Goal: Task Accomplishment & Management: Complete application form

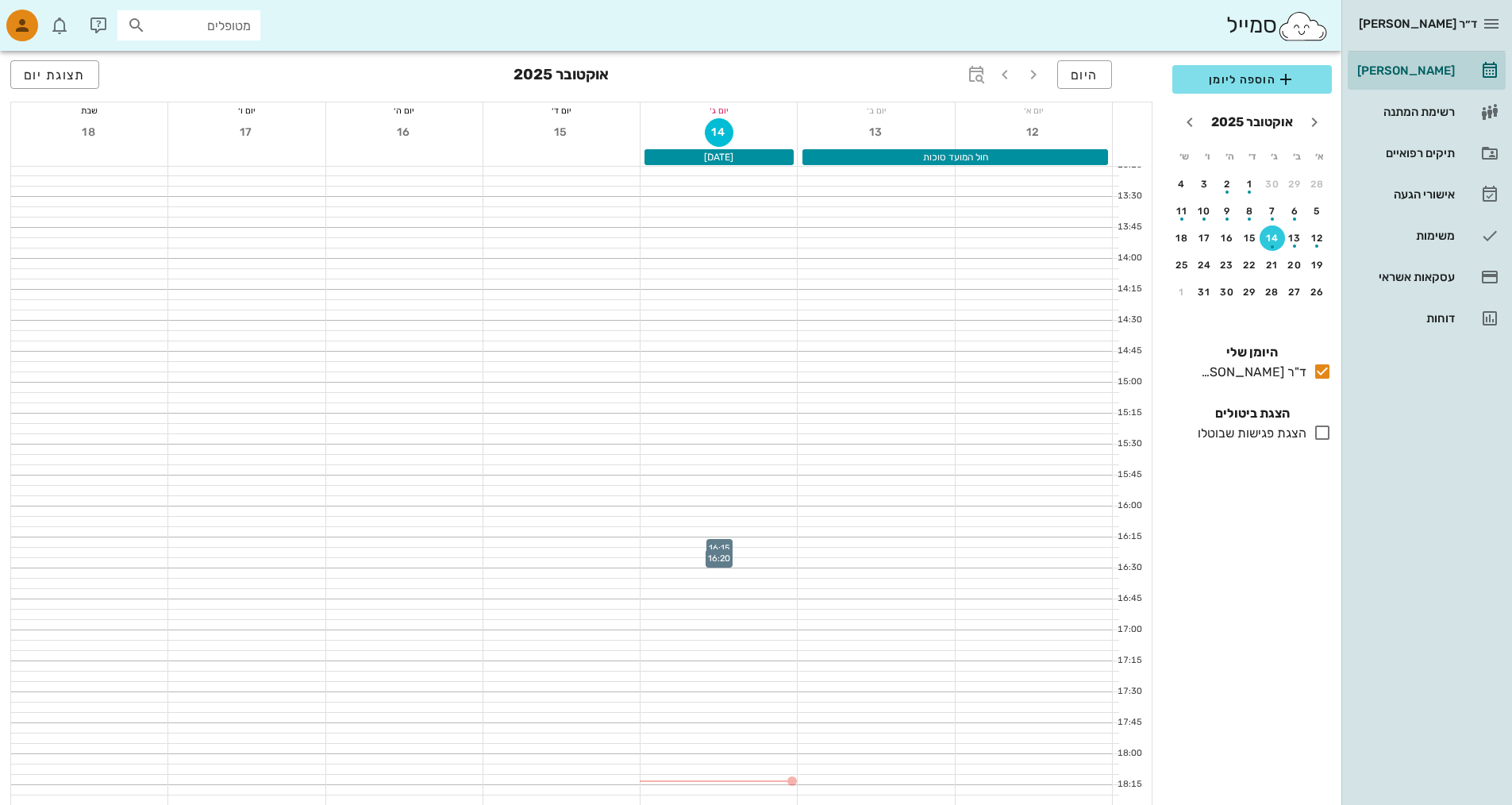
scroll to position [715, 0]
click at [771, 704] on div at bounding box center [719, 700] width 156 height 10
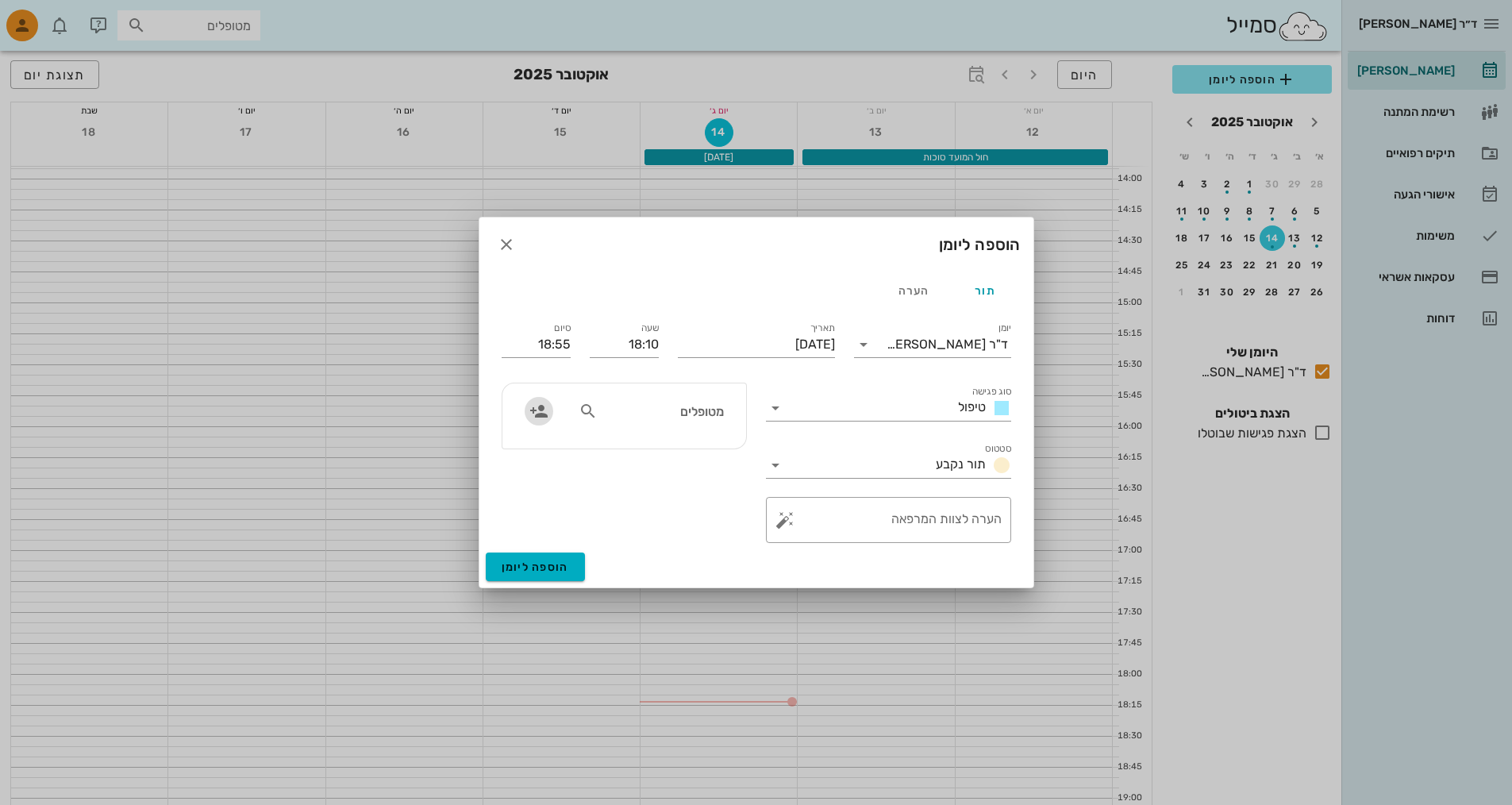
click at [534, 413] on icon "button" at bounding box center [540, 412] width 19 height 19
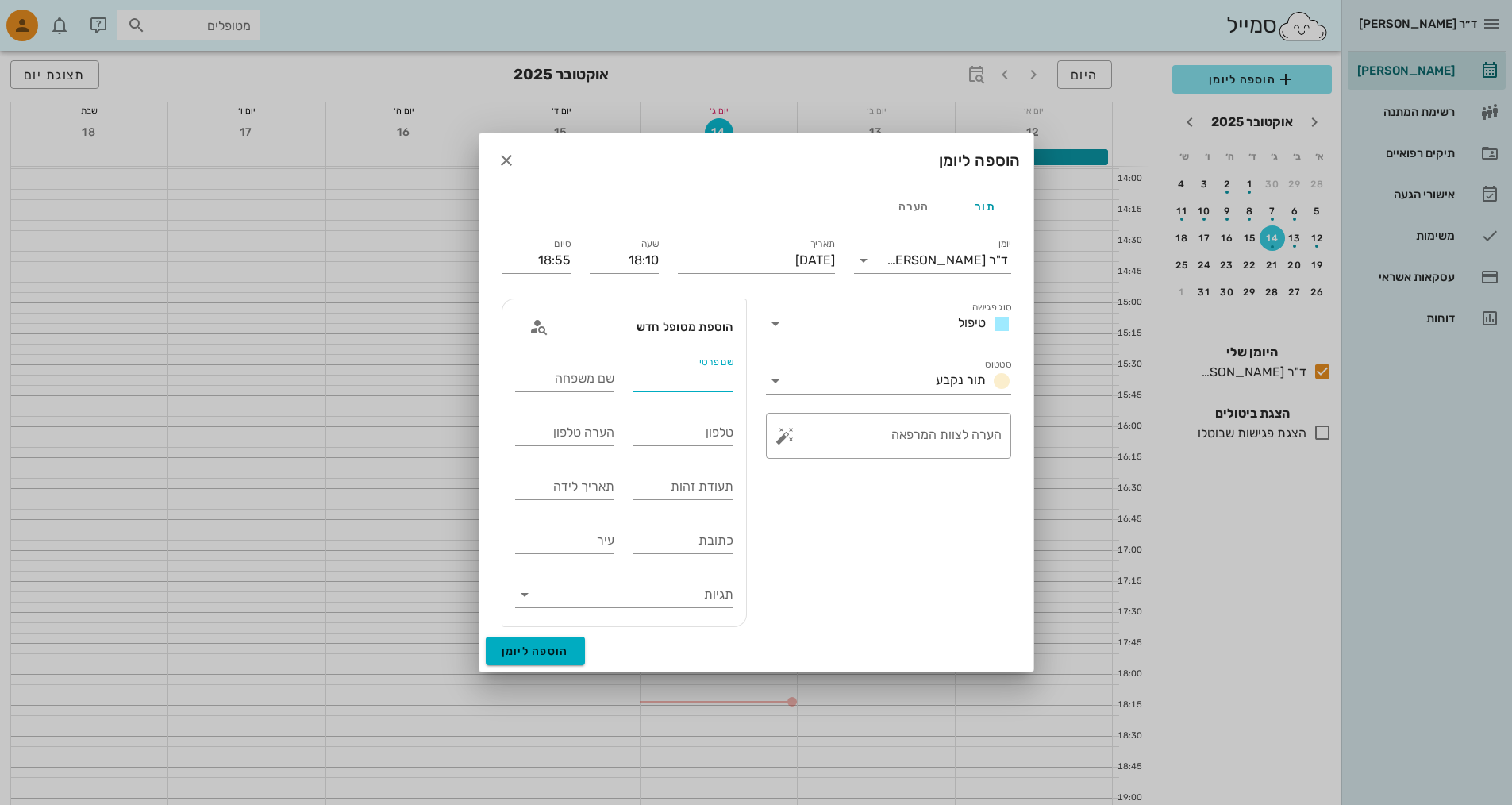
click at [688, 380] on input "שם פרטי" at bounding box center [683, 379] width 100 height 25
type input "י"
type input "[PERSON_NAME]"
click at [599, 377] on input "שם משפחה" at bounding box center [565, 379] width 100 height 25
type input "[PERSON_NAME]"
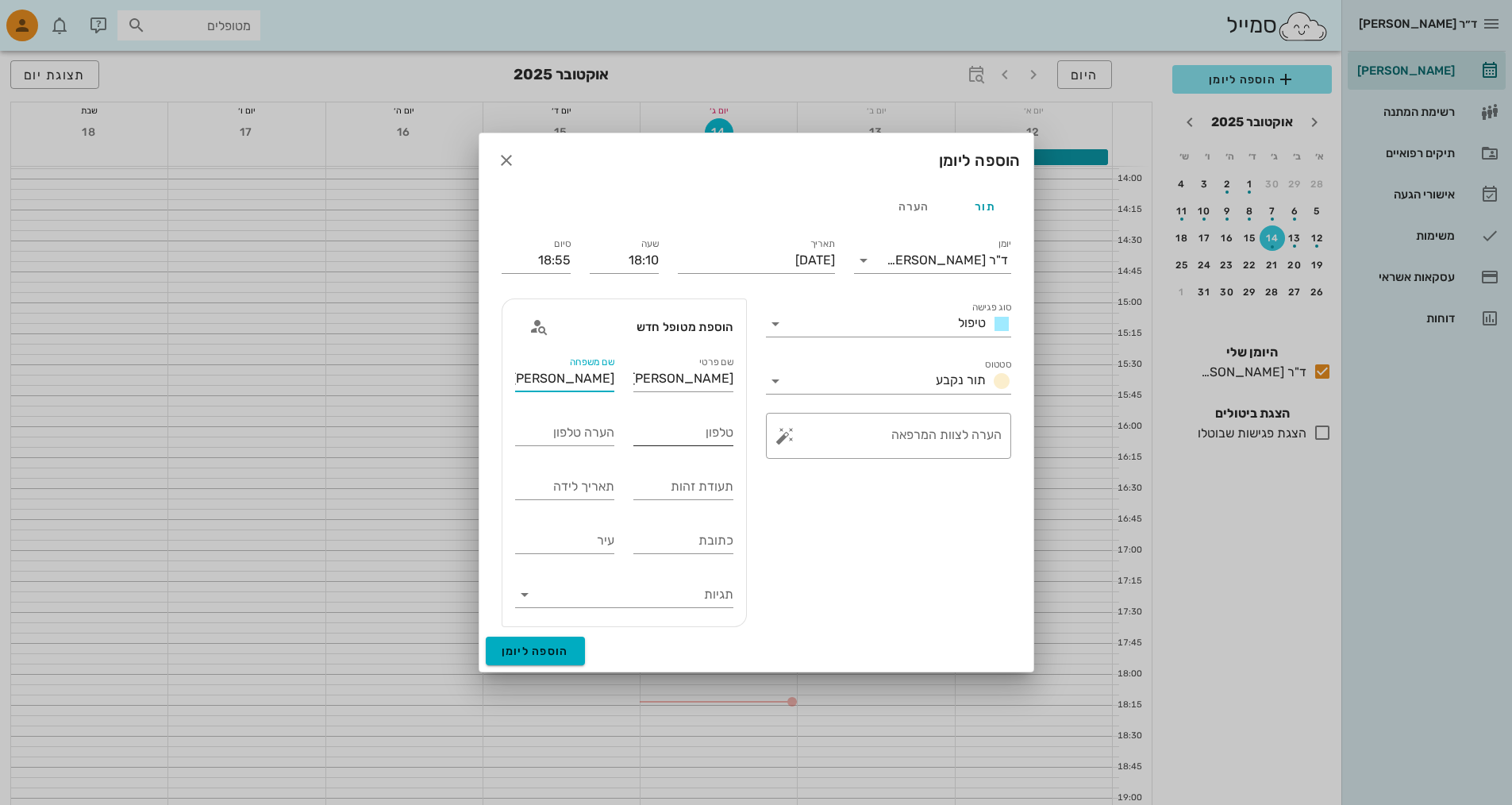
click at [702, 433] on input "טלפון" at bounding box center [683, 432] width 100 height 25
type input "0586051115"
click at [557, 645] on span "הוספה ליומן" at bounding box center [535, 652] width 67 height 14
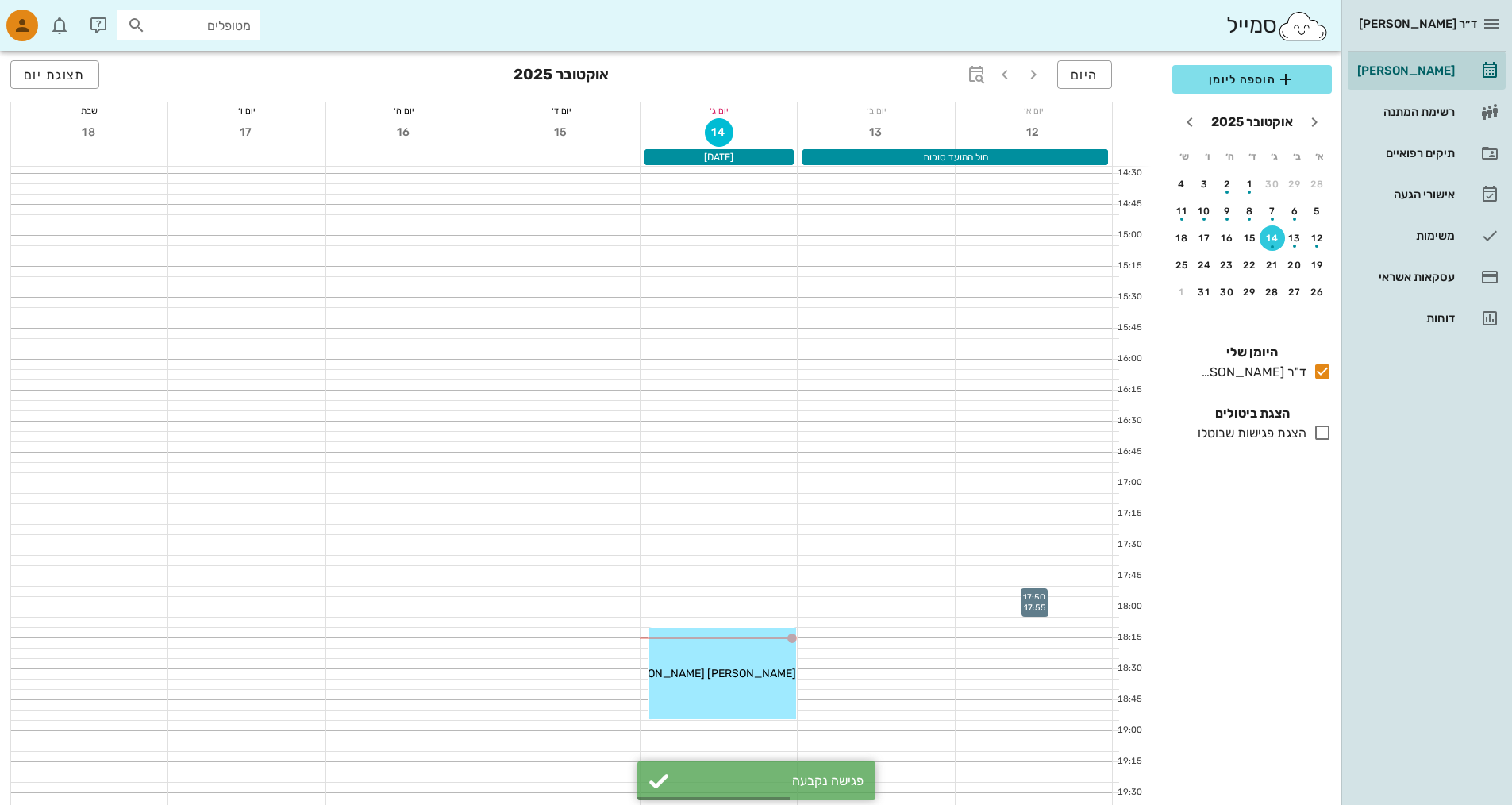
scroll to position [874, 0]
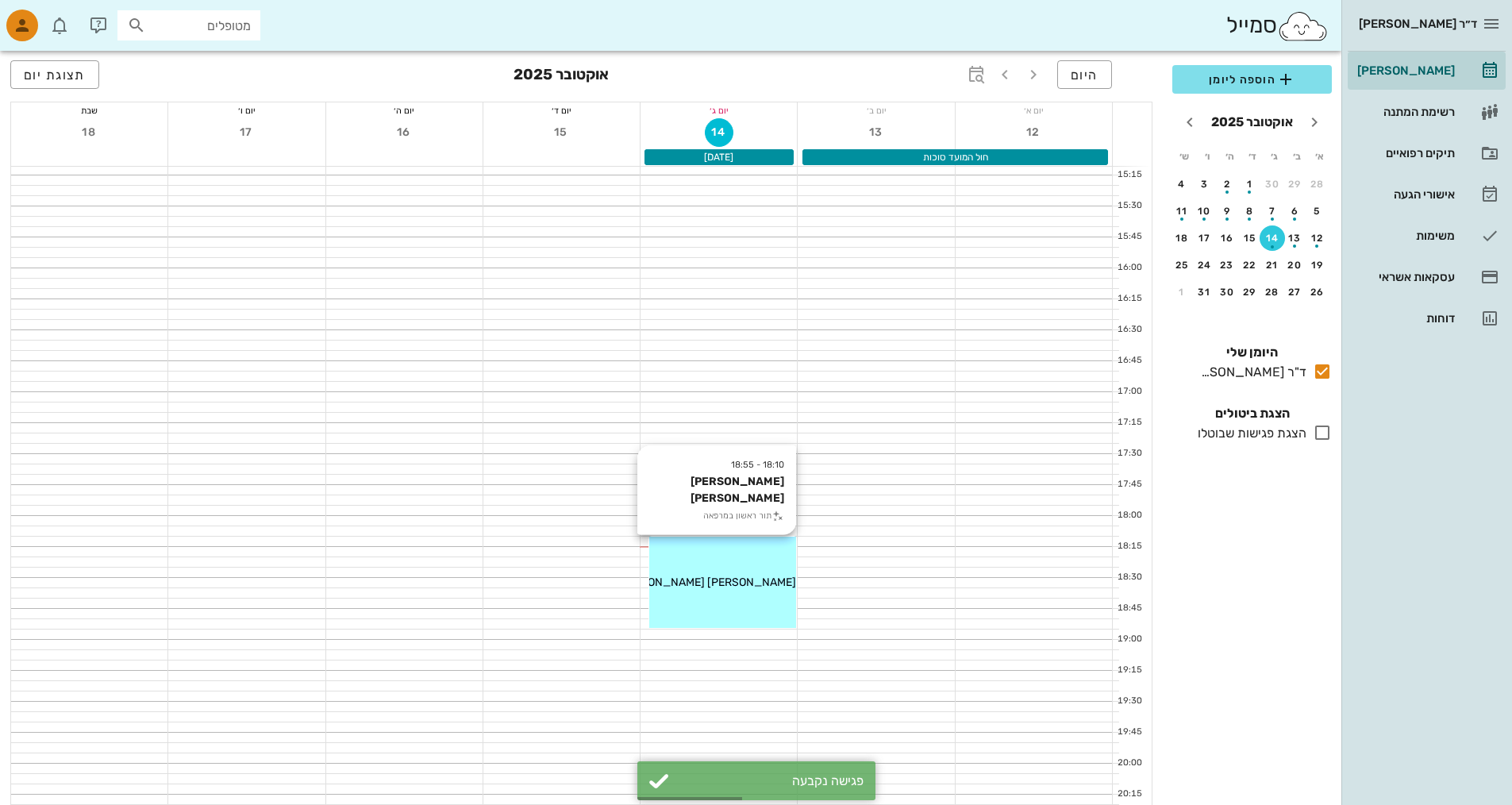
click at [688, 573] on div "18:10 - 18:55 [PERSON_NAME] [PERSON_NAME] תור ראשון במרפאה [PERSON_NAME] [PERSO…" at bounding box center [722, 582] width 147 height 92
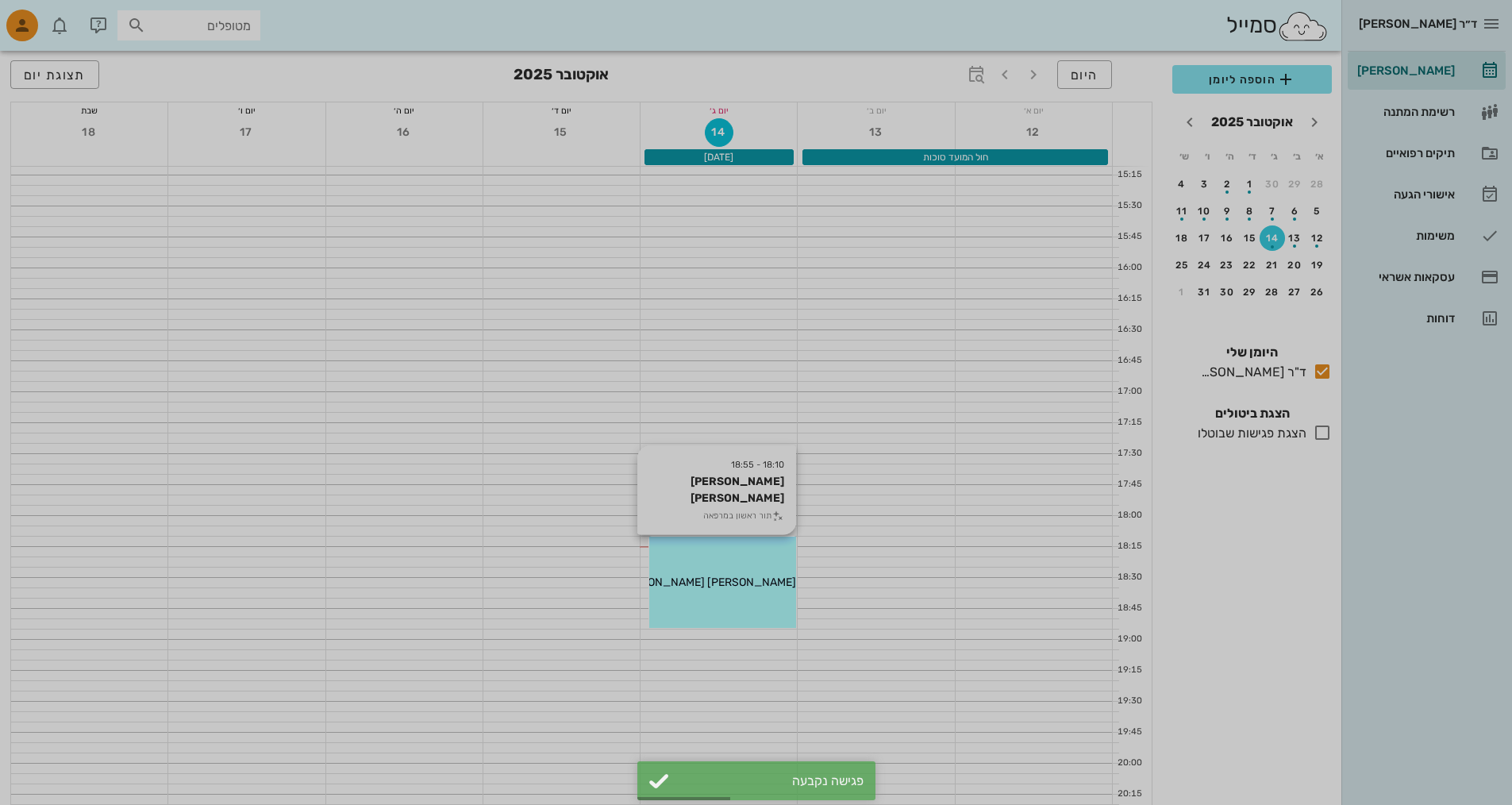
click at [688, 573] on div at bounding box center [756, 402] width 1512 height 805
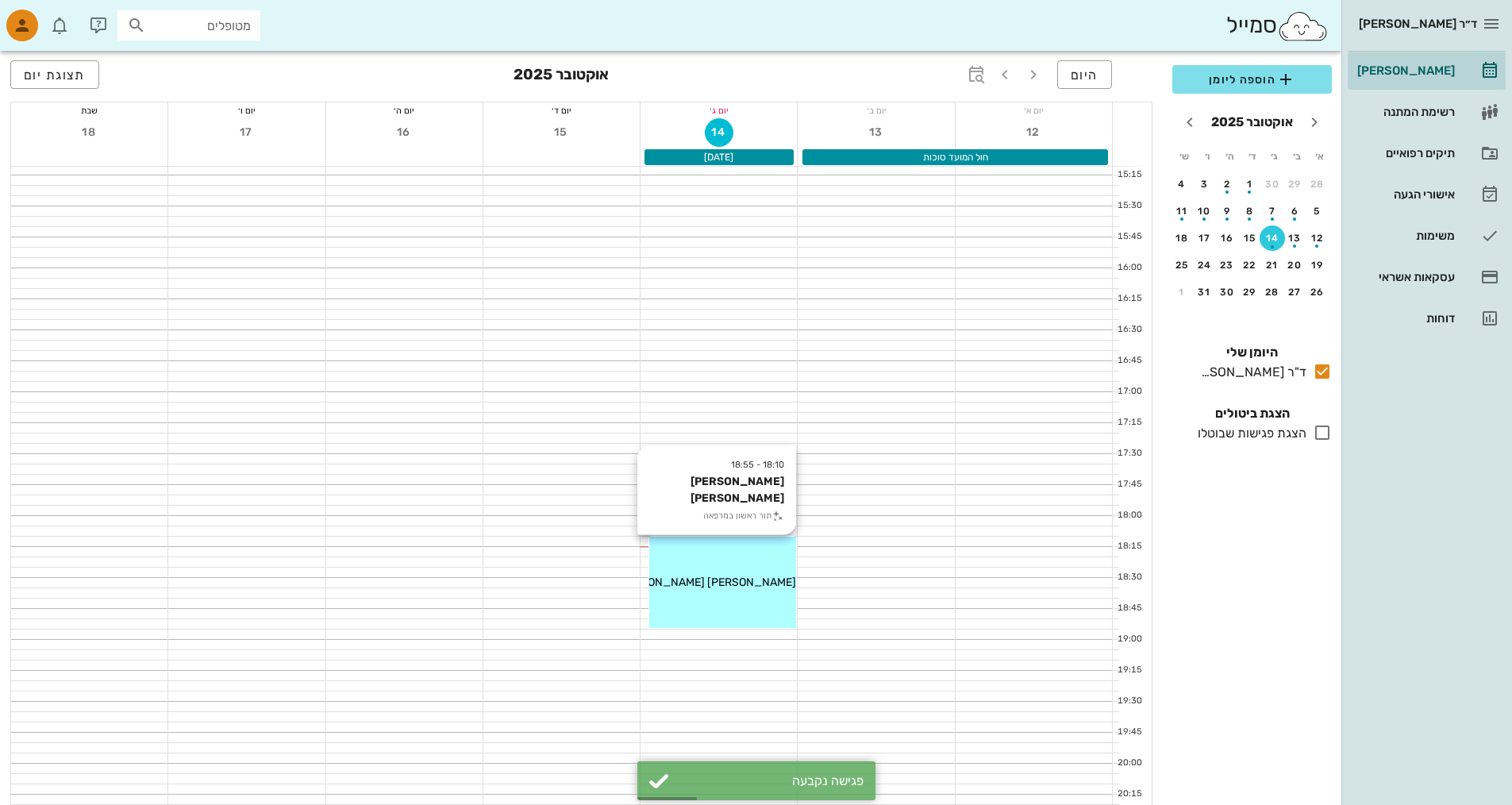
click at [688, 573] on div "18:10 - 18:55 [PERSON_NAME] [PERSON_NAME] תור ראשון במרפאה [PERSON_NAME] [PERSO…" at bounding box center [722, 582] width 147 height 92
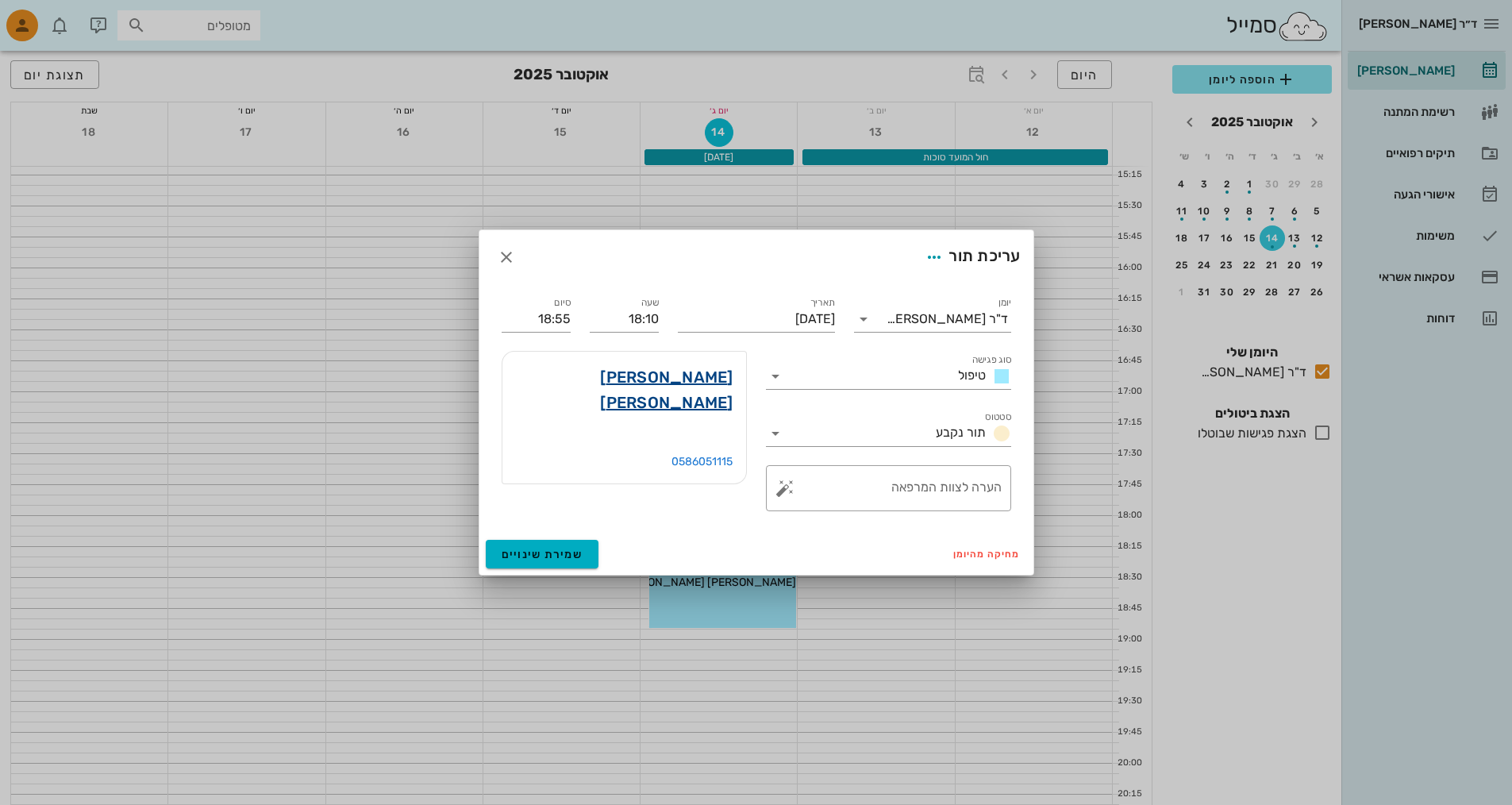
click at [711, 378] on link "[PERSON_NAME] [PERSON_NAME]" at bounding box center [624, 390] width 218 height 51
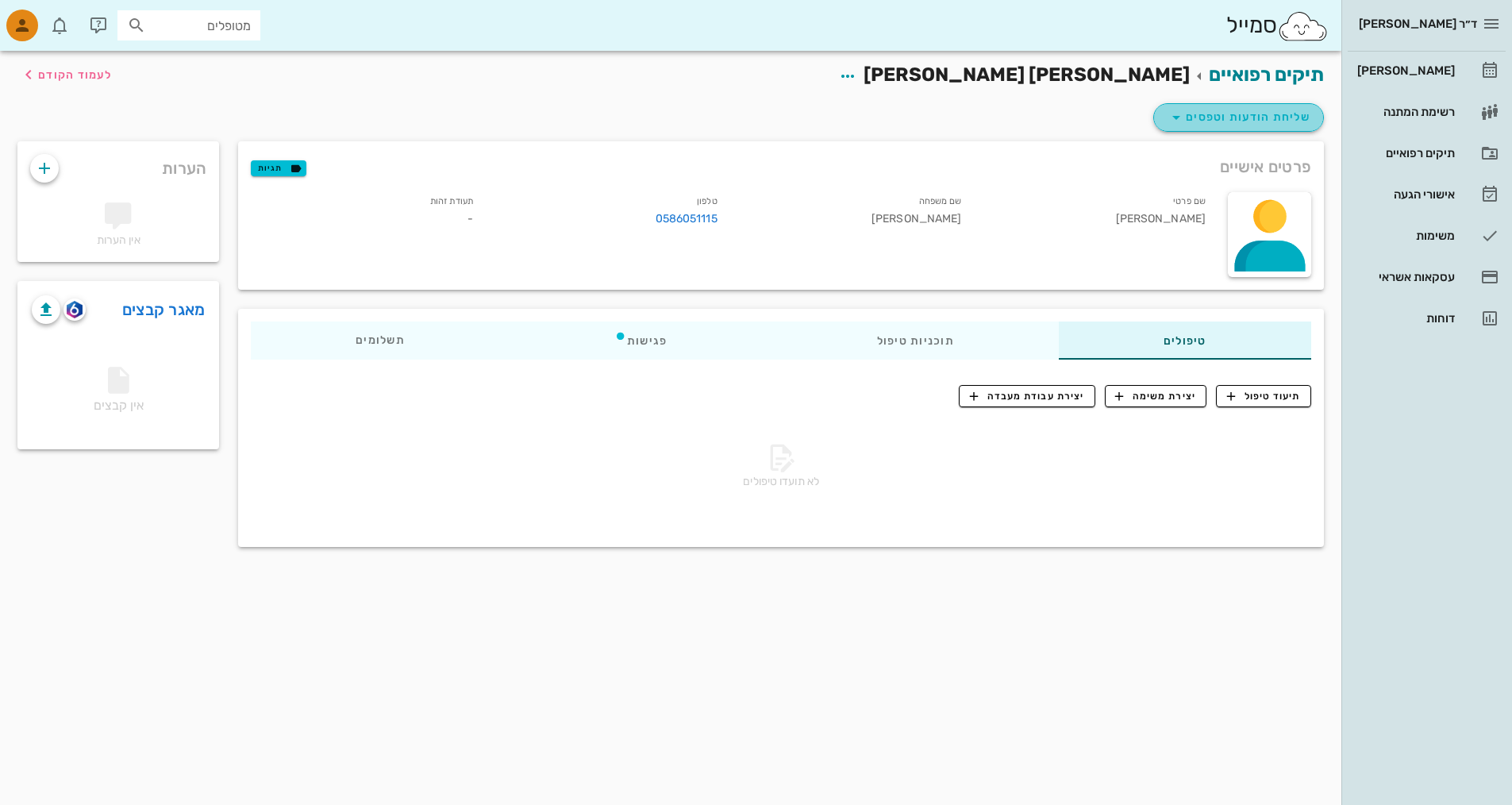
click at [1220, 118] on span "שליחת הודעות וטפסים" at bounding box center [1238, 118] width 143 height 19
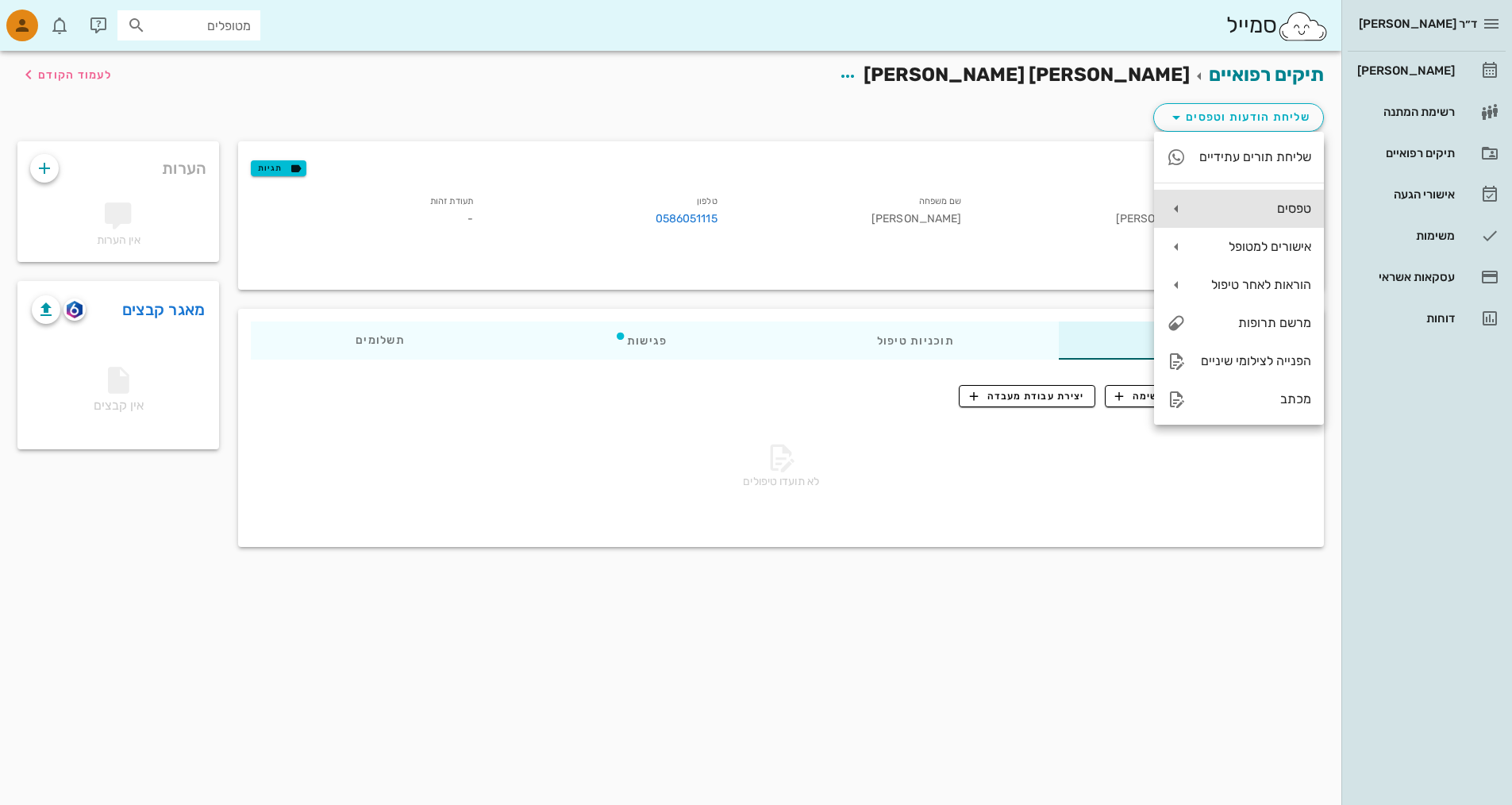
click at [1240, 208] on div "טפסים" at bounding box center [1254, 208] width 113 height 15
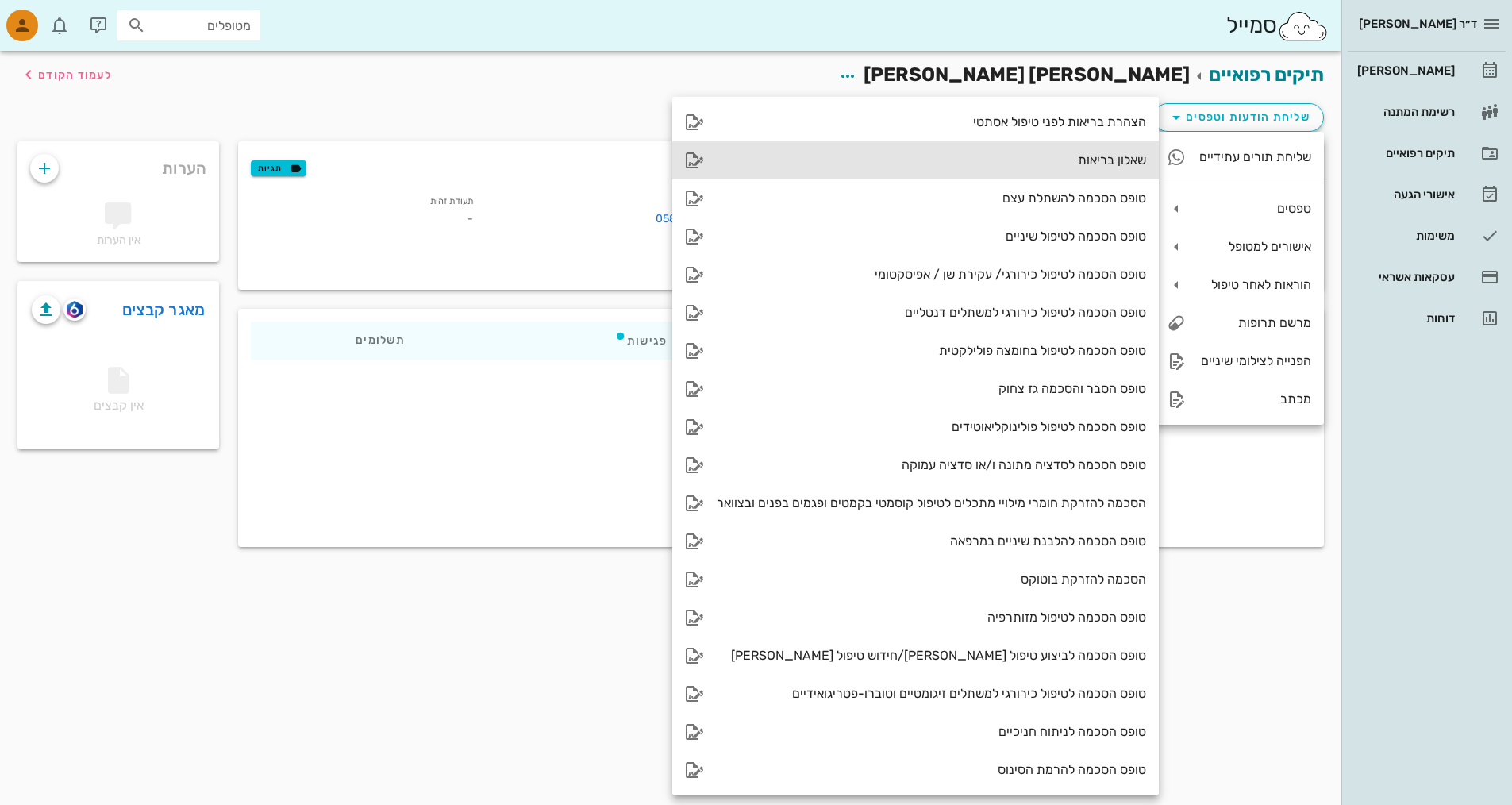
click at [1098, 153] on div "שאלון בריאות" at bounding box center [932, 160] width 429 height 15
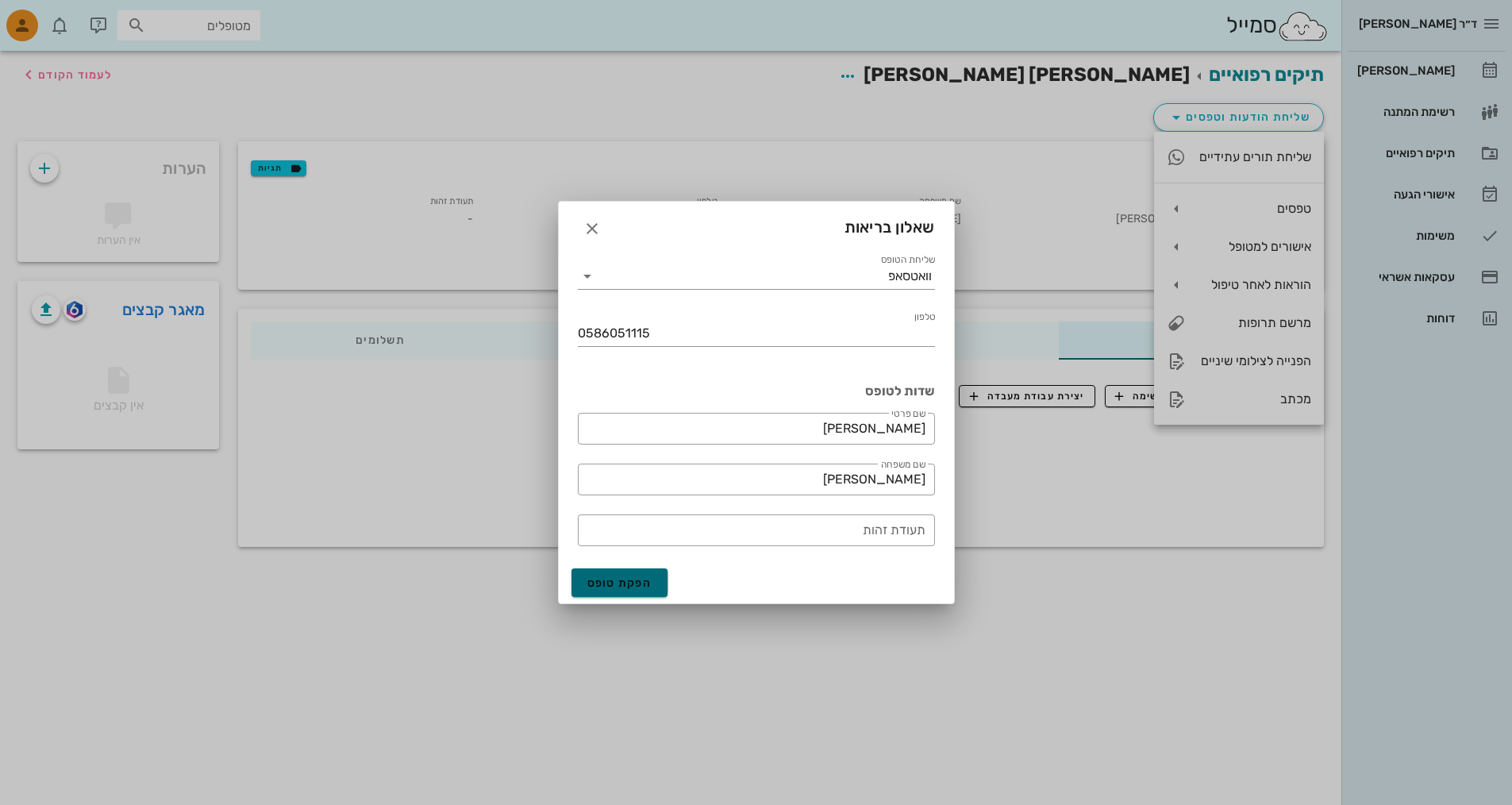
click at [610, 586] on span "הפקת טופס" at bounding box center [620, 583] width 65 height 14
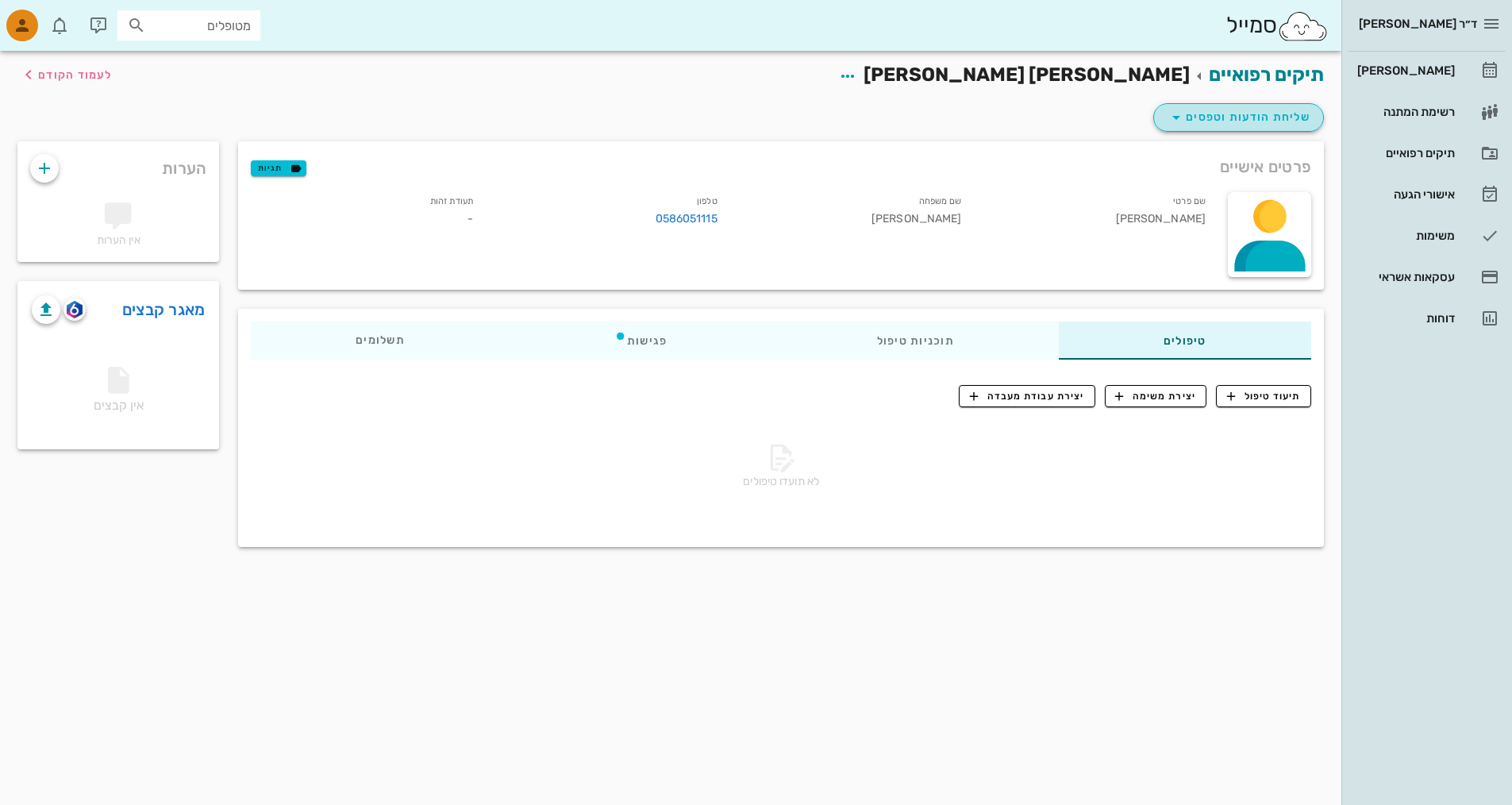
click at [1258, 116] on span "שליחת הודעות וטפסים" at bounding box center [1238, 118] width 143 height 19
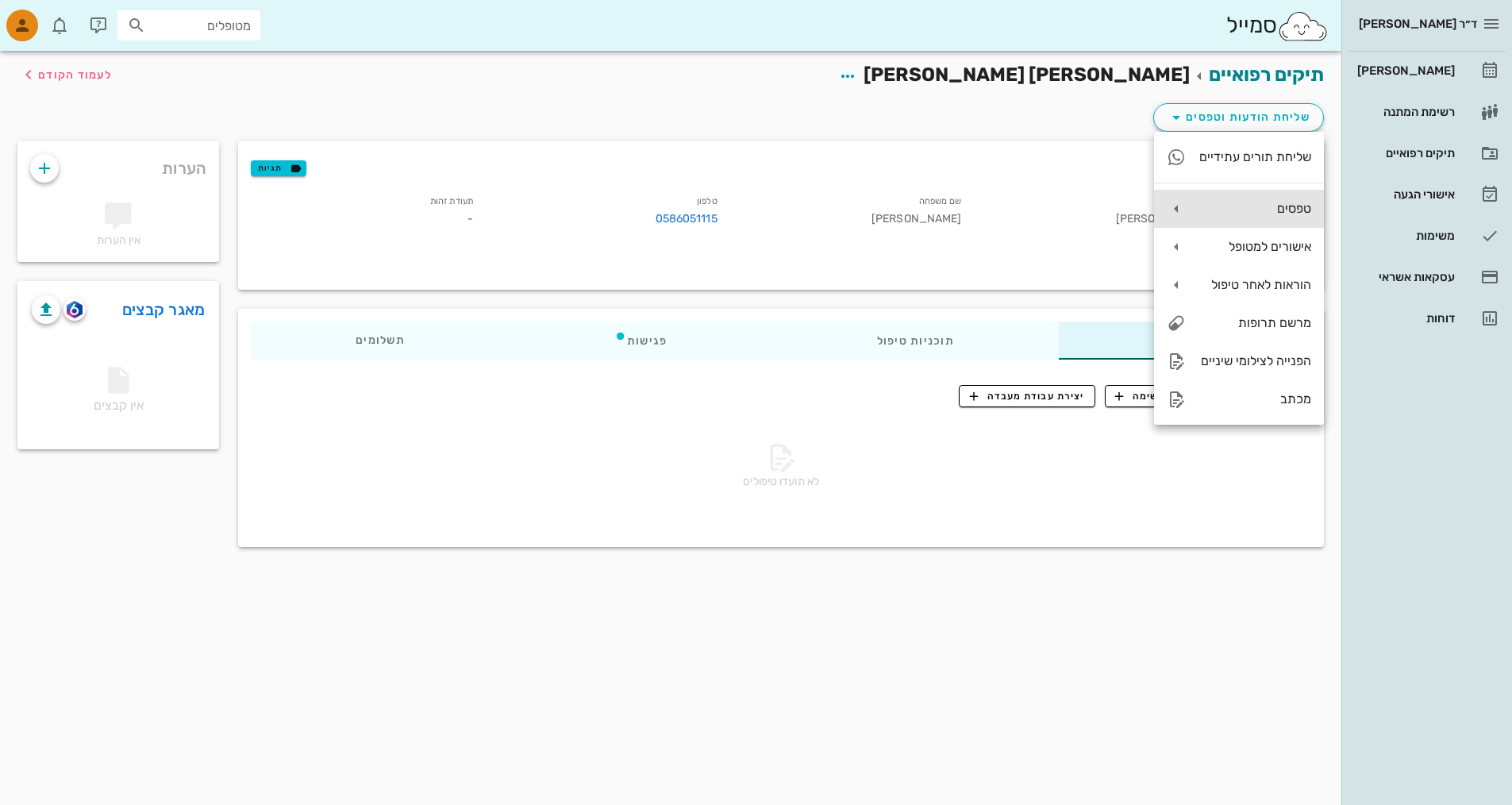
click at [1266, 208] on div "טפסים" at bounding box center [1254, 208] width 113 height 15
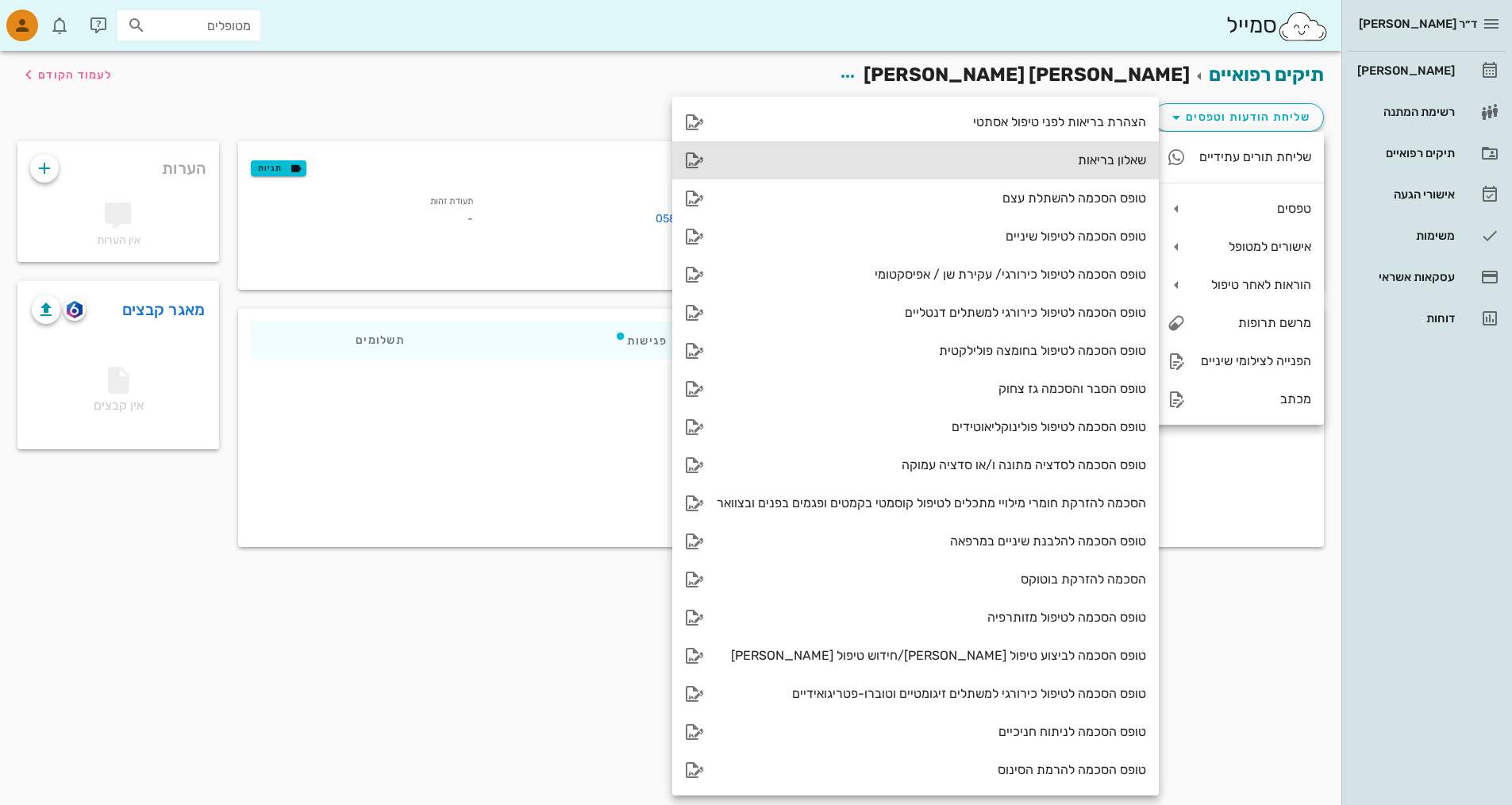
click at [1105, 156] on div "שאלון בריאות" at bounding box center [932, 160] width 429 height 15
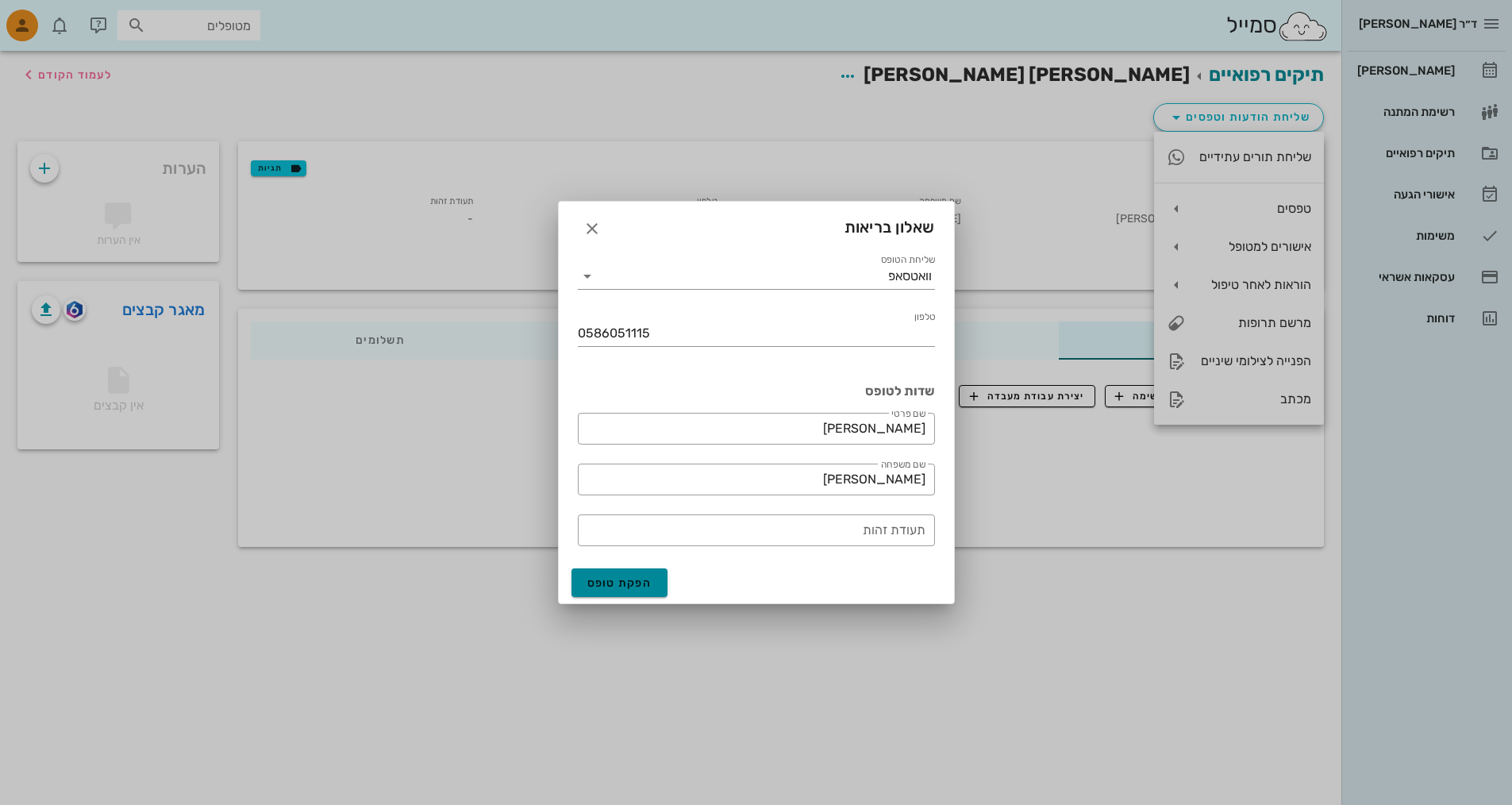
click at [631, 586] on span "הפקת טופס" at bounding box center [620, 583] width 65 height 14
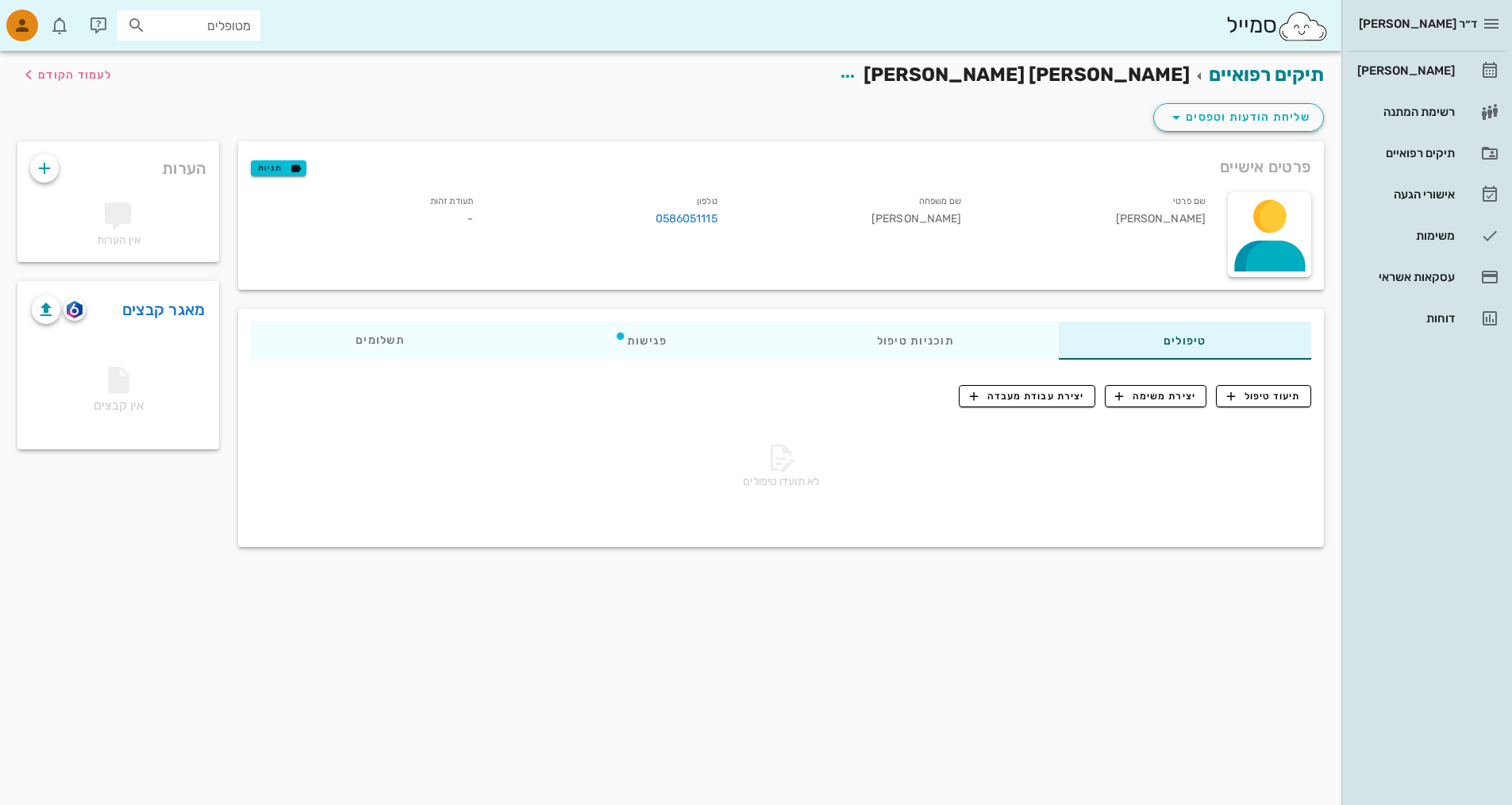
click at [1284, 646] on div "תיקים רפואיים [PERSON_NAME] [PERSON_NAME] לעמוד הקודם שליחת הודעות וטפסים פרטים…" at bounding box center [671, 428] width 1342 height 755
click at [1209, 115] on span "שליחת הודעות וטפסים" at bounding box center [1238, 118] width 143 height 19
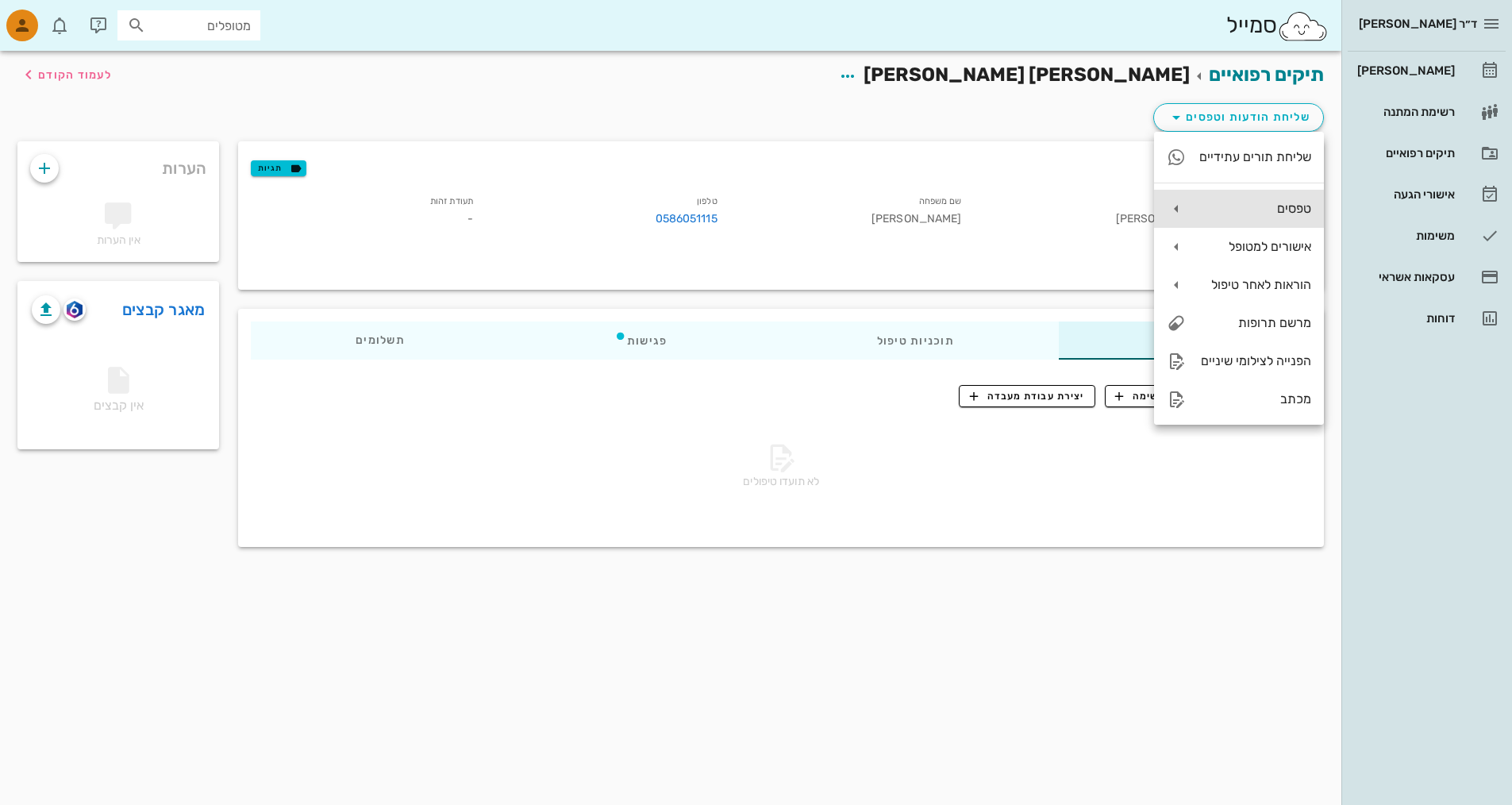
click at [1237, 207] on div "טפסים" at bounding box center [1254, 208] width 113 height 15
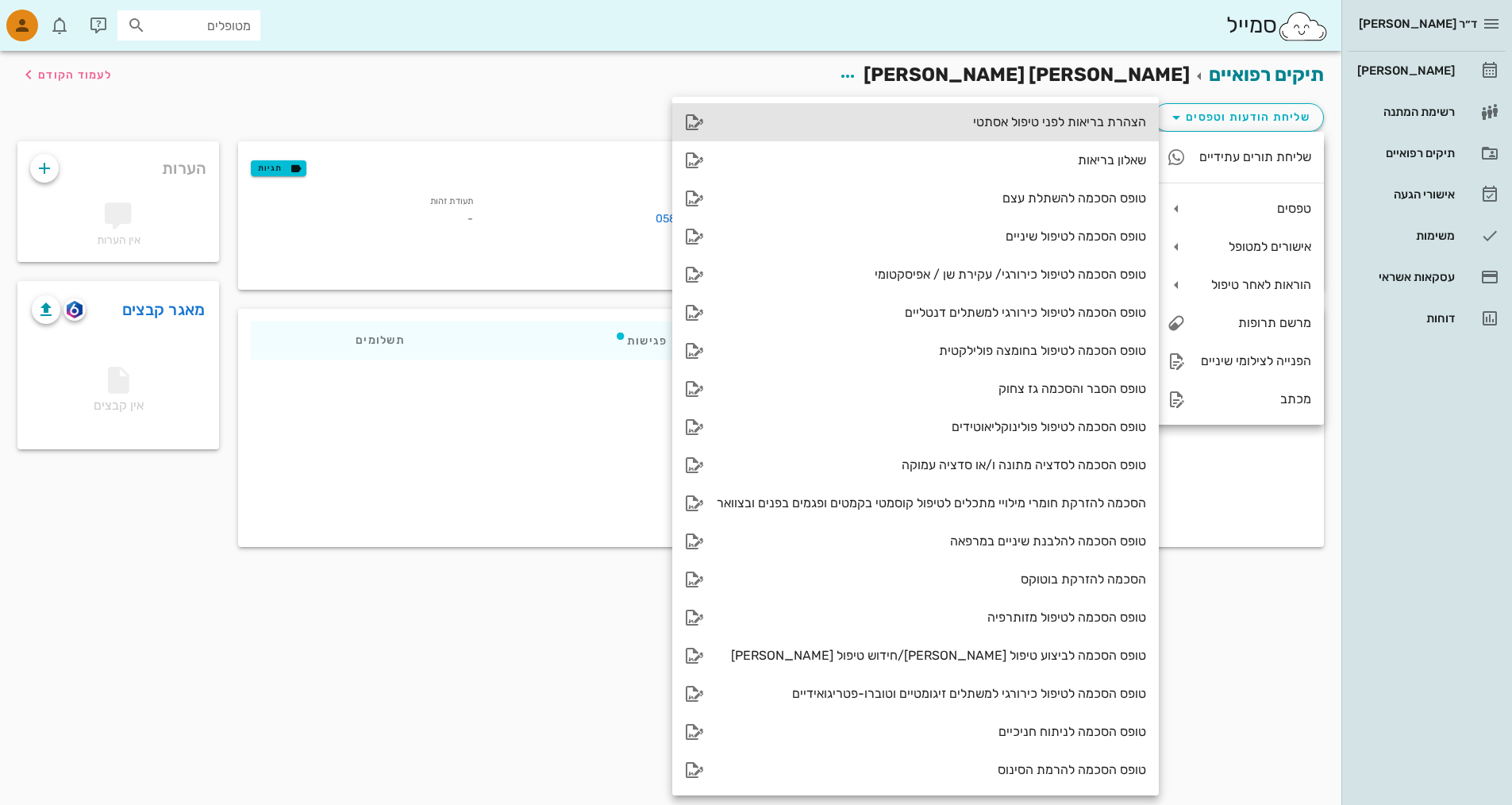
click at [1091, 121] on div "הצהרת בריאות לפני טיפול אסתטי" at bounding box center [932, 122] width 429 height 15
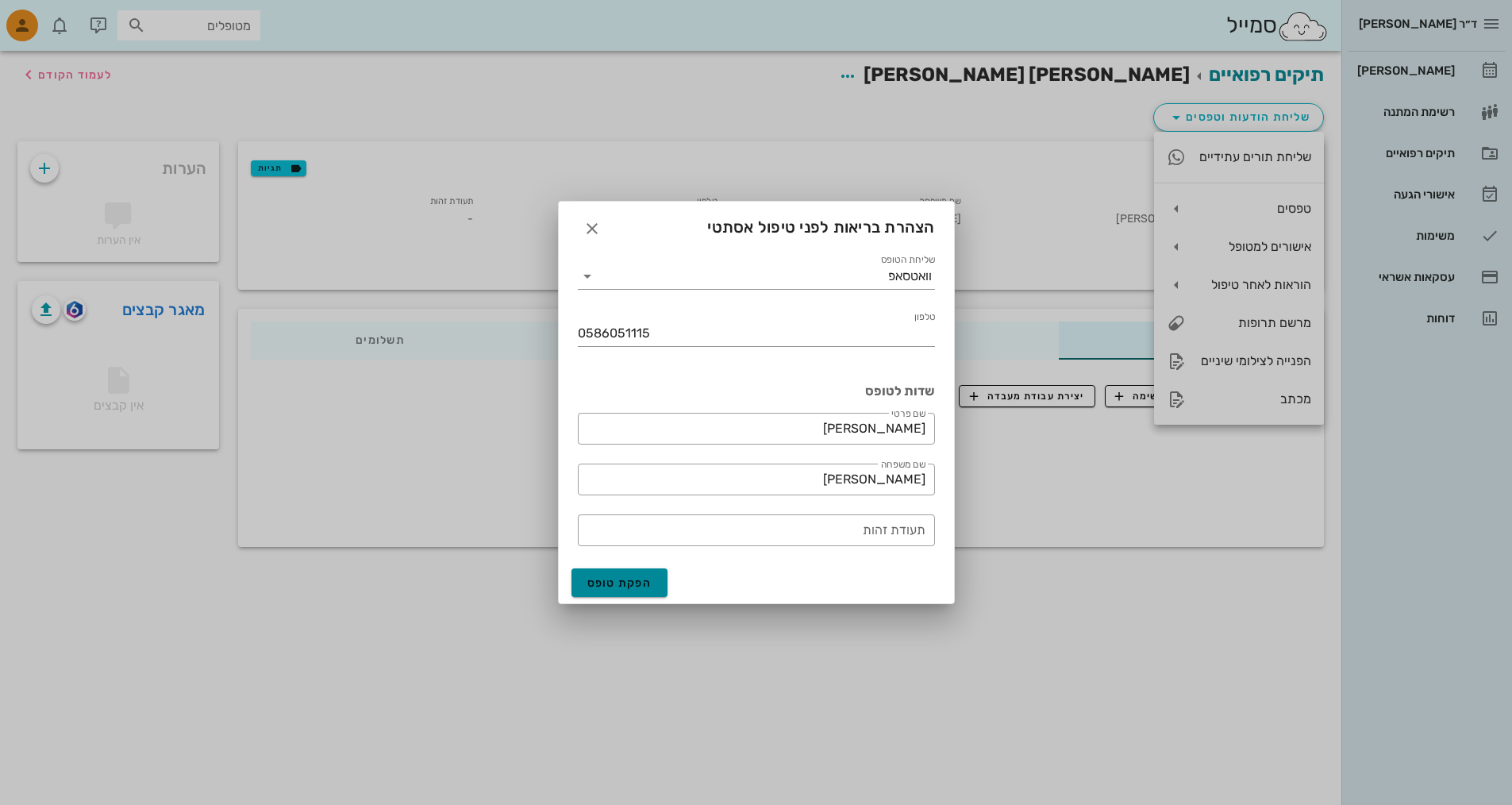
click at [640, 588] on span "הפקת טופס" at bounding box center [620, 583] width 65 height 14
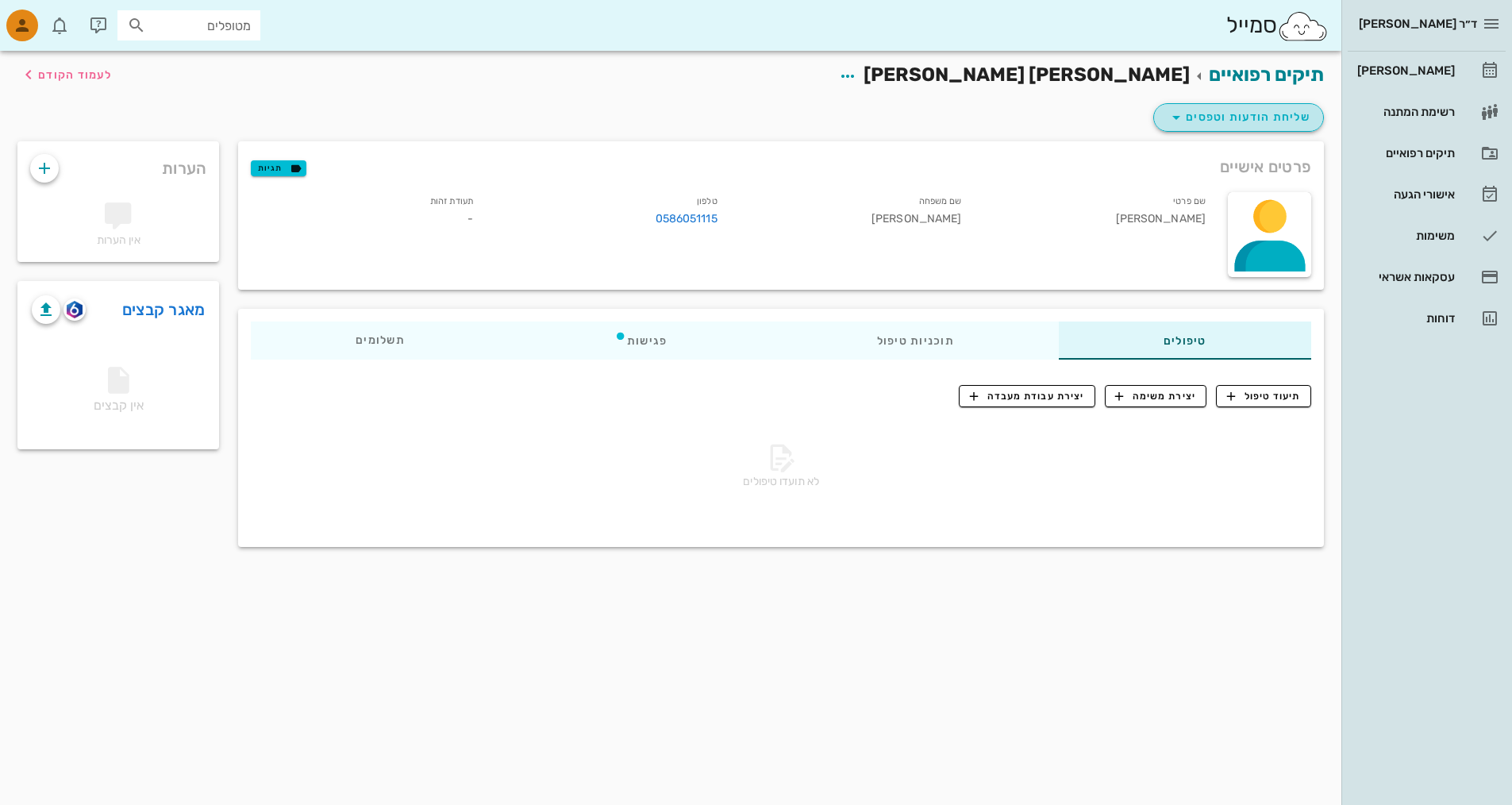
click at [1241, 120] on span "שליחת הודעות וטפסים" at bounding box center [1238, 118] width 143 height 19
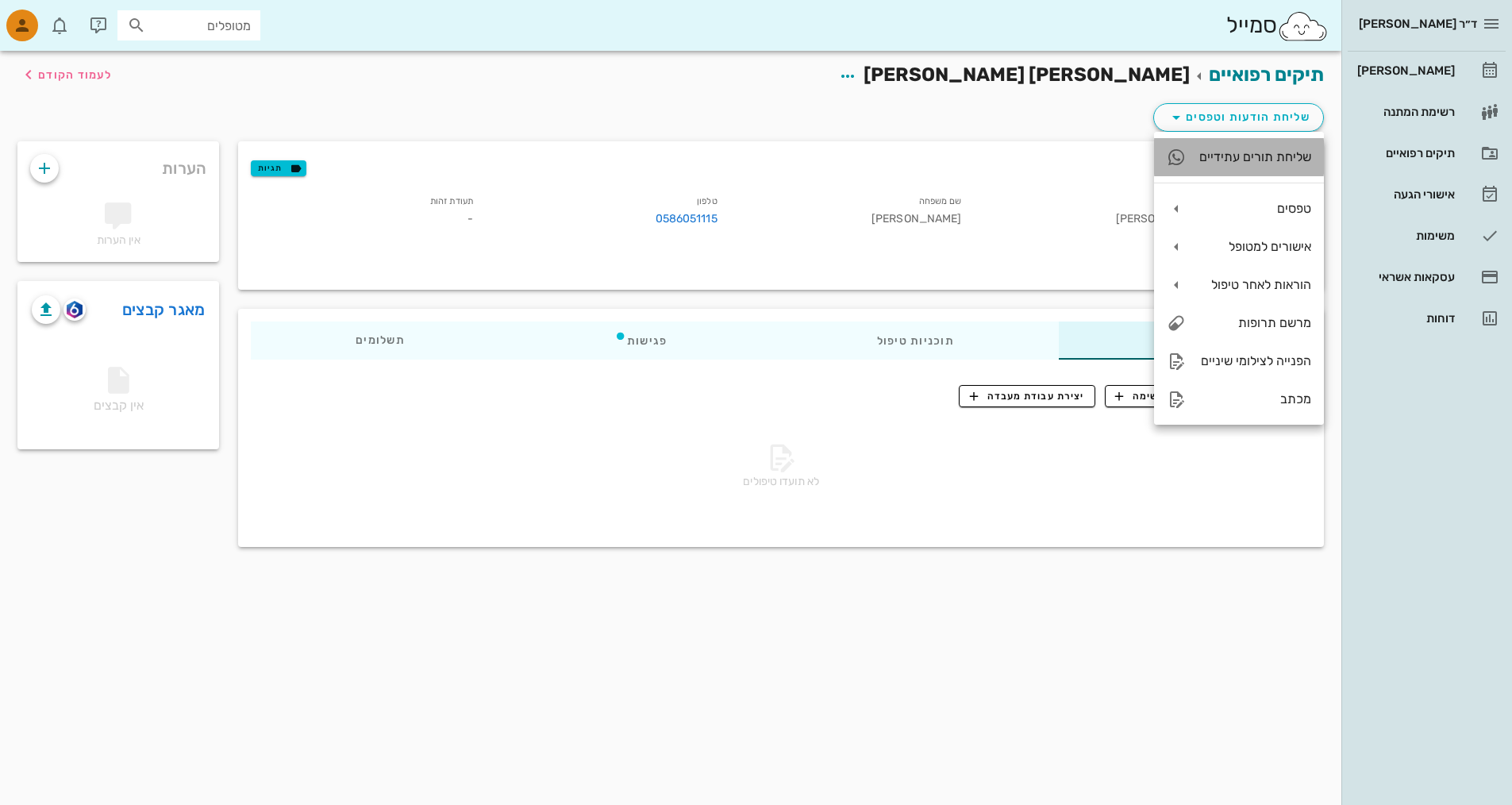
click at [1237, 155] on div "שליחת תורים עתידיים" at bounding box center [1254, 156] width 113 height 15
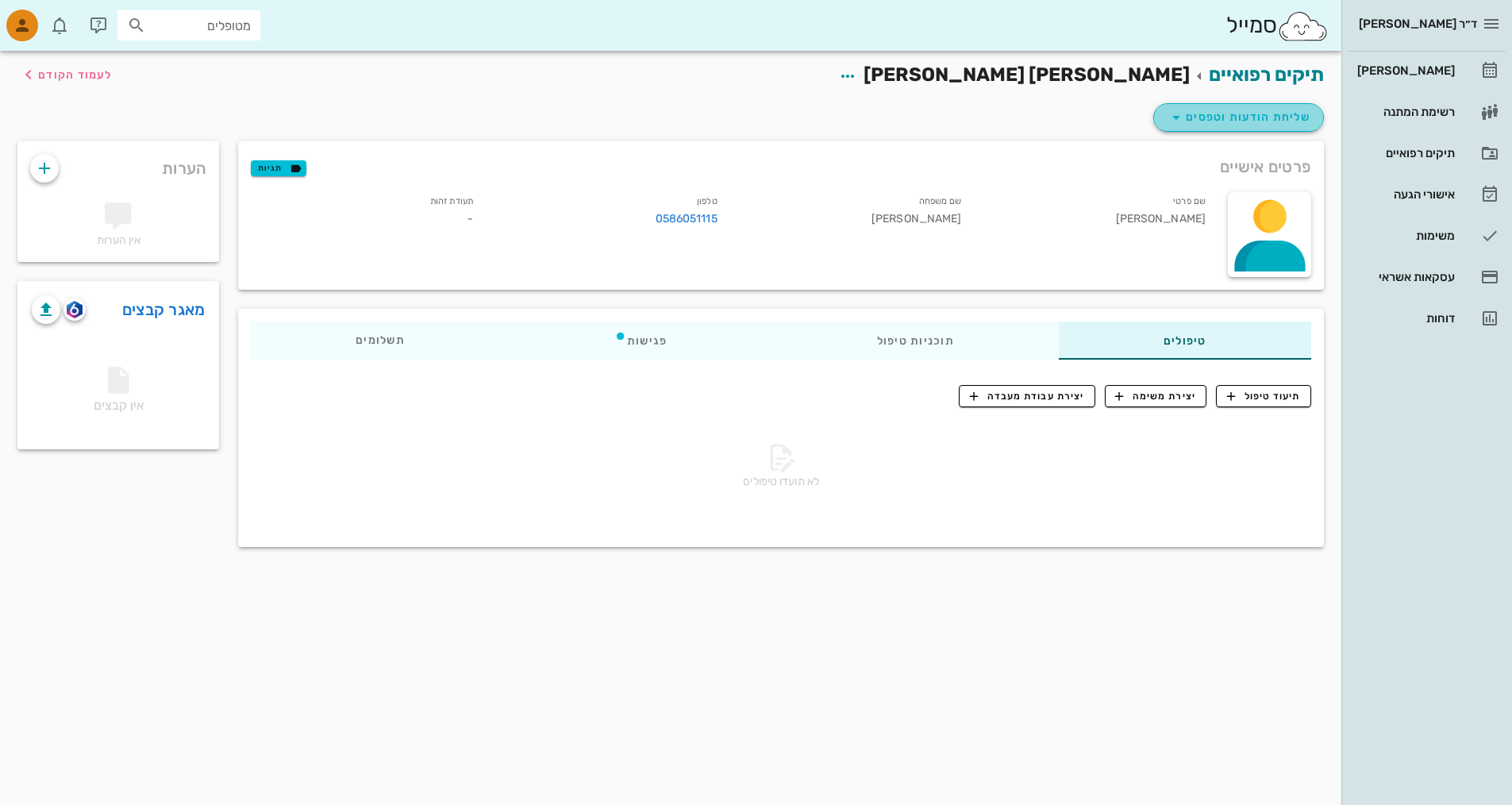
click at [1243, 114] on span "שליחת הודעות וטפסים" at bounding box center [1238, 118] width 143 height 19
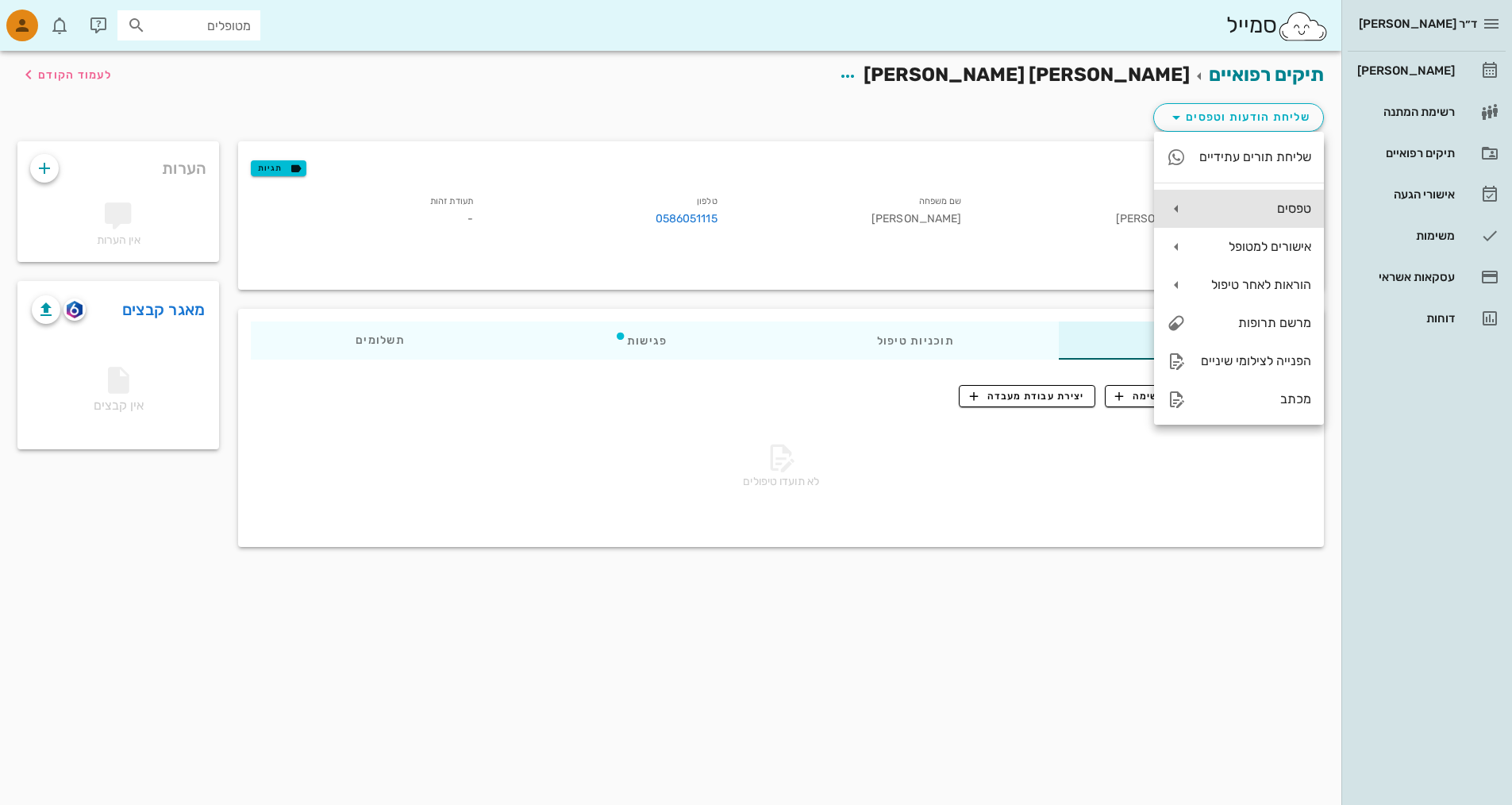
click at [1264, 210] on div "טפסים" at bounding box center [1254, 208] width 113 height 15
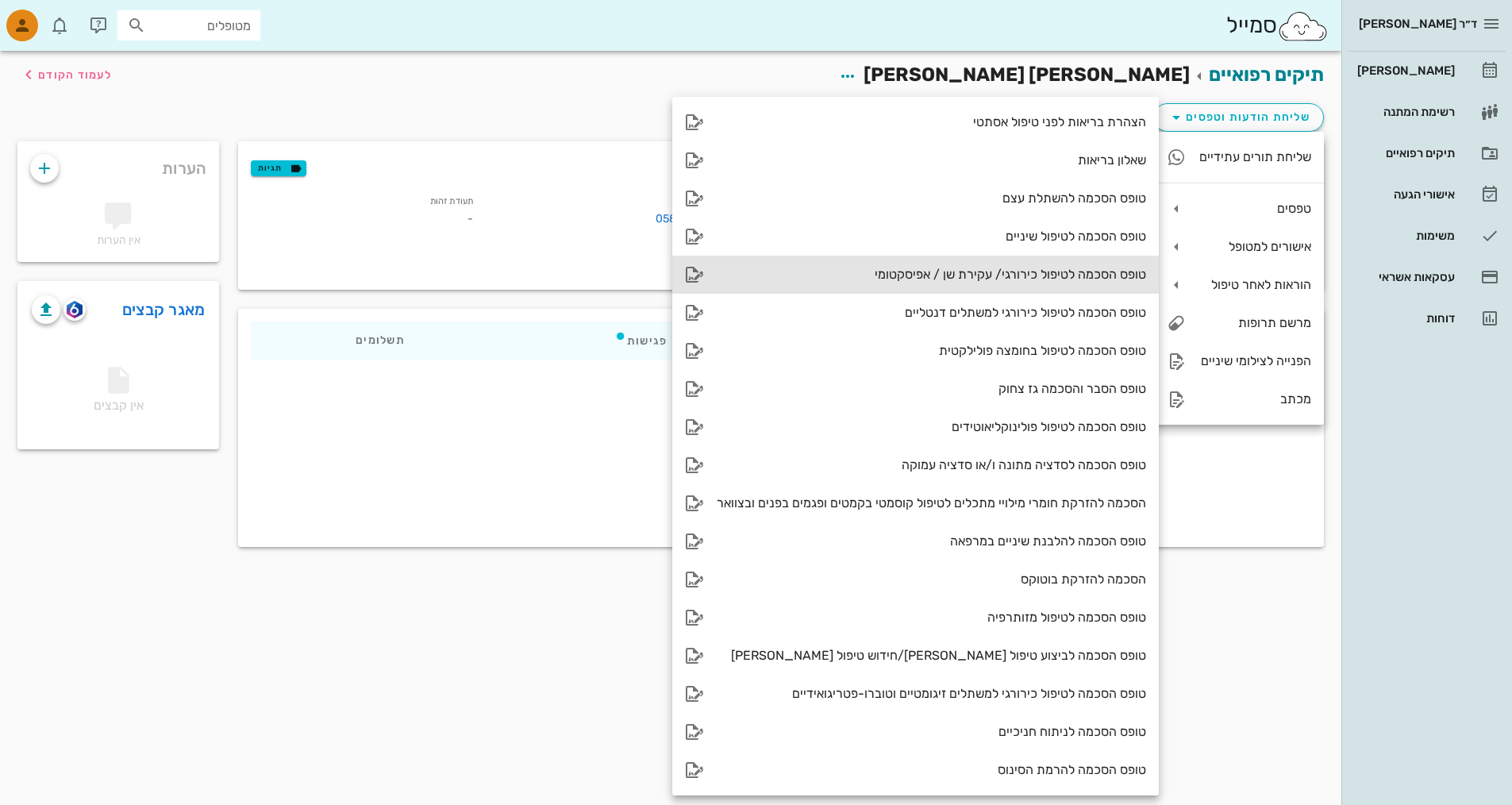
click at [1044, 275] on div "טופס הסכמה לטיפול כירורגי/ עקירת שן / אפיסקטומי" at bounding box center [932, 274] width 429 height 15
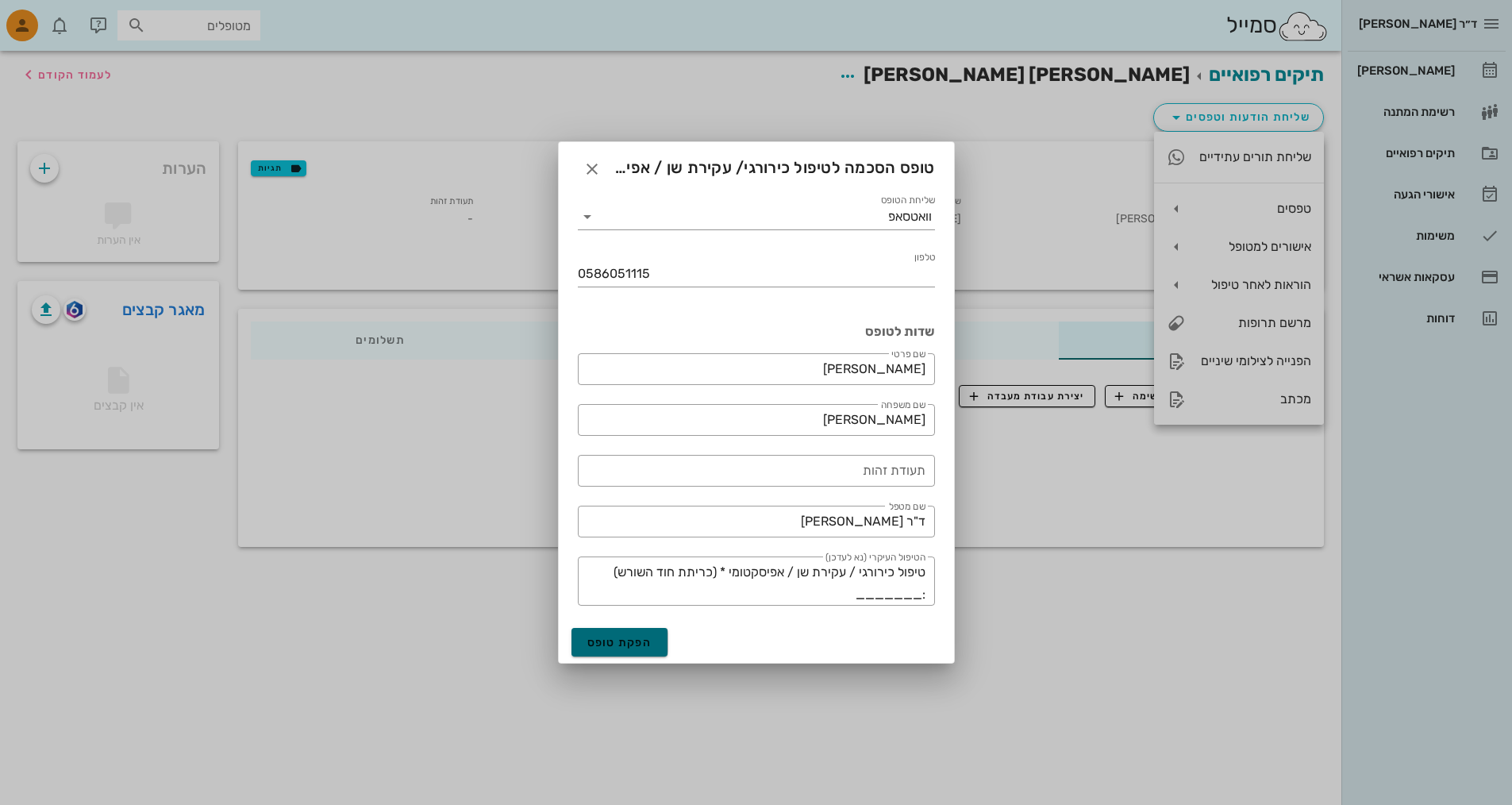
click at [624, 647] on span "הפקת טופס" at bounding box center [620, 643] width 65 height 14
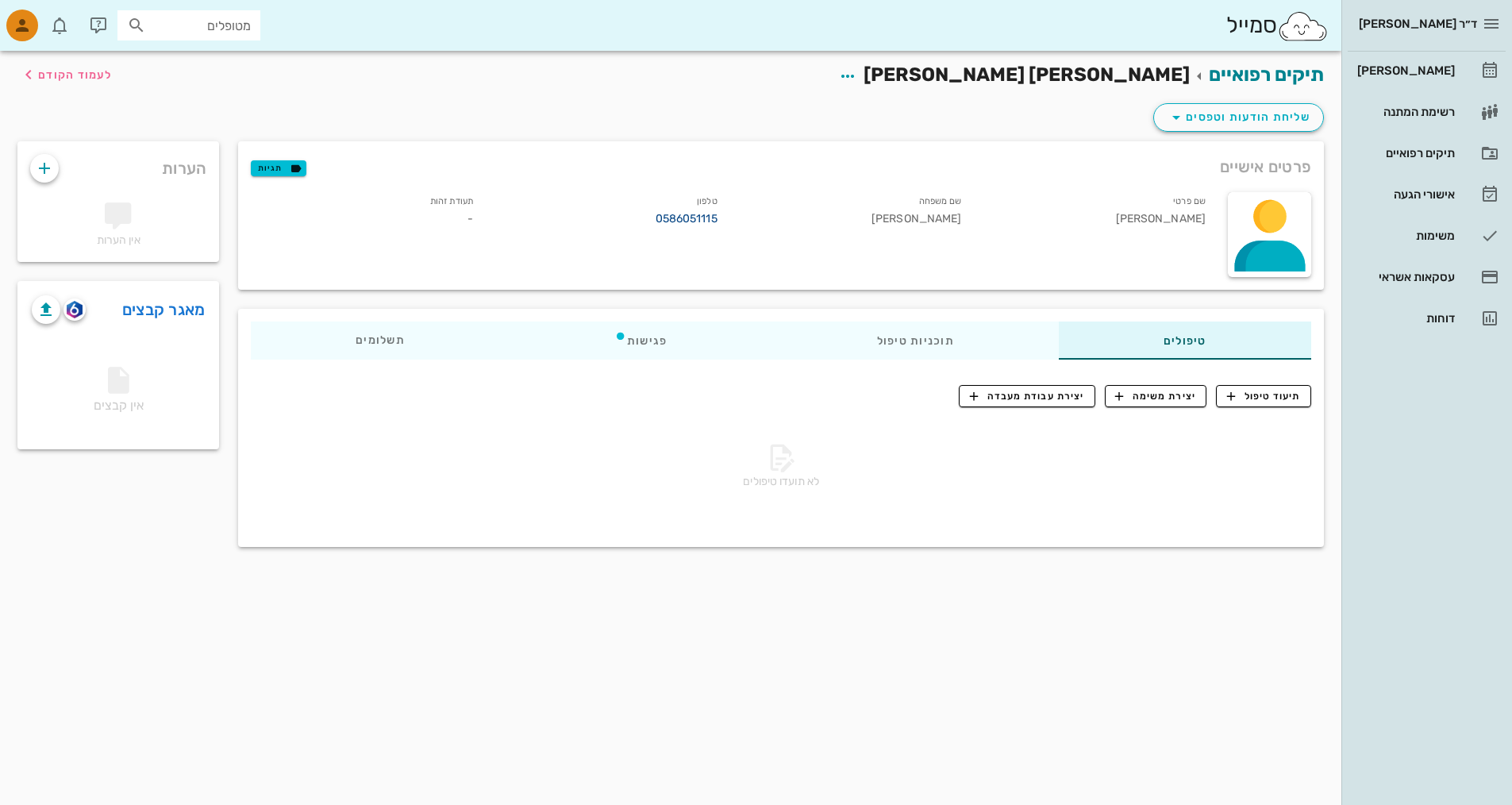
click at [684, 217] on link "0586051115" at bounding box center [686, 220] width 62 height 18
click at [1237, 120] on span "שליחת הודעות וטפסים" at bounding box center [1238, 118] width 143 height 19
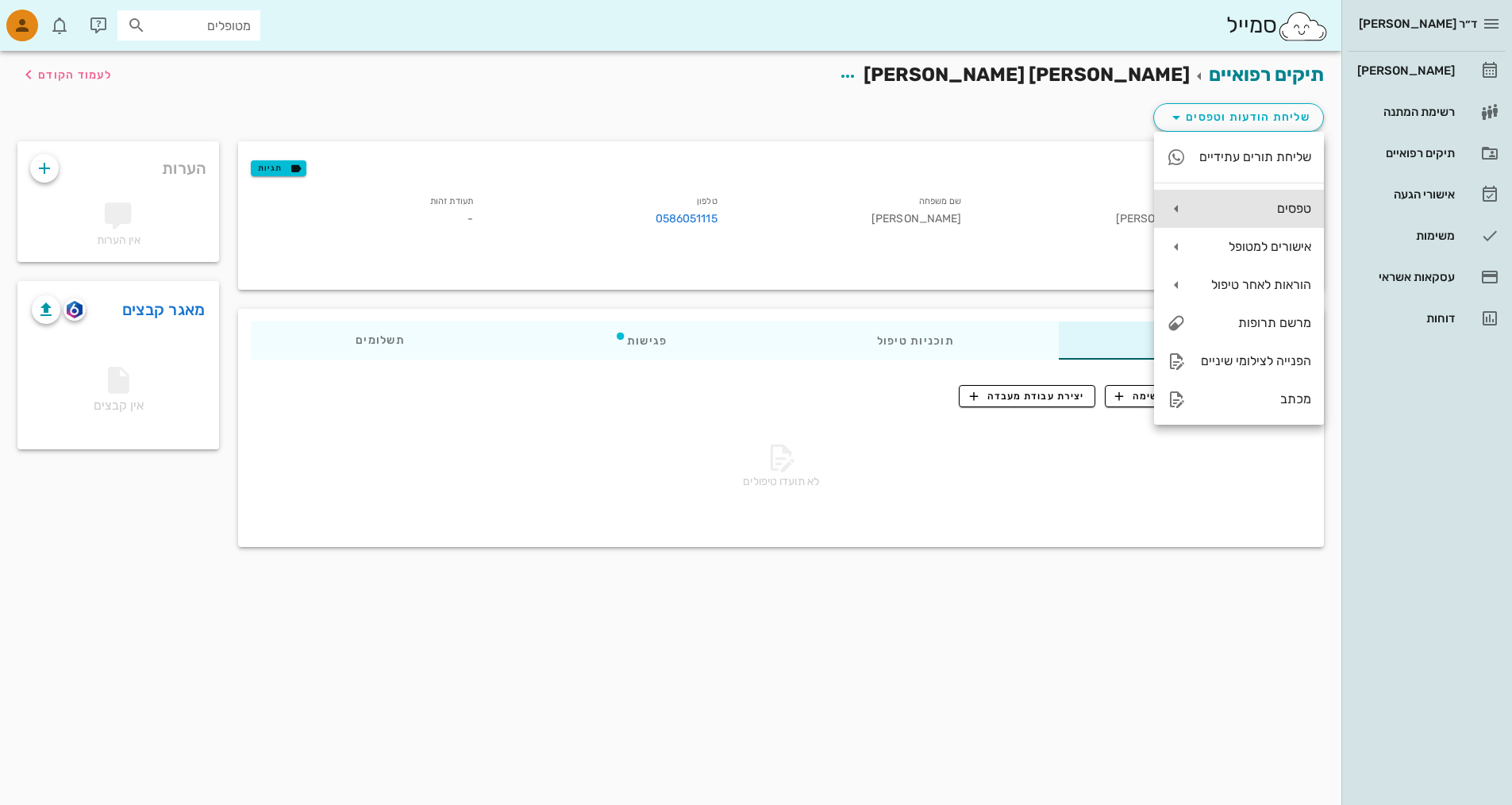
click at [1239, 203] on div "טפסים" at bounding box center [1254, 208] width 113 height 15
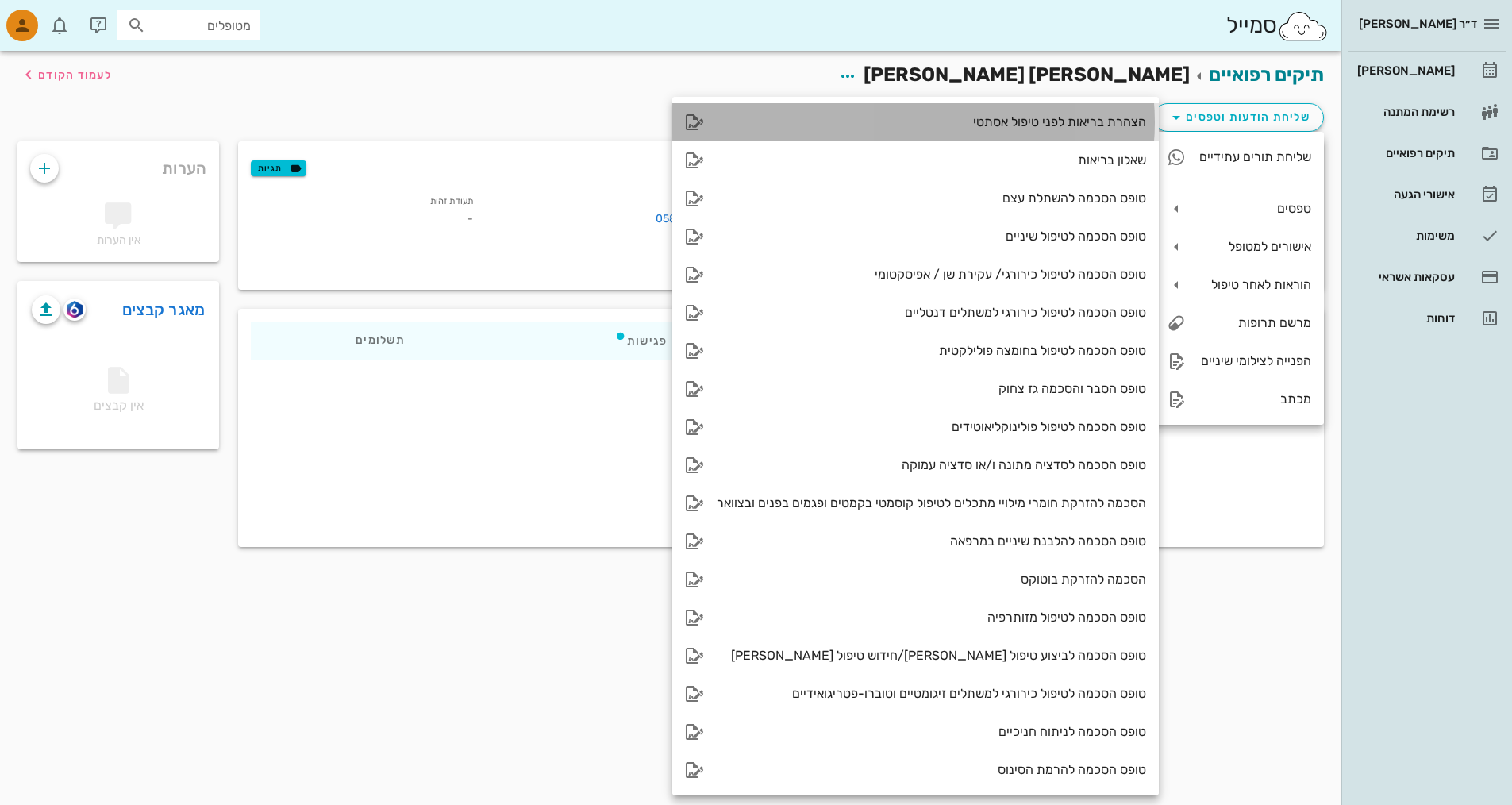
click at [698, 121] on icon at bounding box center [695, 122] width 19 height 19
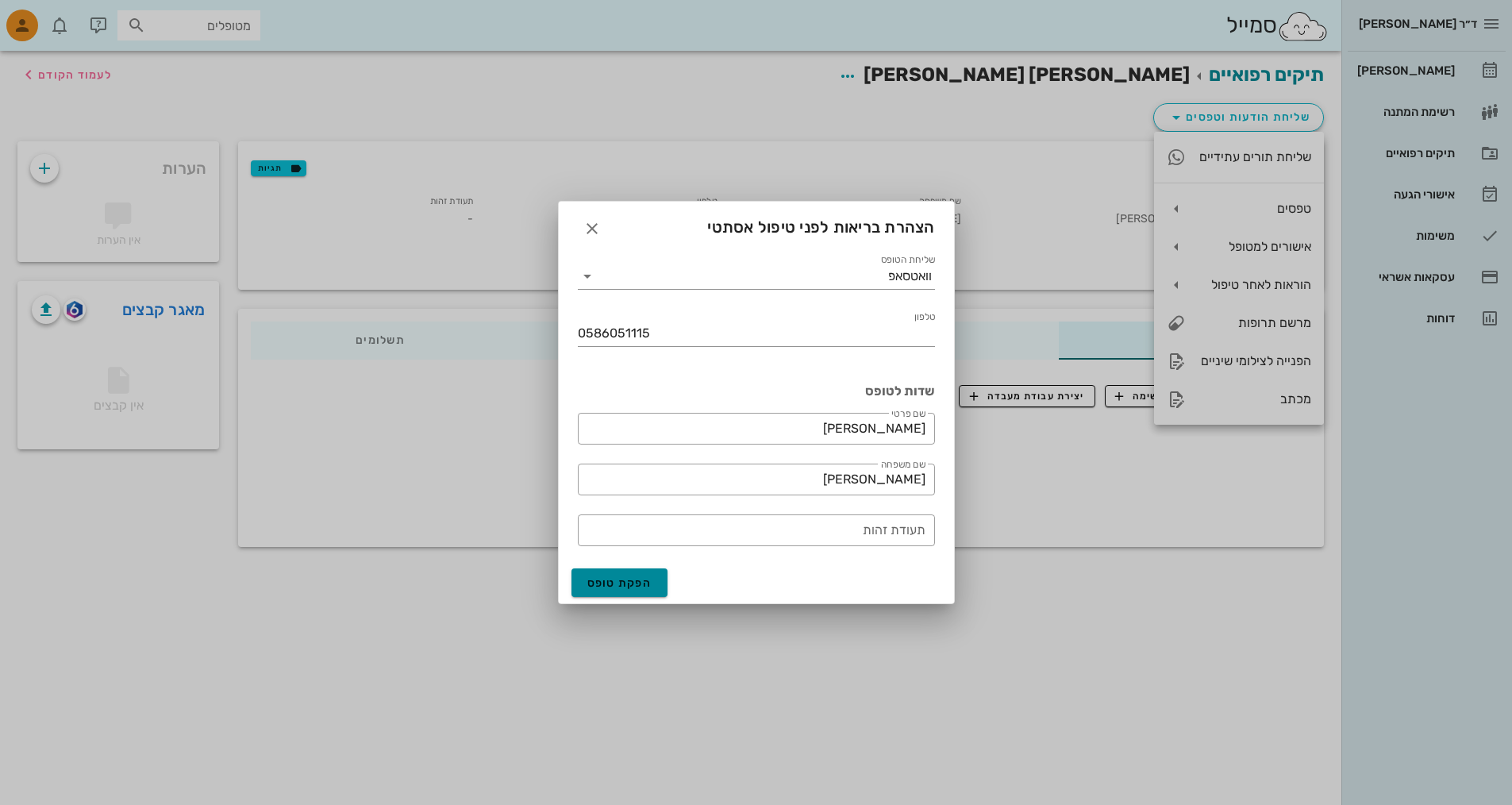
click at [620, 584] on span "הפקת טופס" at bounding box center [620, 583] width 65 height 14
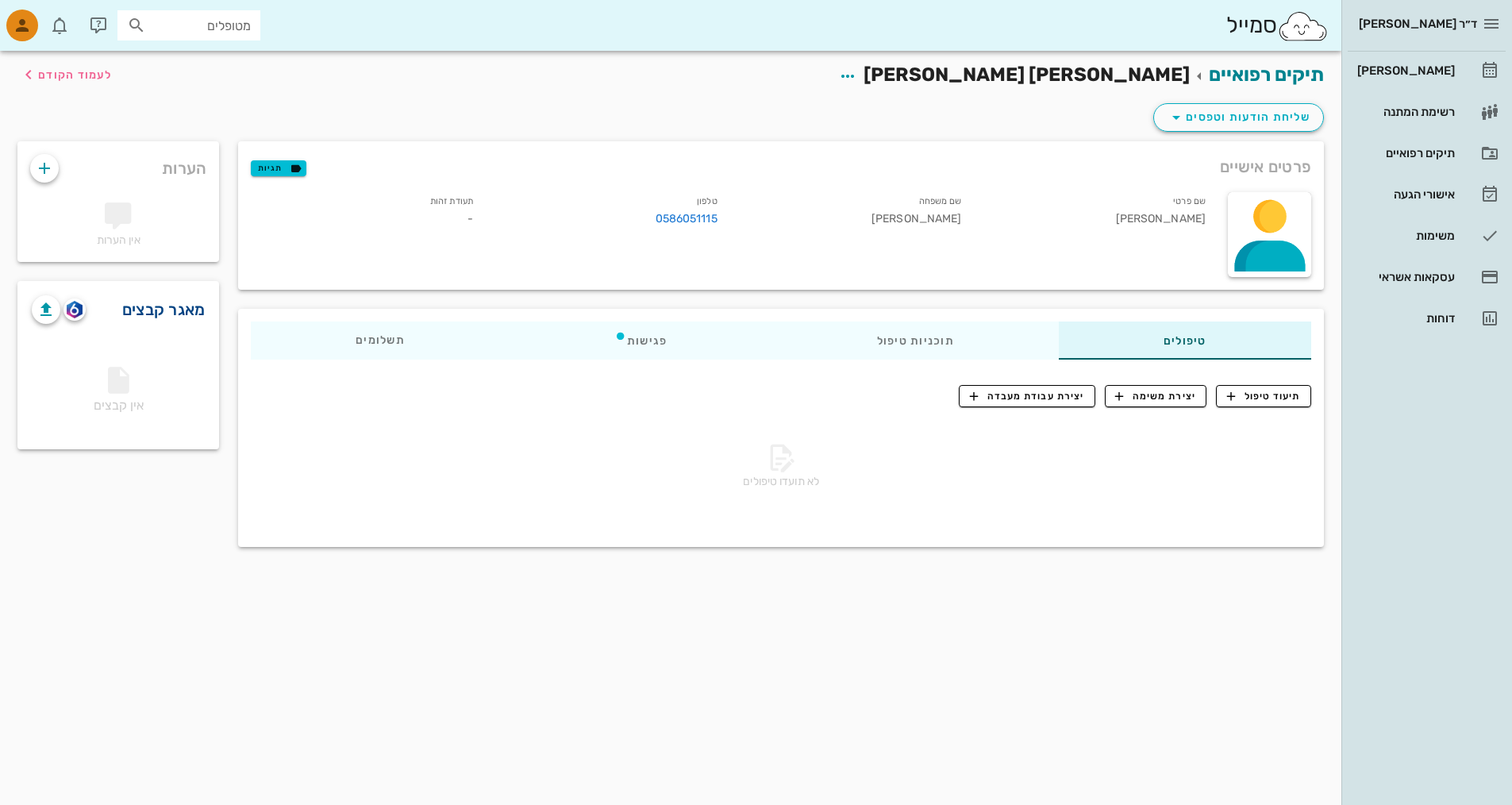
click at [148, 309] on link "מאגר קבצים" at bounding box center [164, 309] width 83 height 25
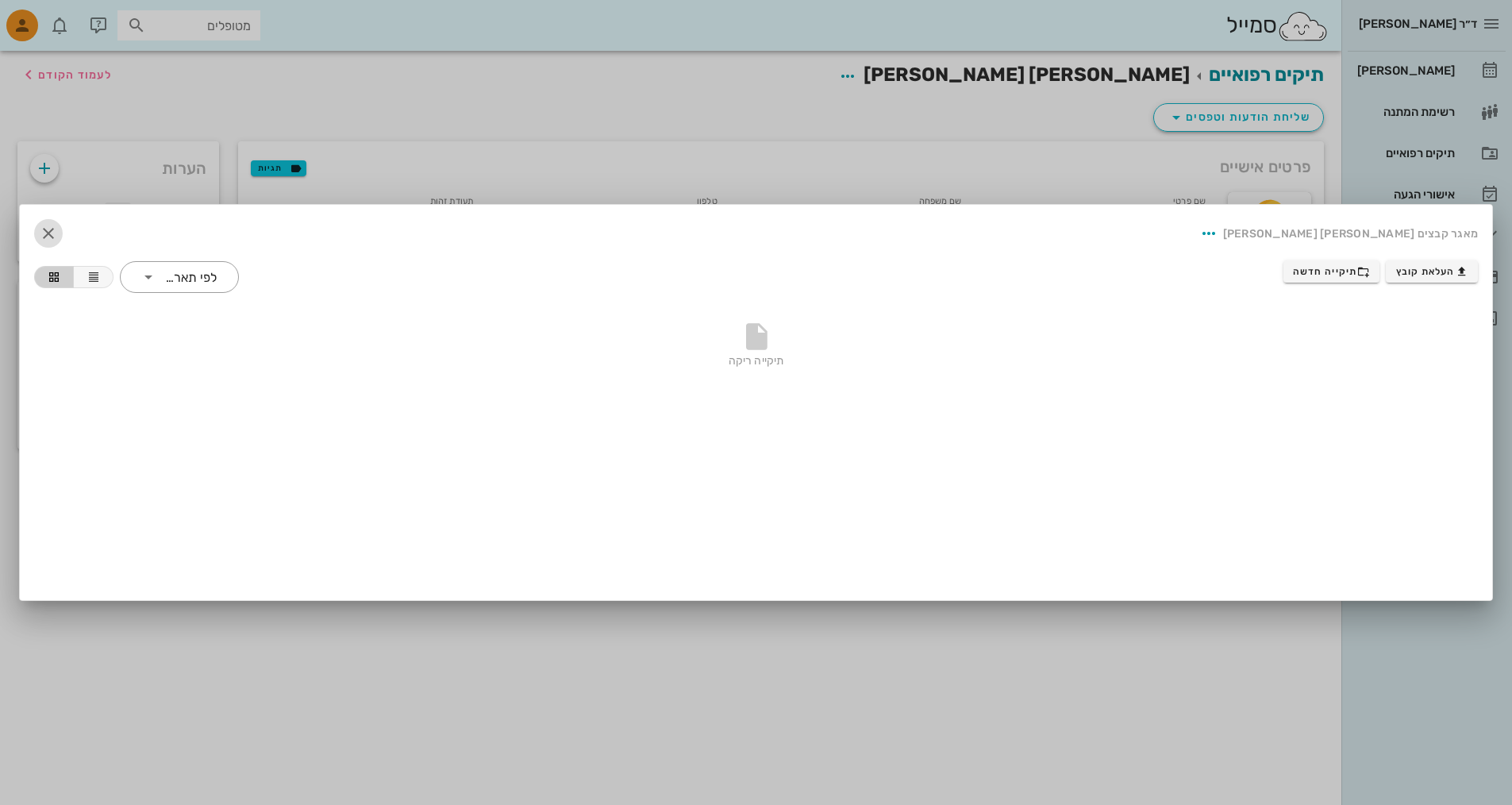
click at [50, 229] on icon "button" at bounding box center [49, 233] width 19 height 19
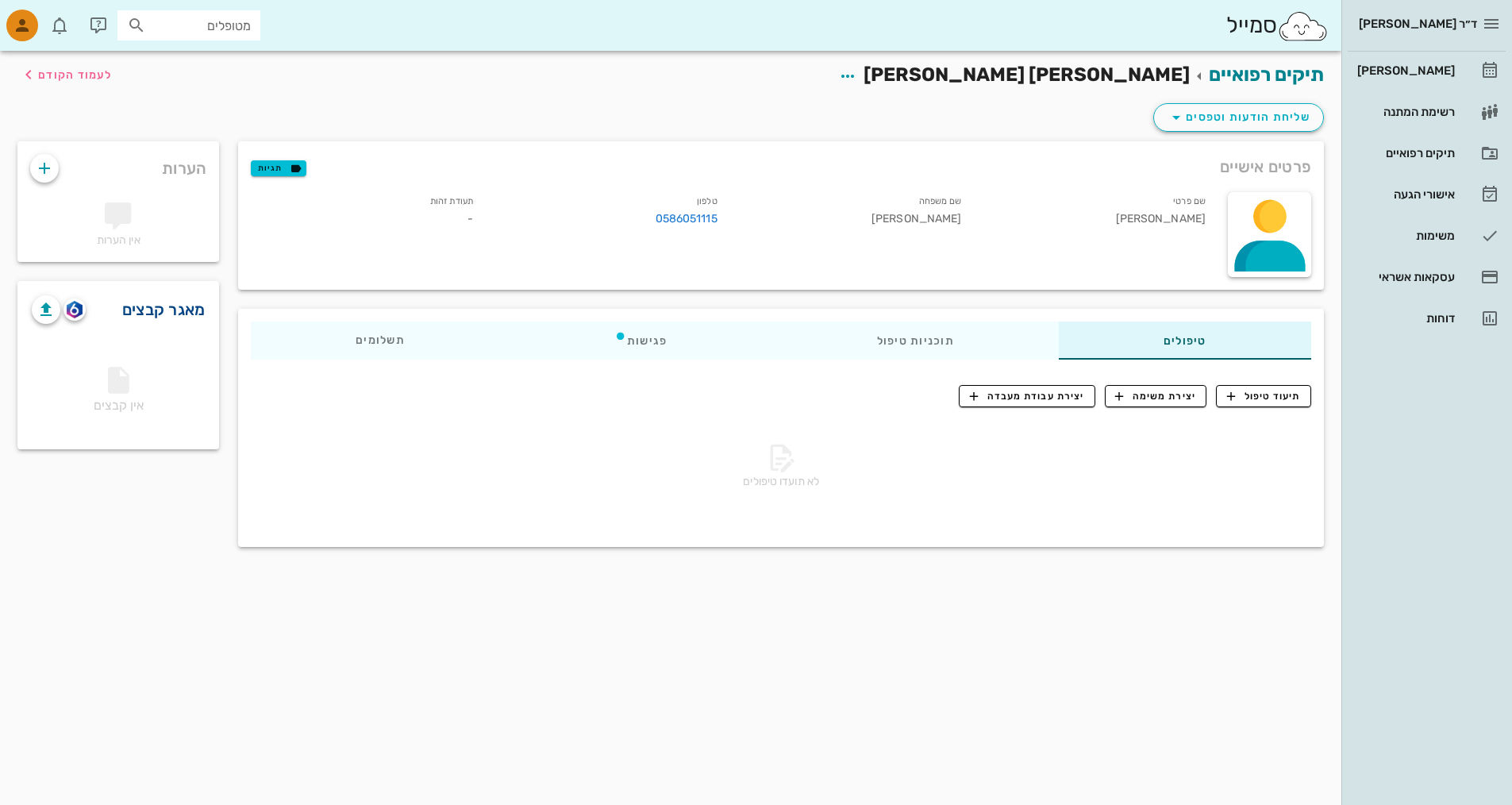
click at [153, 306] on link "מאגר קבצים" at bounding box center [164, 309] width 83 height 25
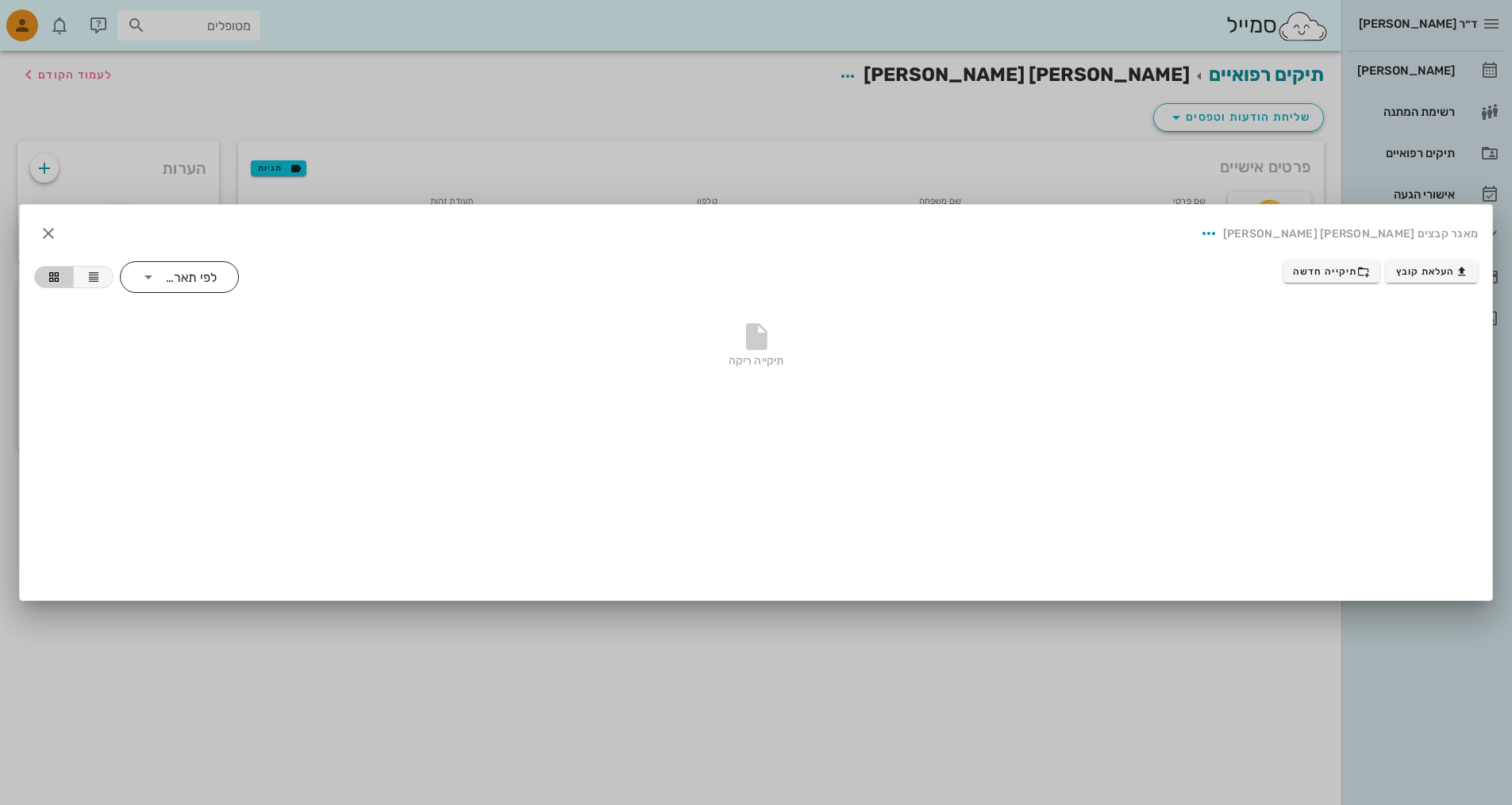
click at [138, 285] on div "​ לפי תאריך" at bounding box center [179, 276] width 119 height 32
click at [138, 285] on div "לפי תאריך" at bounding box center [180, 284] width 94 height 13
click at [140, 349] on div "תיקייה ריקה" at bounding box center [756, 349] width 1444 height 111
click at [47, 234] on icon "button" at bounding box center [49, 233] width 19 height 19
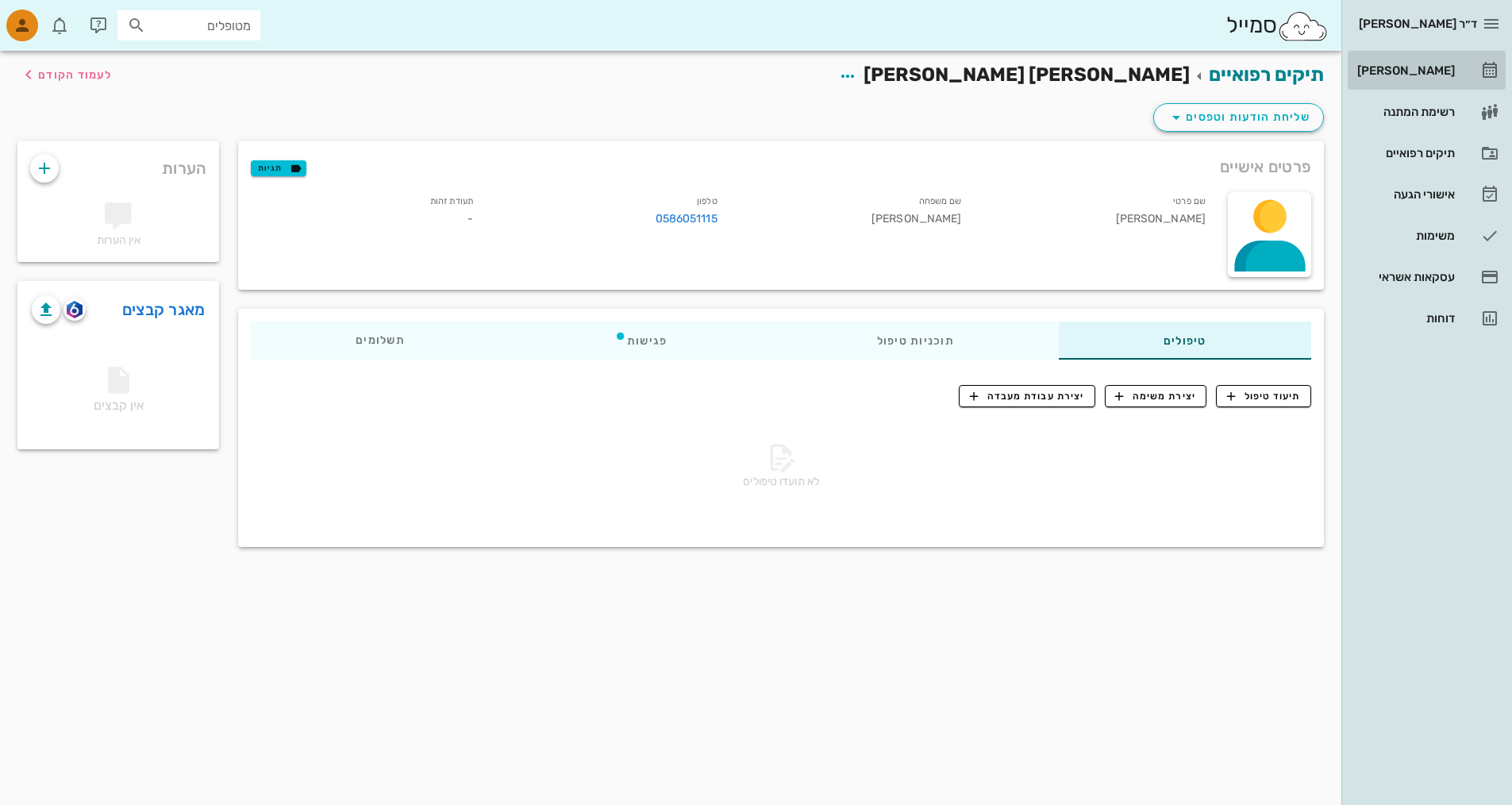
click at [1424, 71] on div "[PERSON_NAME]" at bounding box center [1404, 71] width 100 height 13
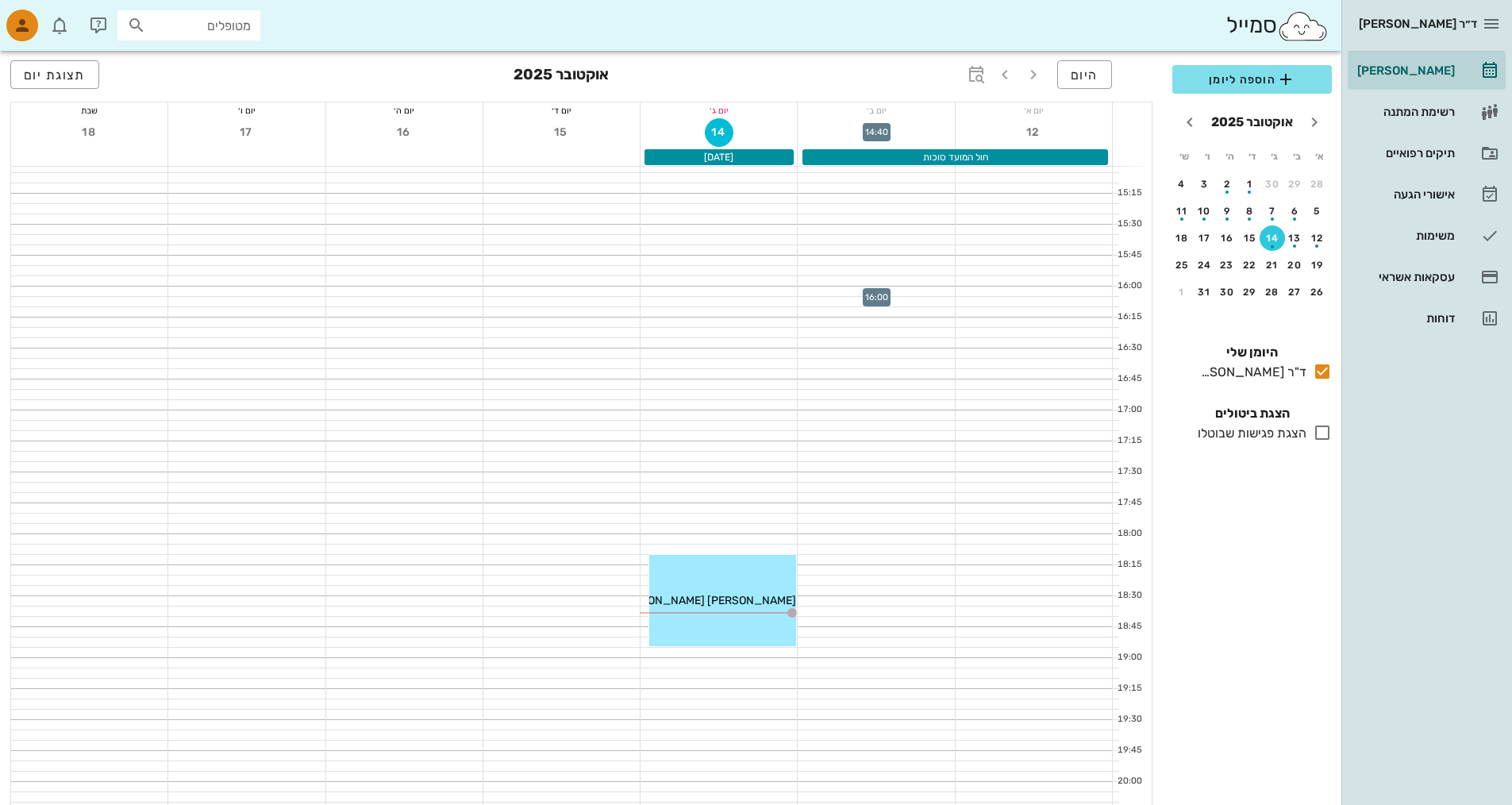
scroll to position [956, 0]
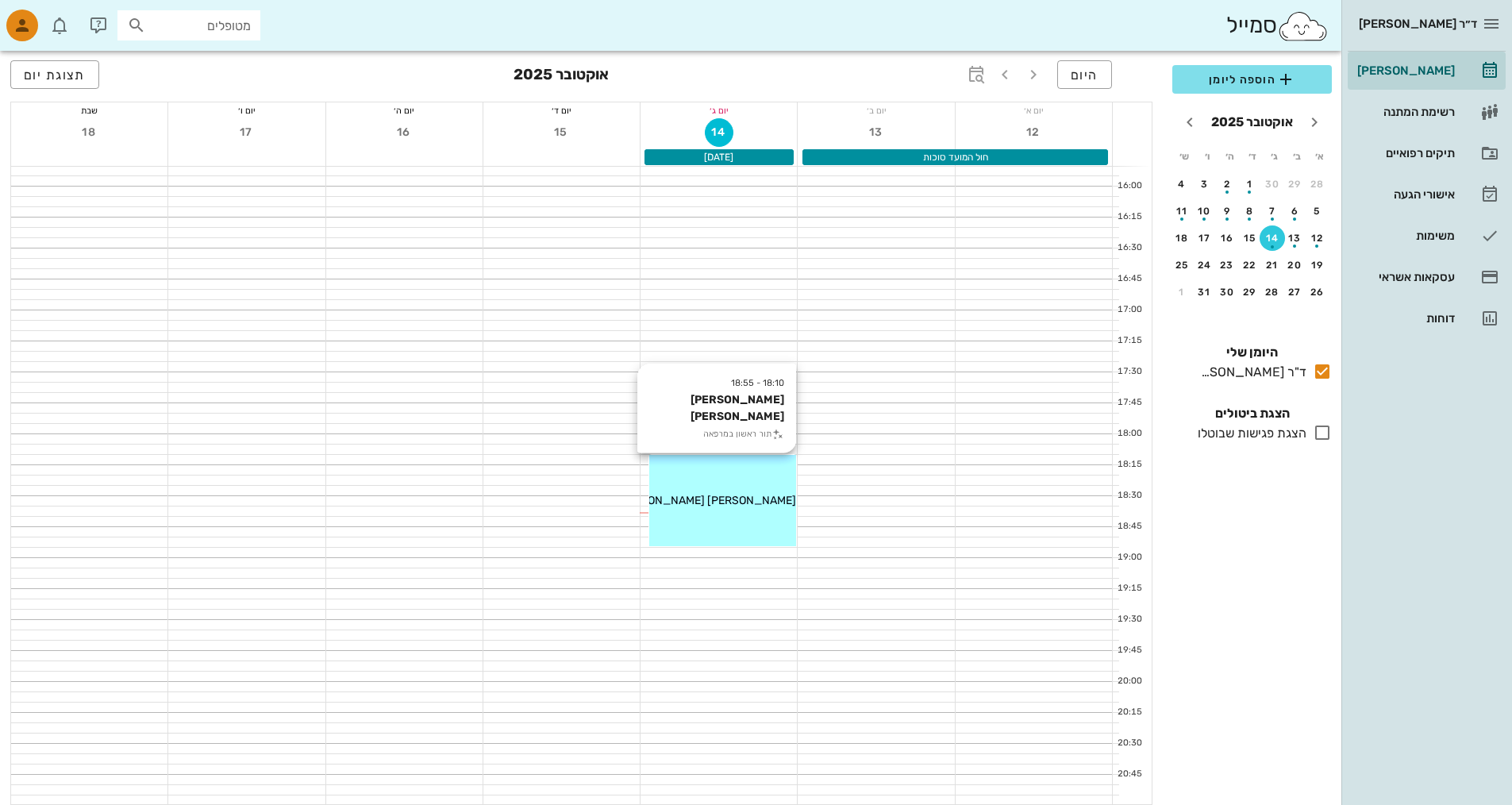
click at [724, 492] on div "[PERSON_NAME] [PERSON_NAME]" at bounding box center [722, 500] width 147 height 17
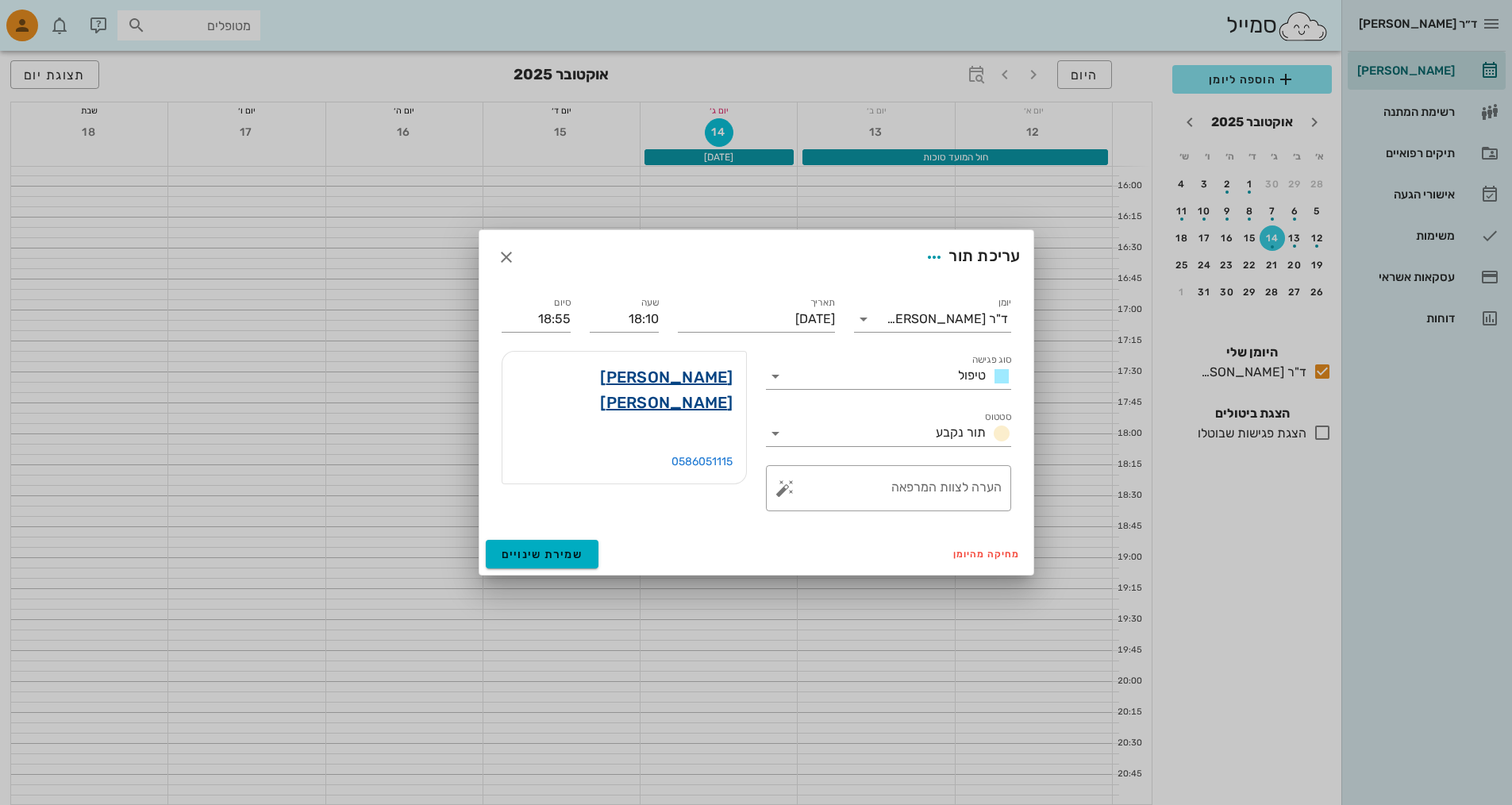
click at [690, 376] on link "[PERSON_NAME] [PERSON_NAME]" at bounding box center [624, 390] width 218 height 51
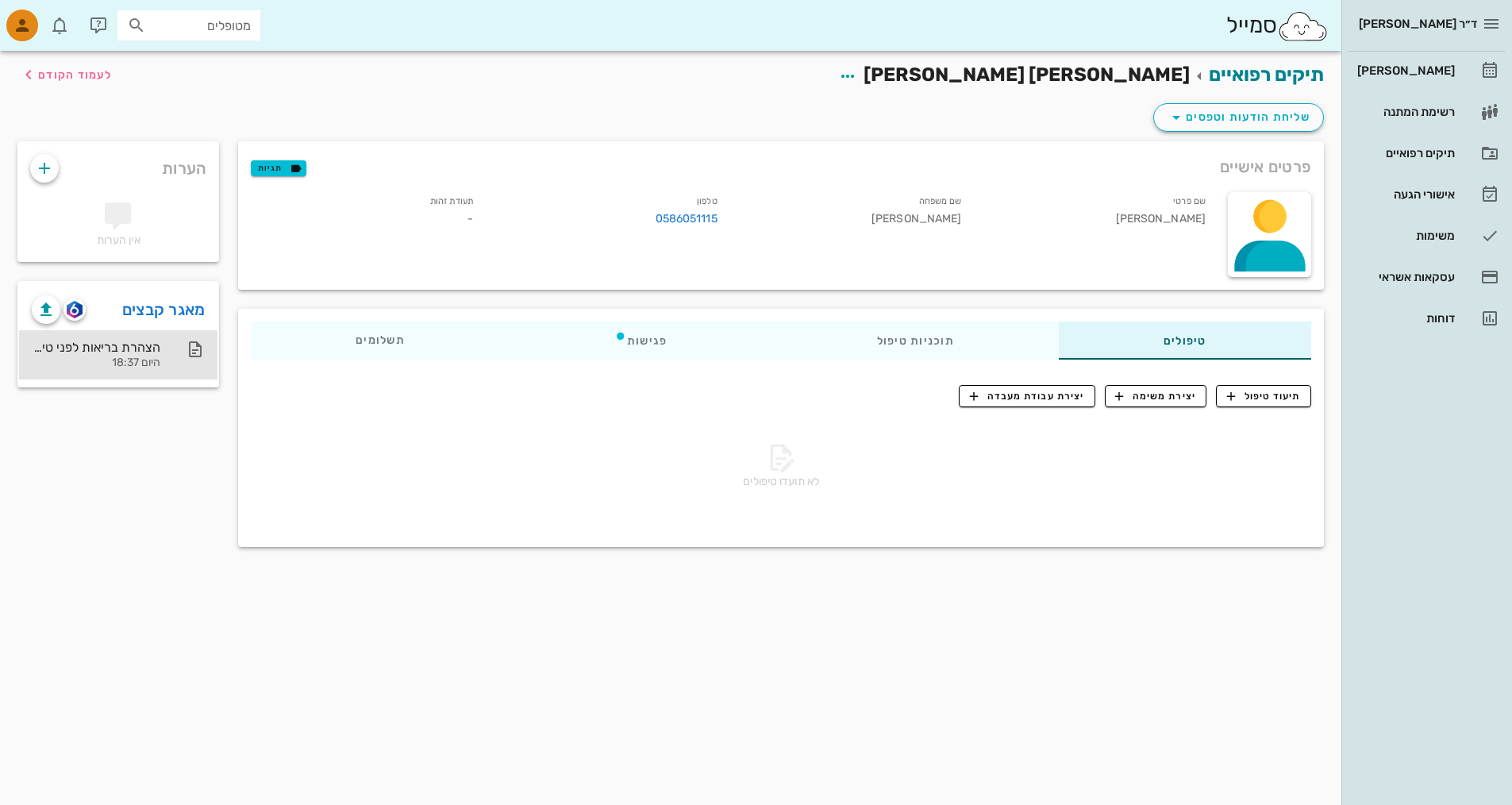
click at [126, 355] on div "הצהרת בריאות לפני טיפול אסתטי היום 18:37" at bounding box center [96, 355] width 129 height 49
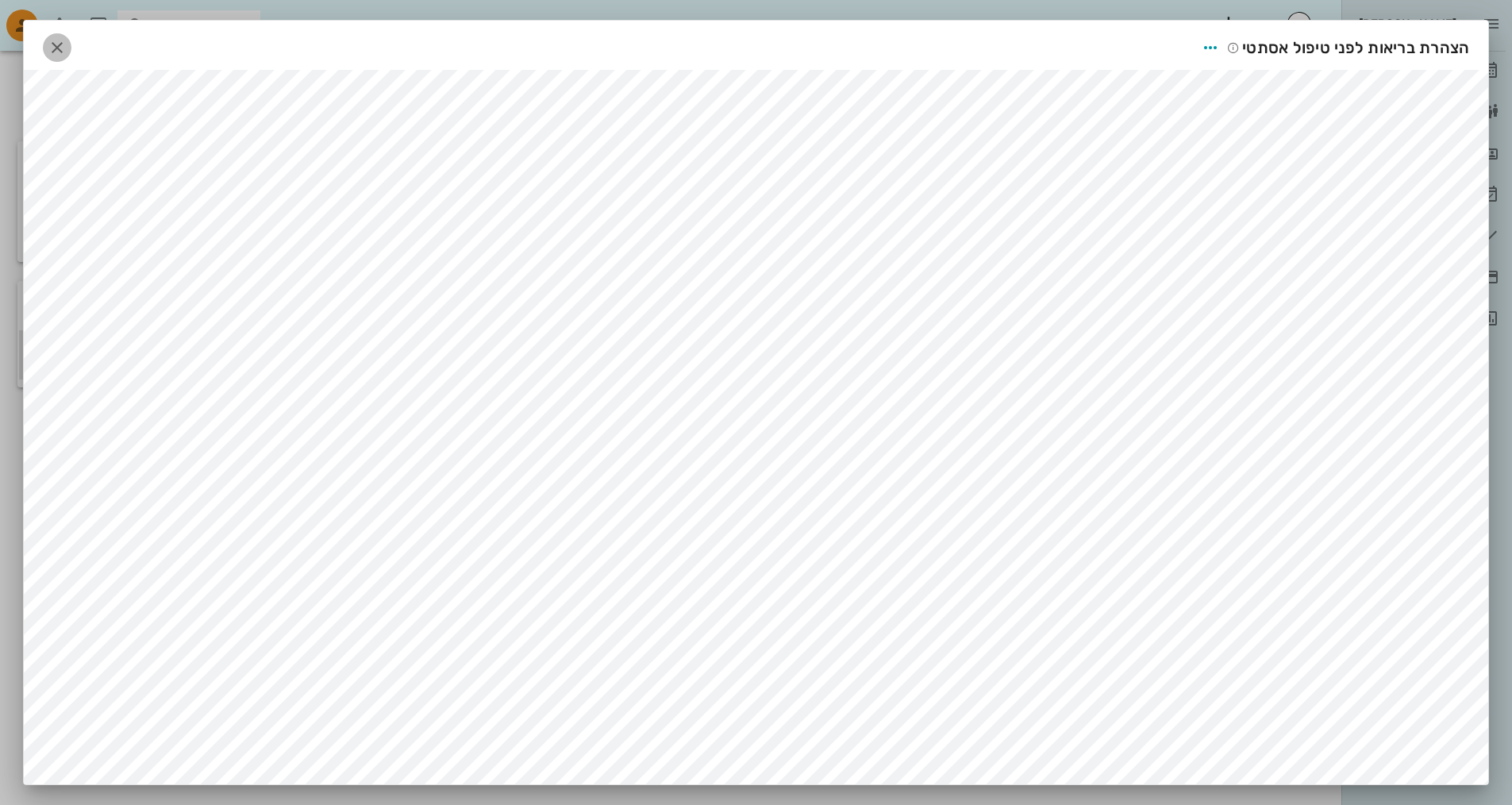
click at [65, 49] on icon "button" at bounding box center [58, 48] width 19 height 19
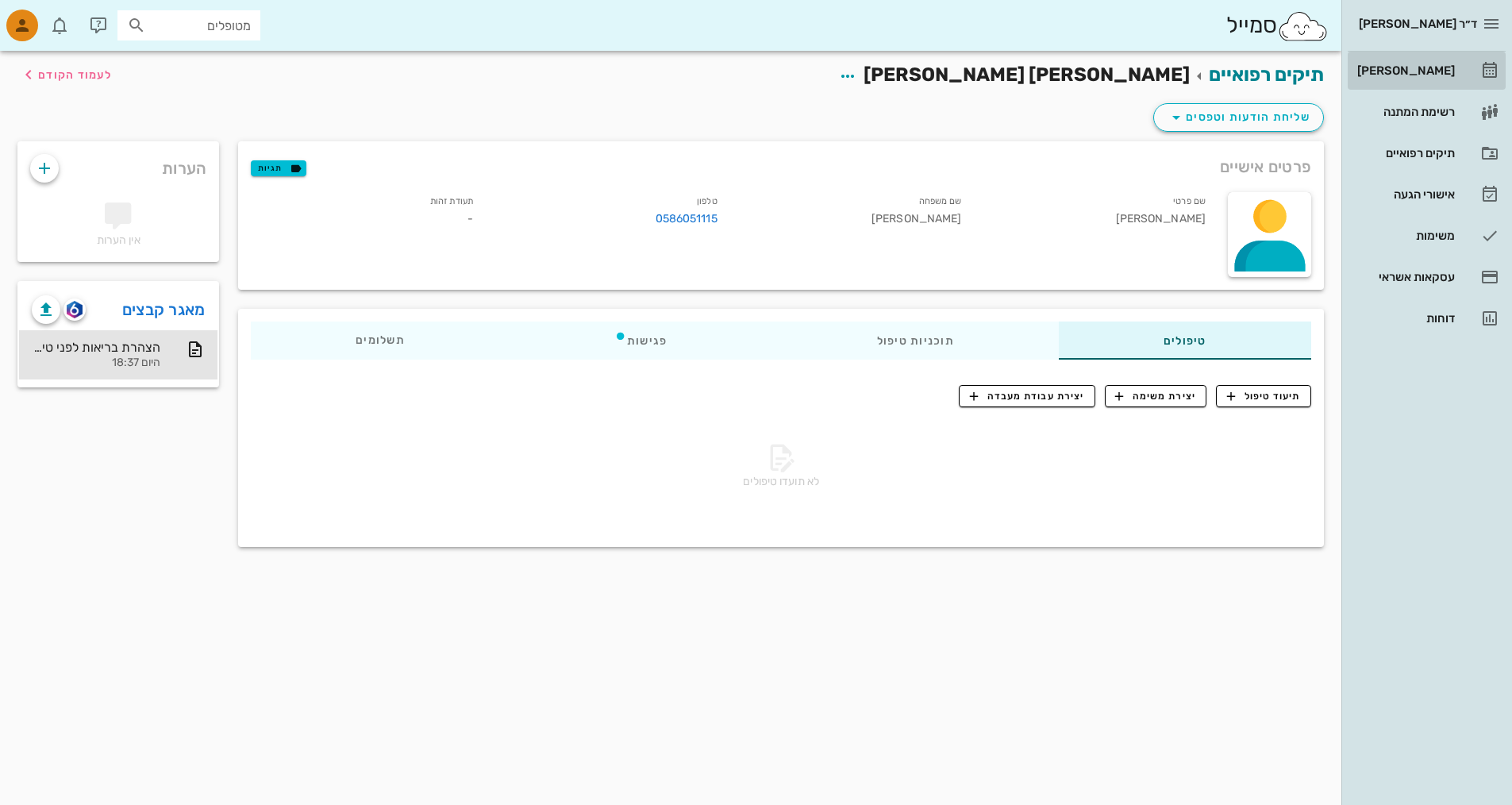
click at [1433, 83] on link "[PERSON_NAME]" at bounding box center [1427, 71] width 158 height 38
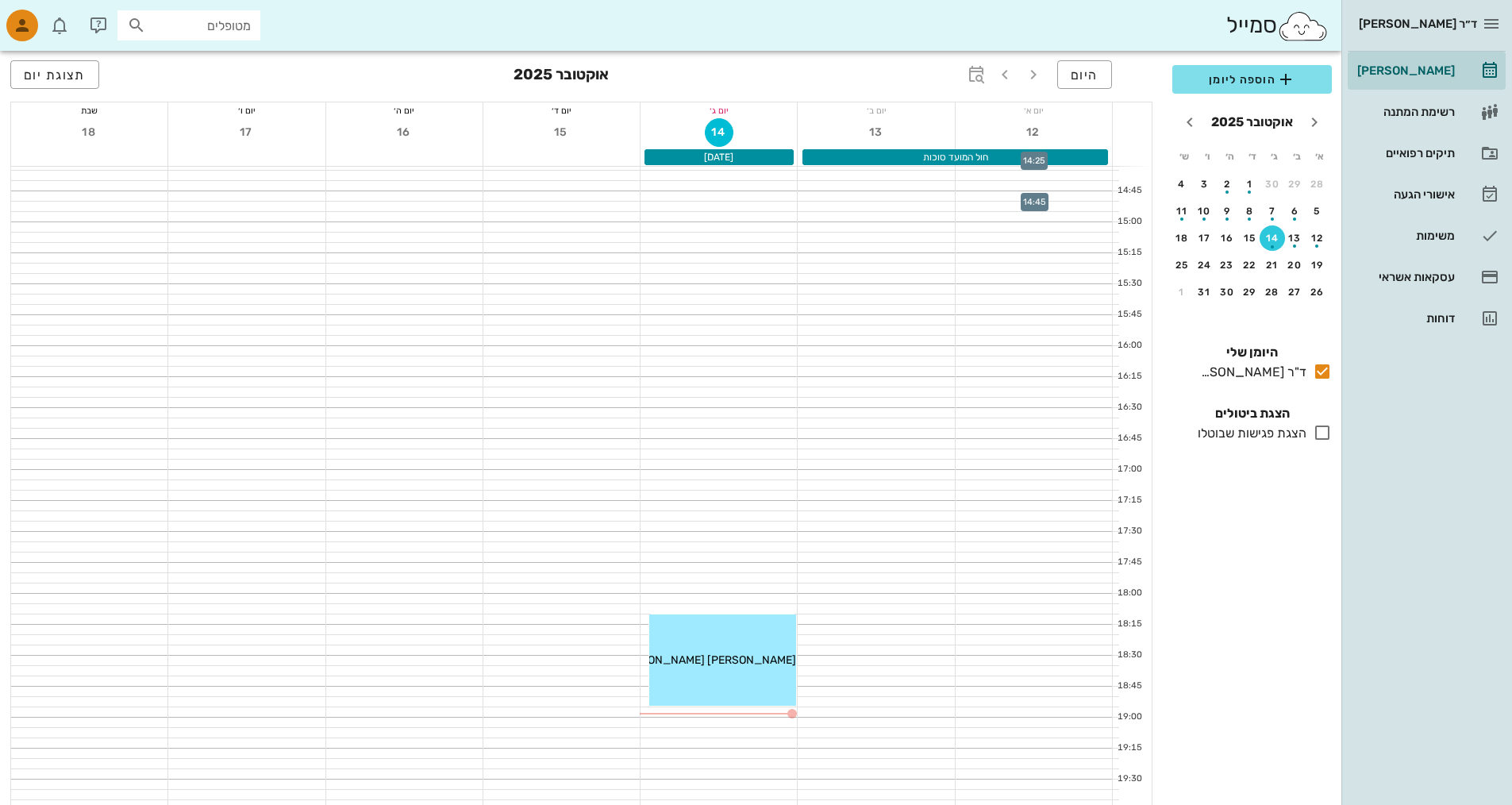
scroll to position [956, 0]
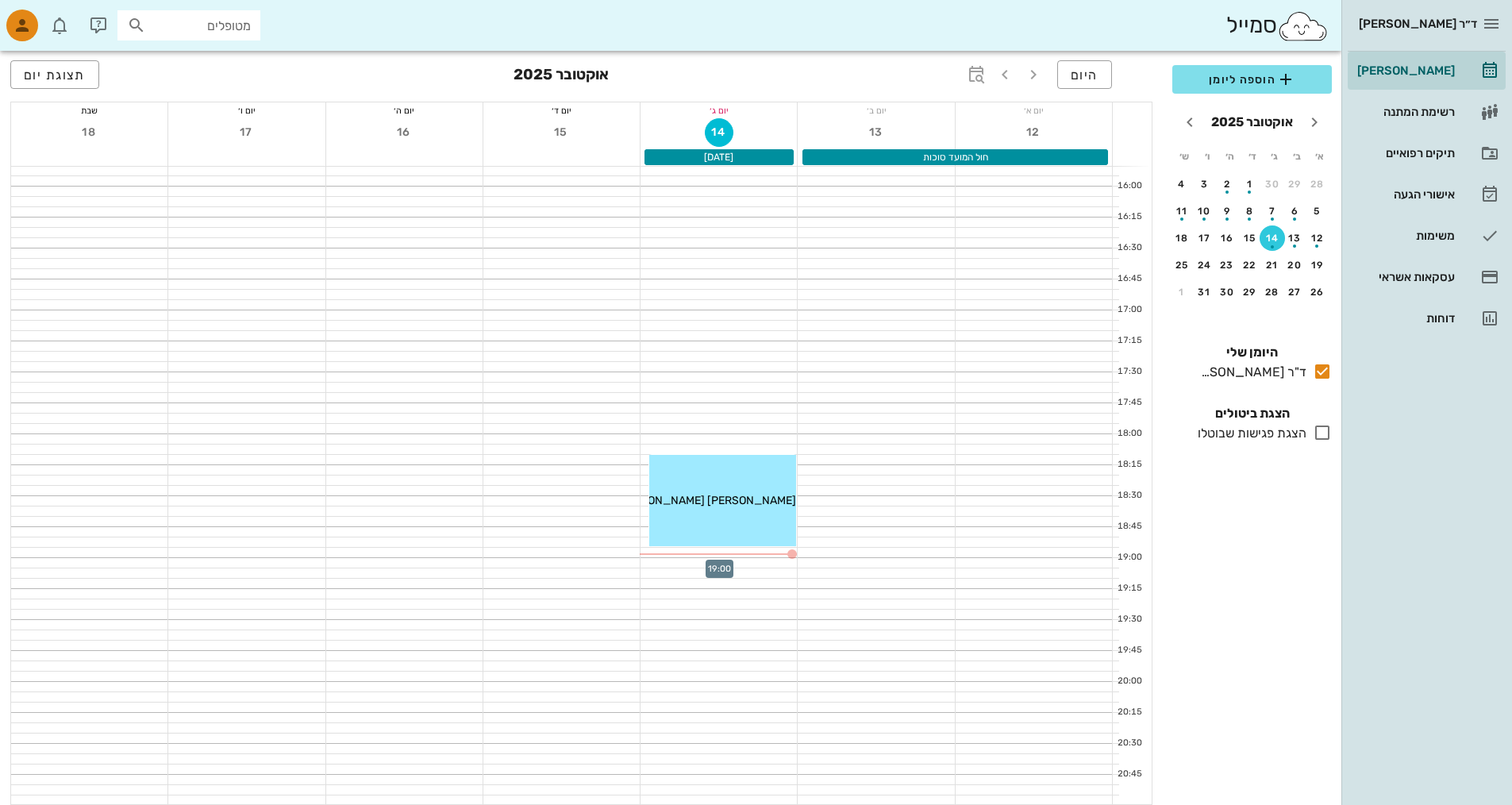
click at [766, 567] on div at bounding box center [719, 563] width 156 height 10
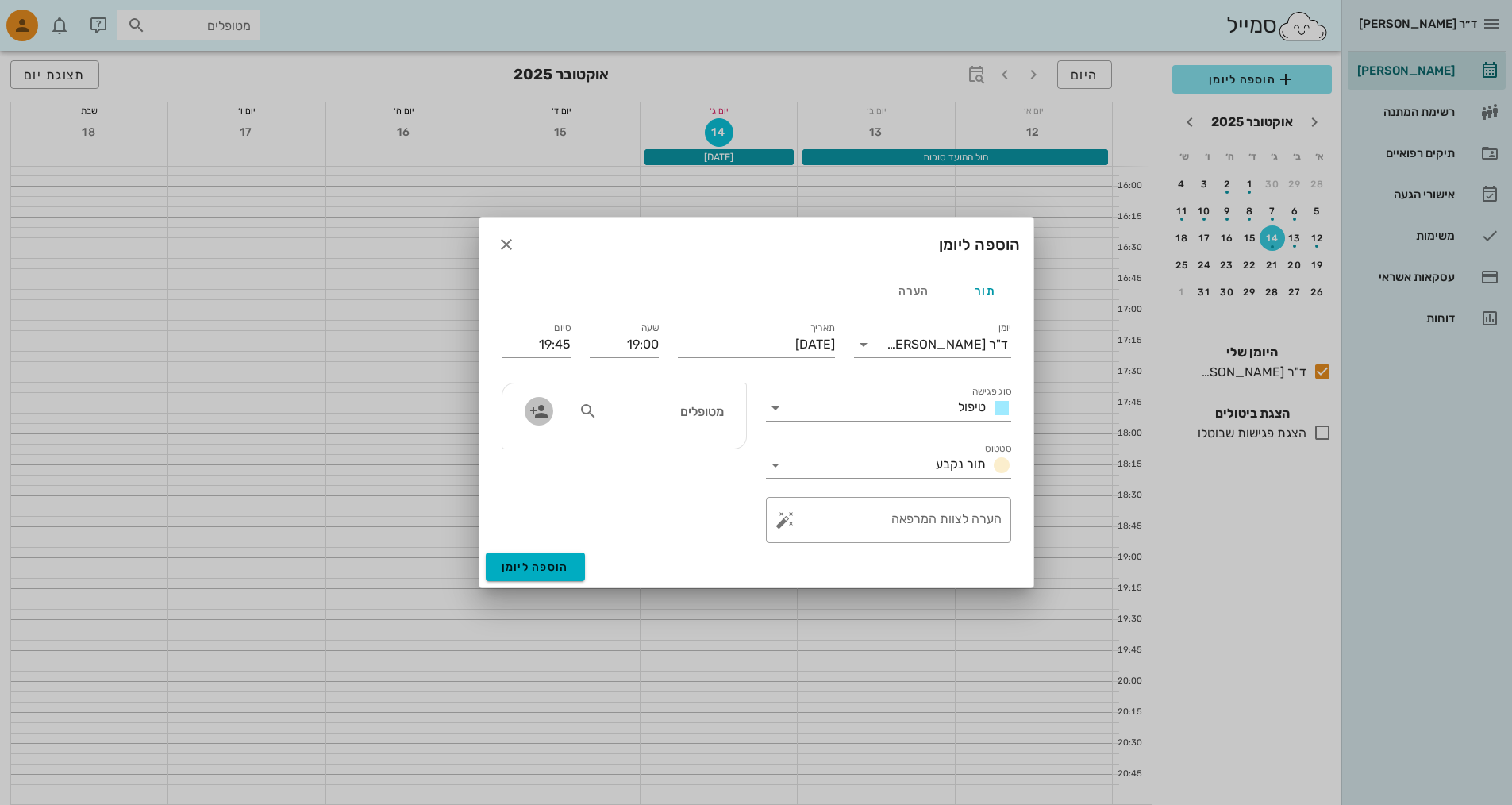
click at [537, 413] on icon "button" at bounding box center [540, 412] width 19 height 19
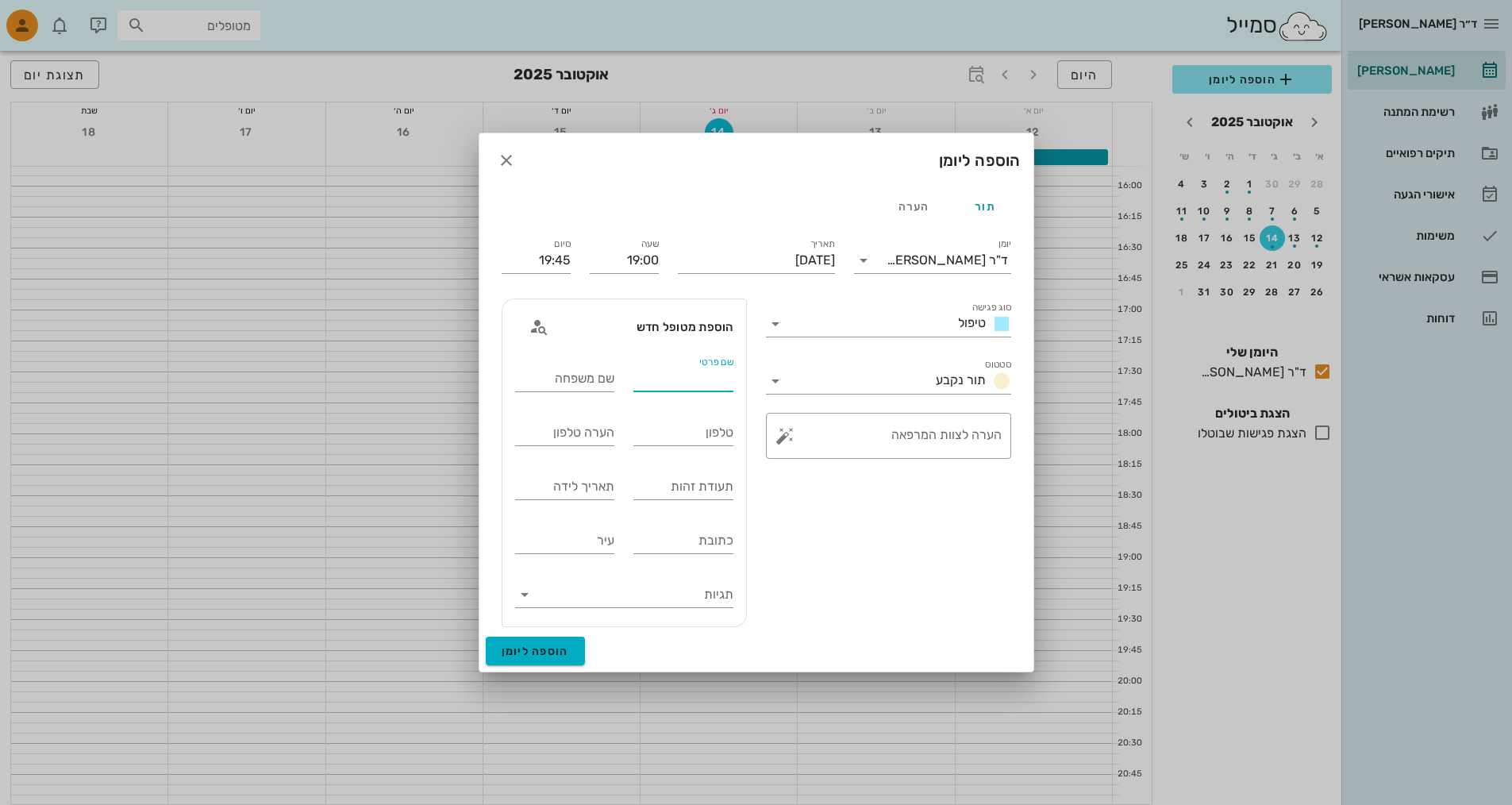
click at [703, 378] on div "שם פרטי" at bounding box center [683, 379] width 100 height 25
type input "יעלה"
type input "[PERSON_NAME]"
type input "0587131212"
click at [524, 640] on button "הוספה ליומן" at bounding box center [536, 651] width 99 height 28
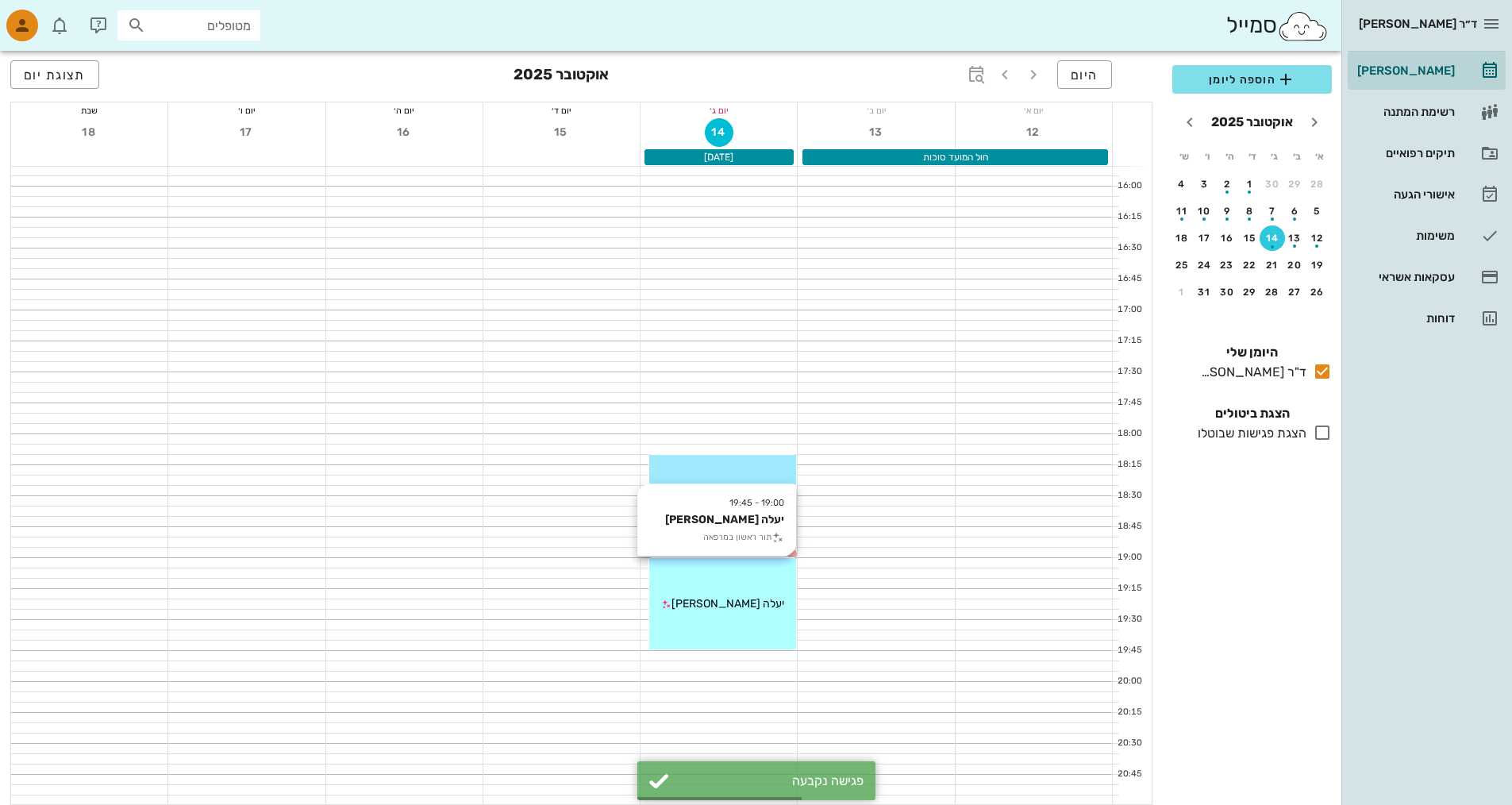
click at [734, 609] on span "יעלה [PERSON_NAME]" at bounding box center [728, 604] width 113 height 14
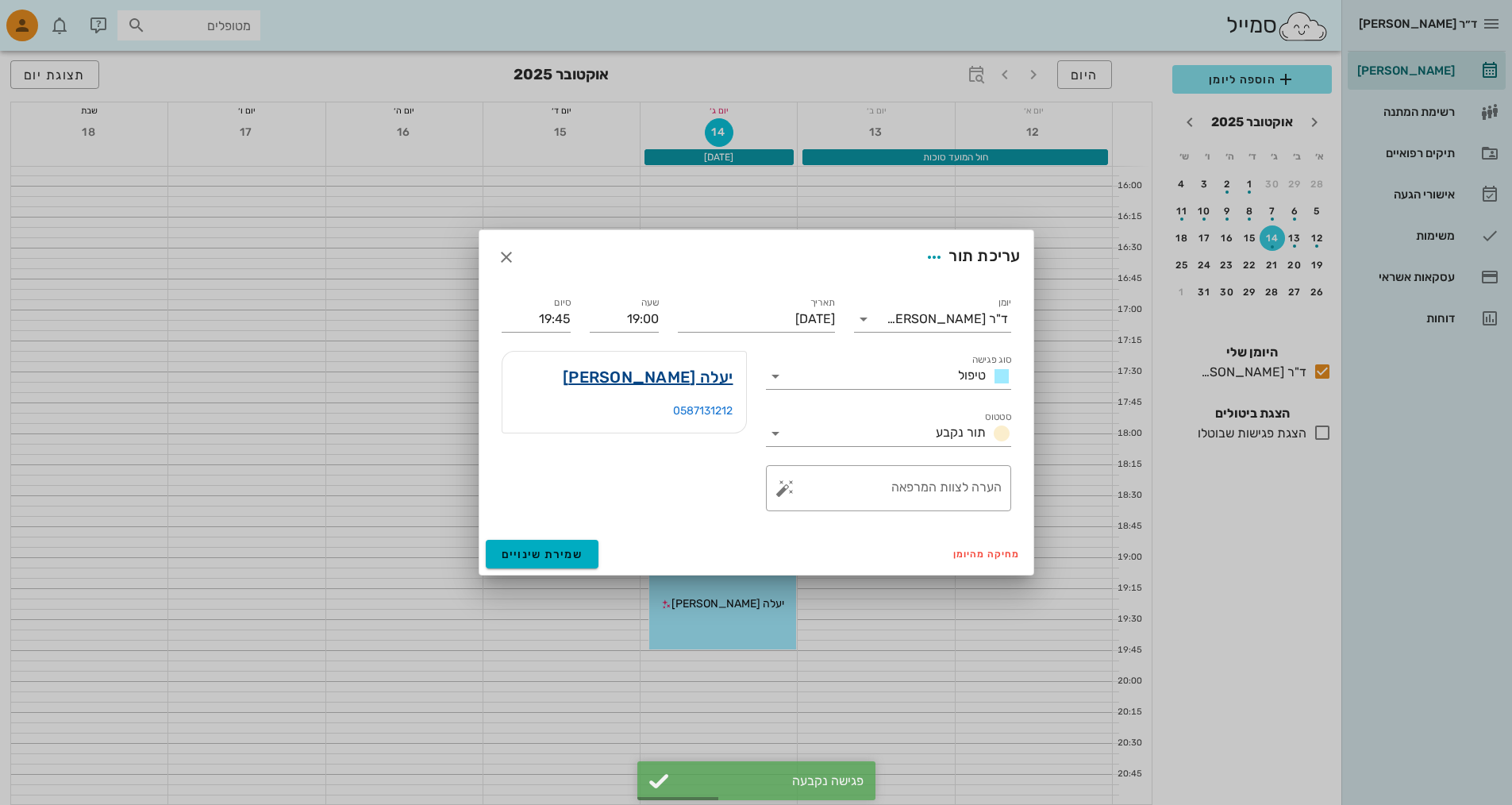
click at [672, 373] on link "יעלה [PERSON_NAME]" at bounding box center [648, 377] width 171 height 25
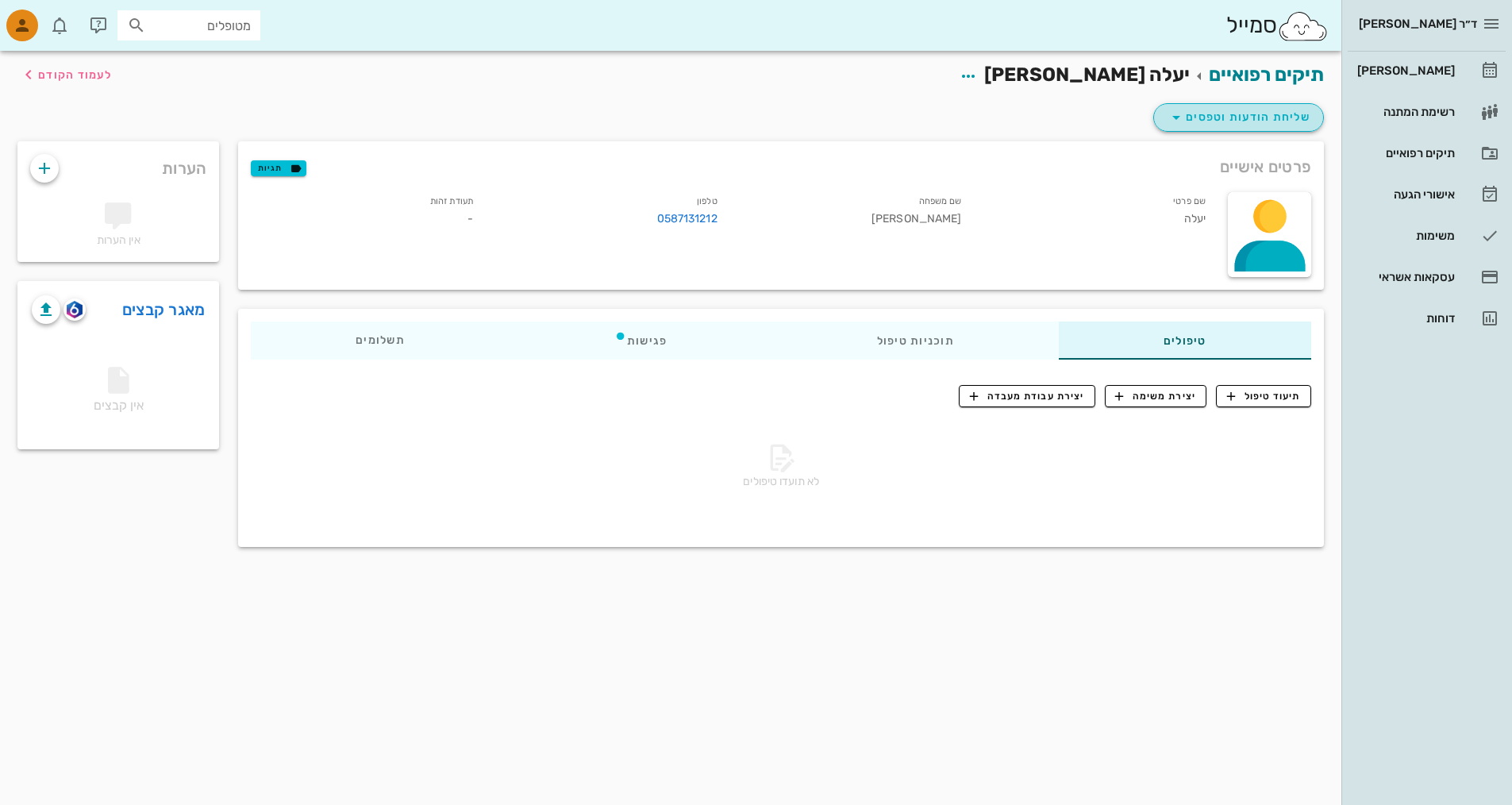
click at [1247, 116] on span "שליחת הודעות וטפסים" at bounding box center [1238, 118] width 143 height 19
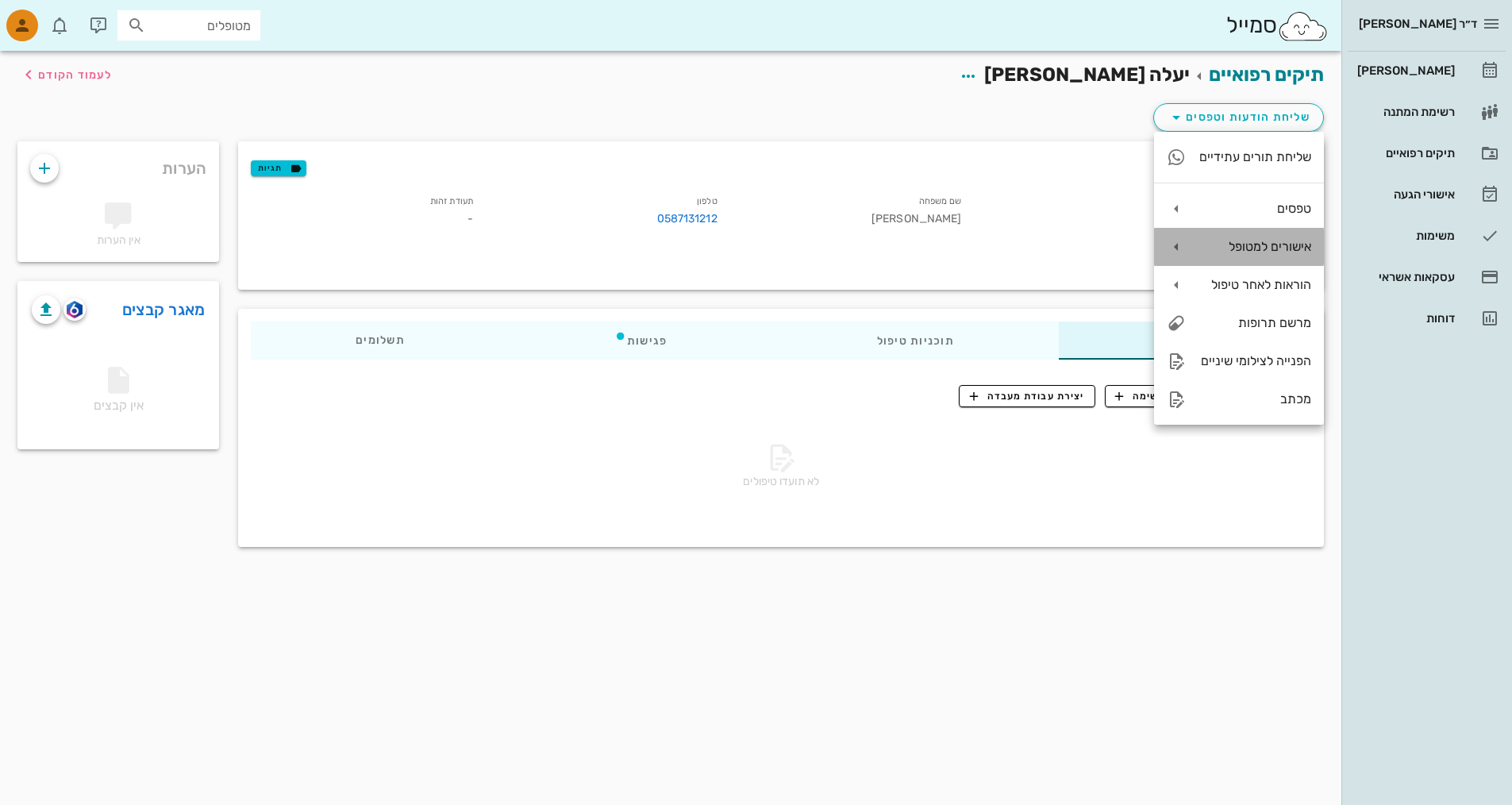
click at [1268, 239] on div "אישורים למטופל" at bounding box center [1254, 246] width 113 height 15
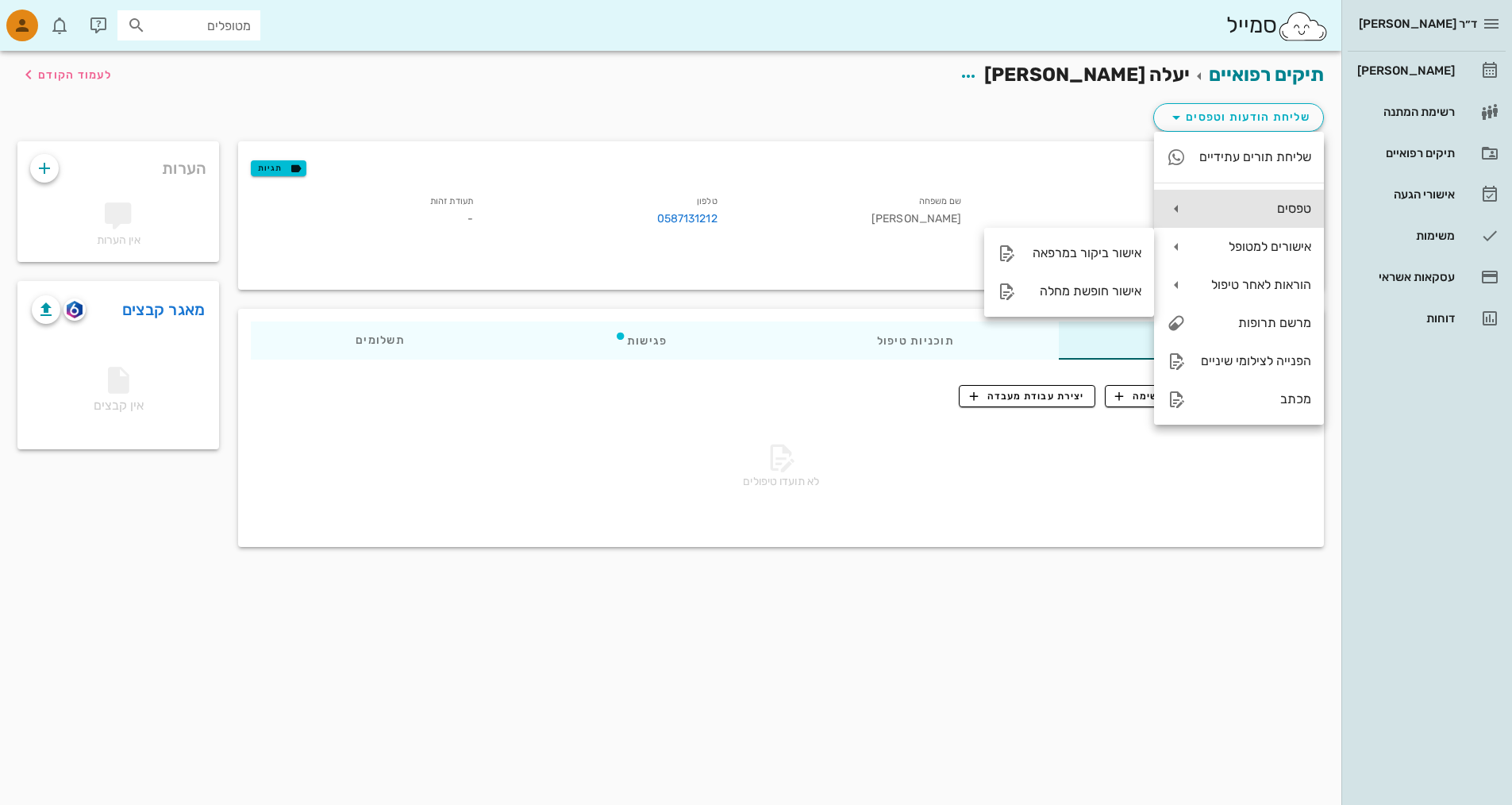
click at [1275, 212] on div "טפסים" at bounding box center [1254, 208] width 113 height 15
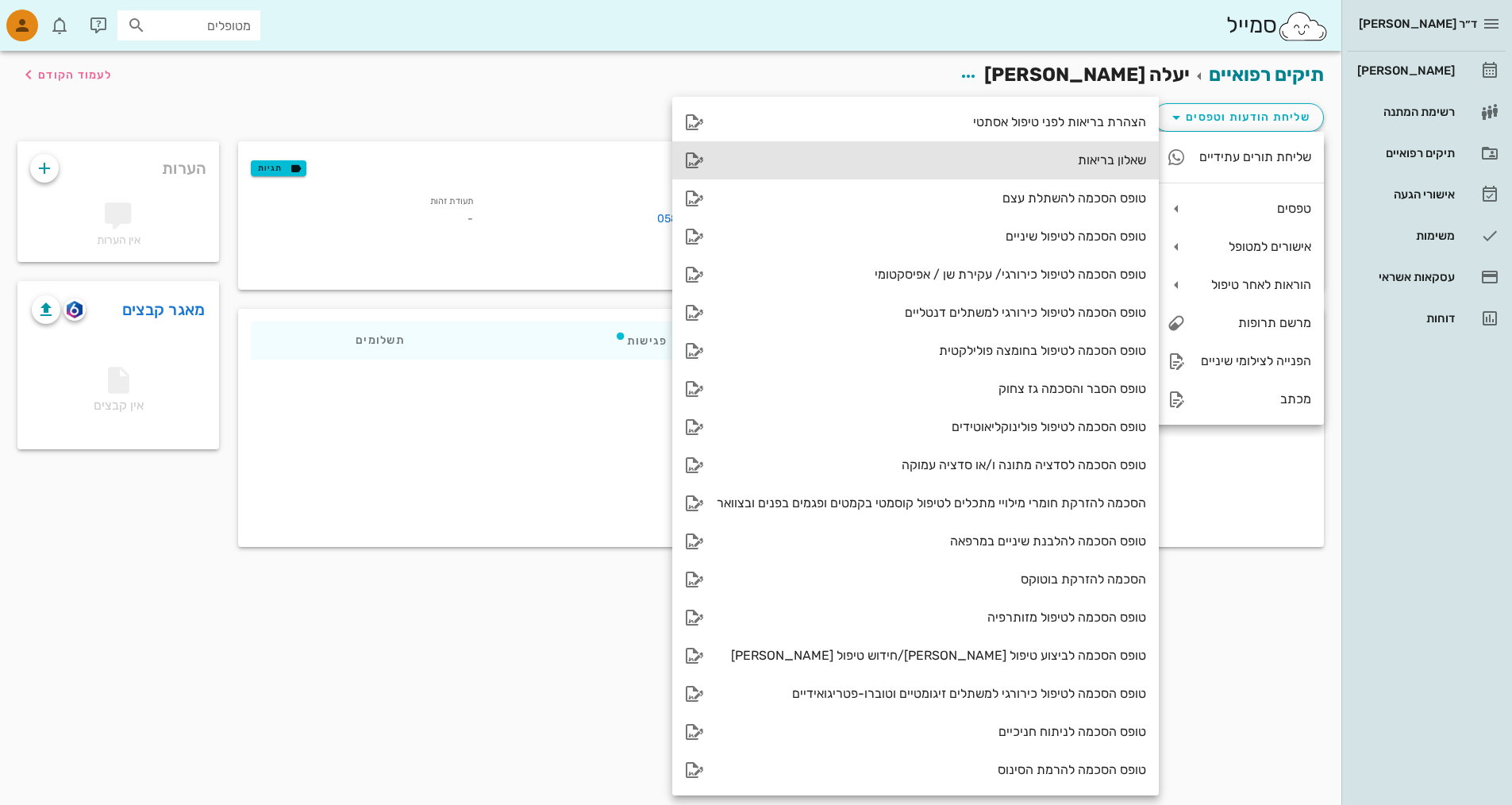
click at [1117, 159] on div "שאלון בריאות" at bounding box center [932, 160] width 429 height 15
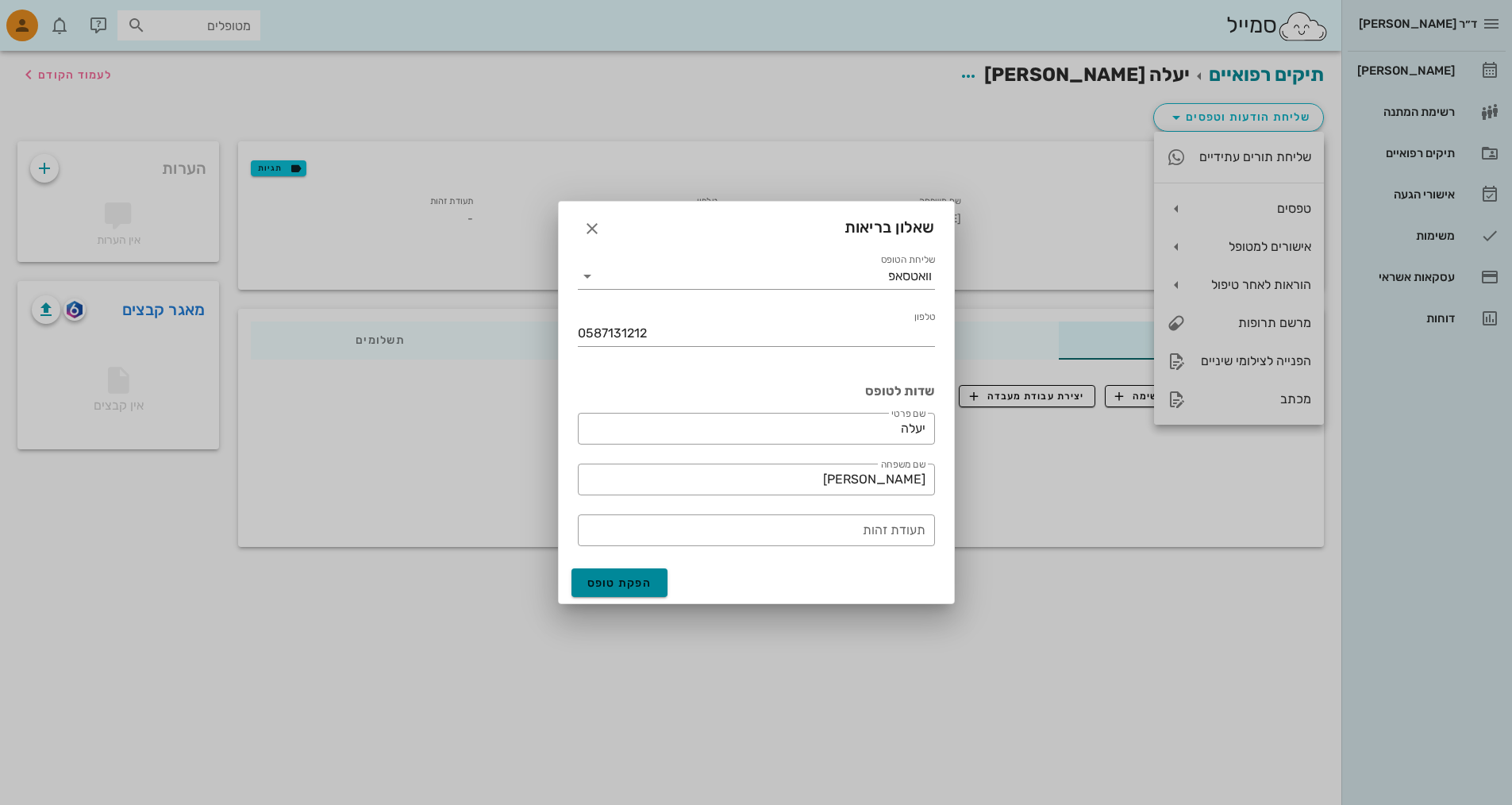
click at [626, 580] on span "הפקת טופס" at bounding box center [620, 583] width 65 height 14
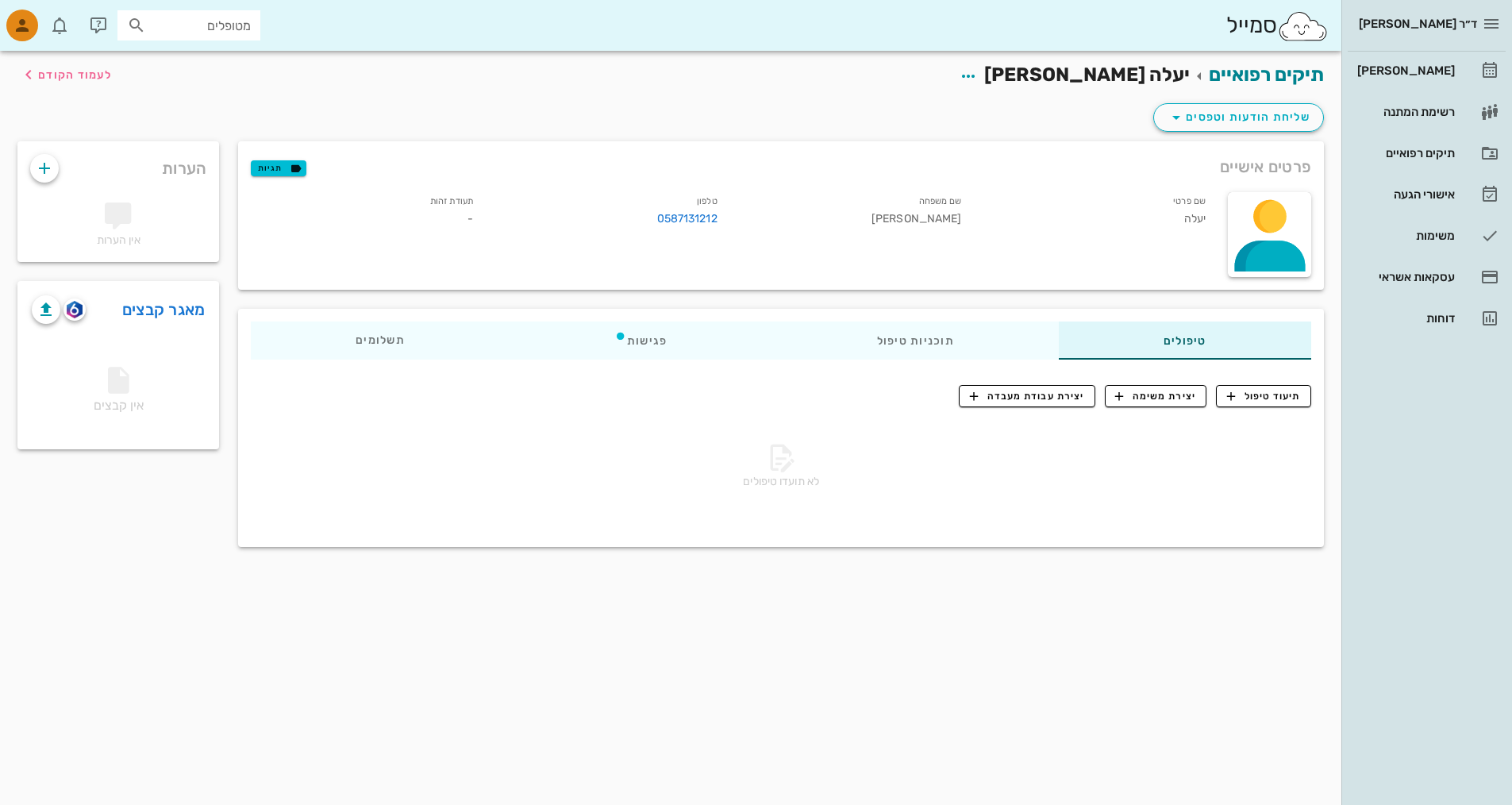
click at [1129, 592] on div "תיקים רפואיים יעלה [PERSON_NAME] לעמוד הקודם שליחת הודעות וטפסים פרטים אישיים ת…" at bounding box center [671, 428] width 1342 height 755
click at [195, 302] on link "מאגר קבצים" at bounding box center [164, 309] width 83 height 25
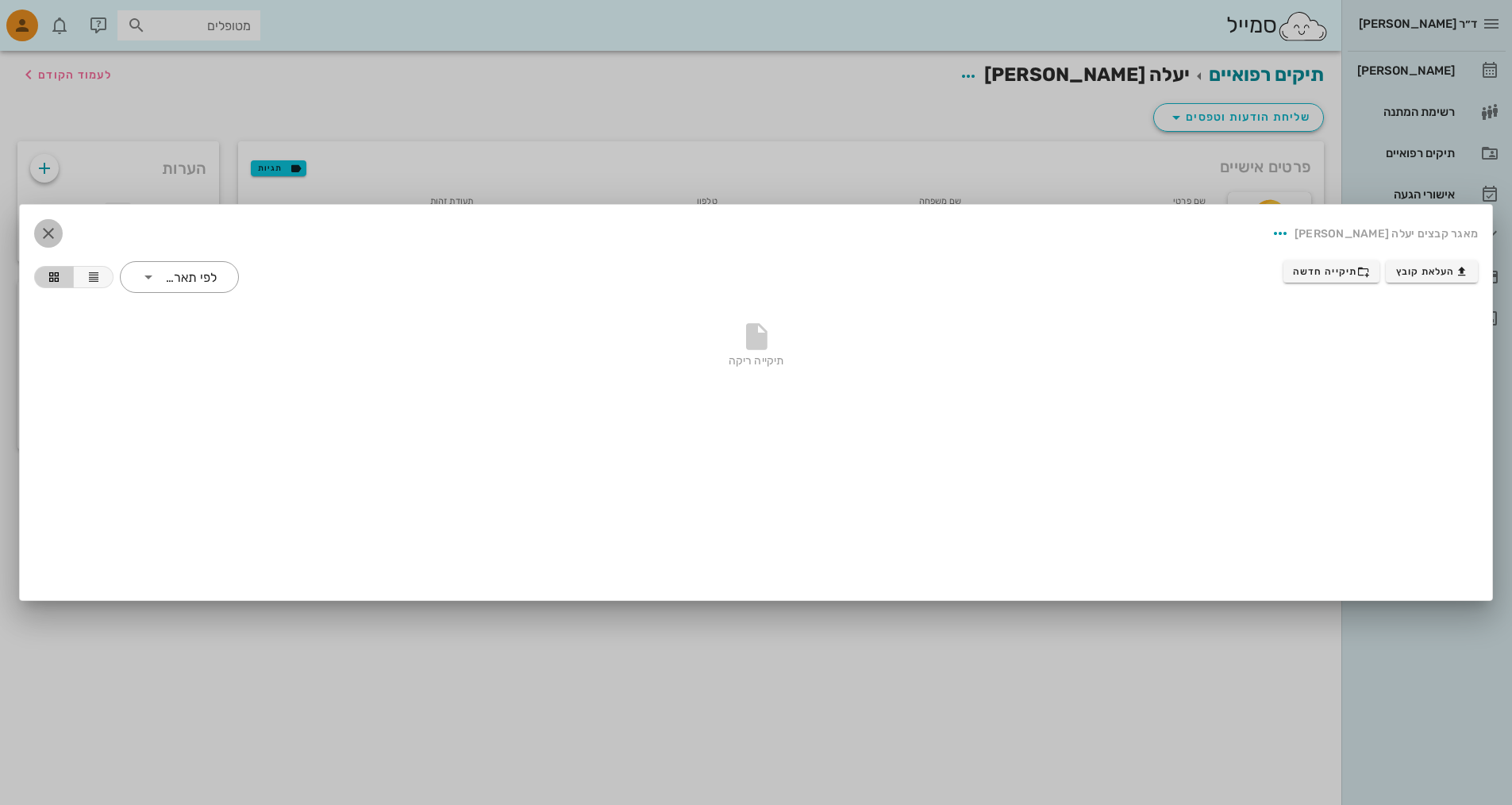
click at [45, 236] on icon "button" at bounding box center [49, 233] width 19 height 19
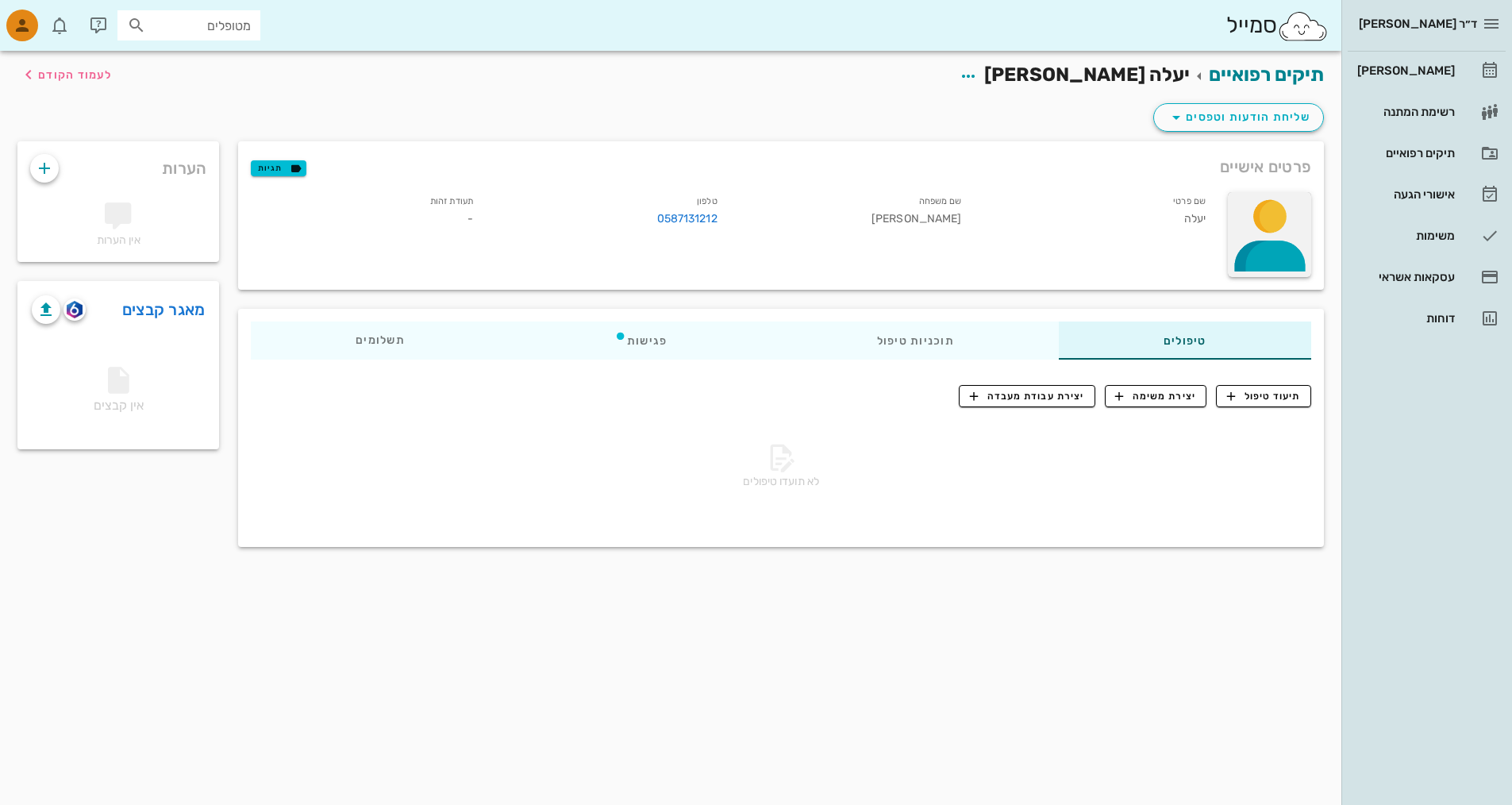
click at [1248, 225] on div at bounding box center [1270, 234] width 83 height 85
click at [1152, 535] on div "תיעוד טיפול יצירת משימה יצירת עבודת מעבדה לא תועדו טיפולים" at bounding box center [781, 456] width 1086 height 165
click at [1217, 108] on span "שליחת הודעות וטפסים" at bounding box center [1238, 118] width 143 height 19
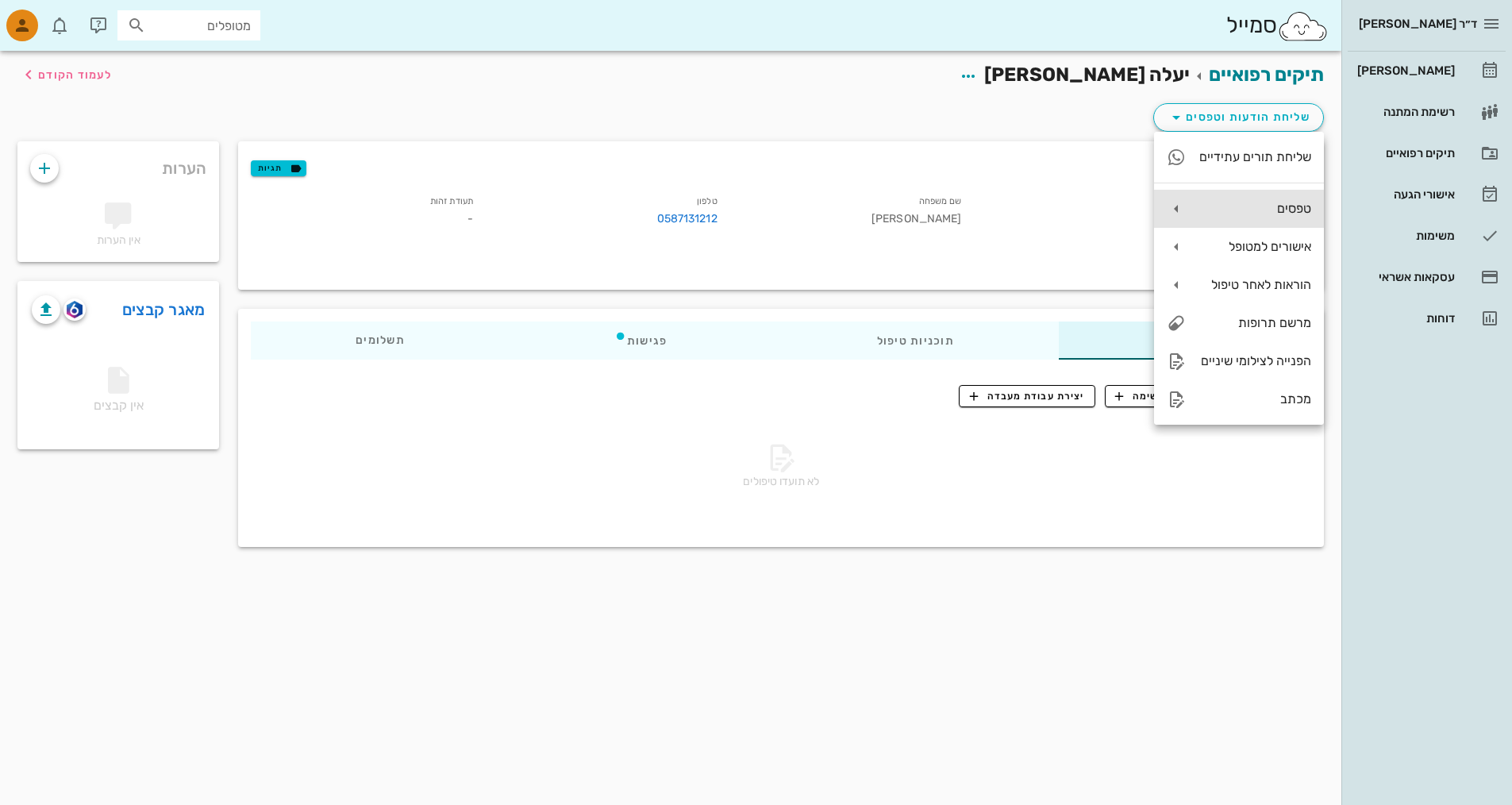
click at [1175, 203] on icon at bounding box center [1177, 209] width 19 height 19
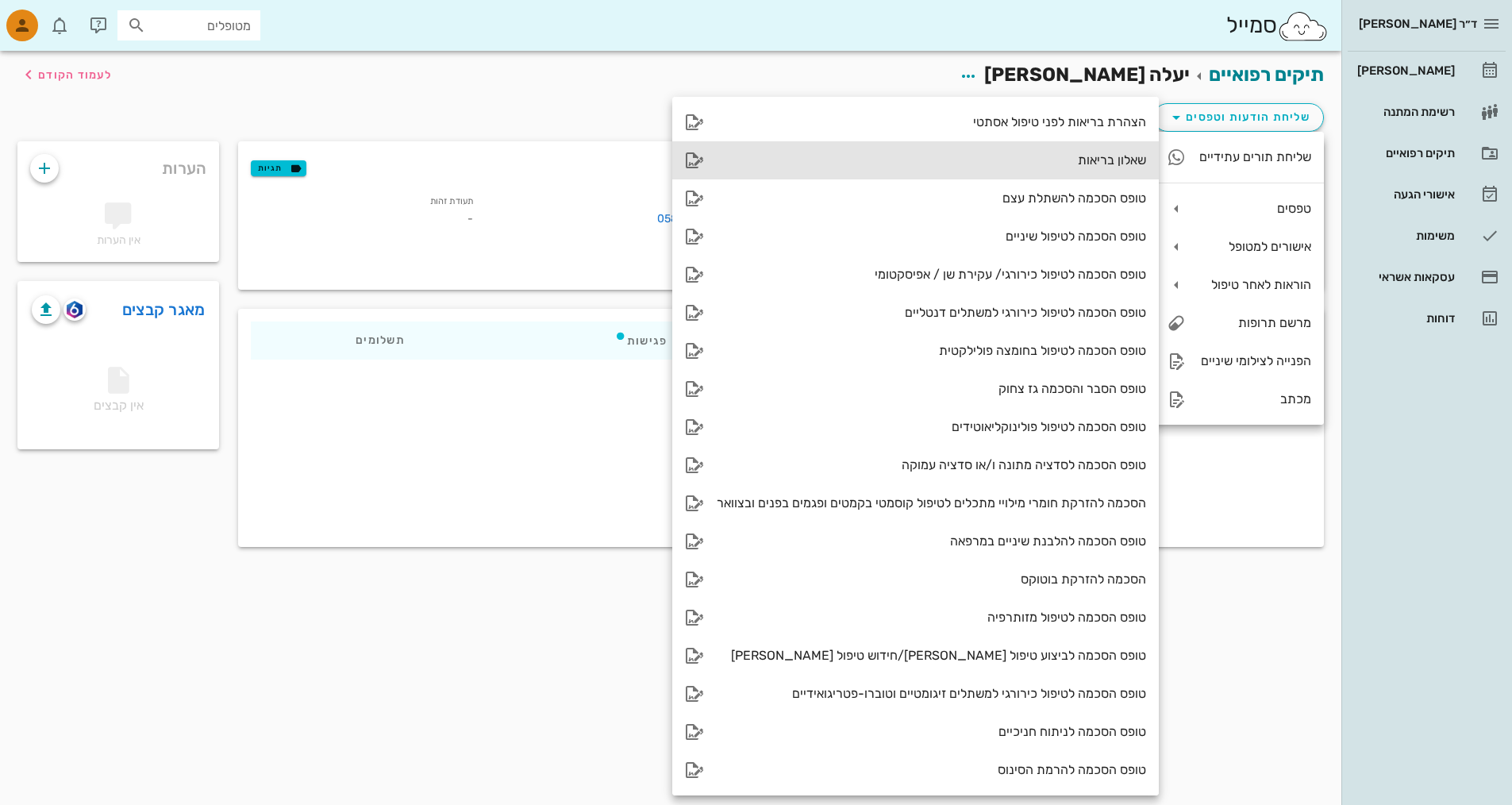
click at [1095, 152] on div "שאלון בריאות" at bounding box center [916, 160] width 487 height 38
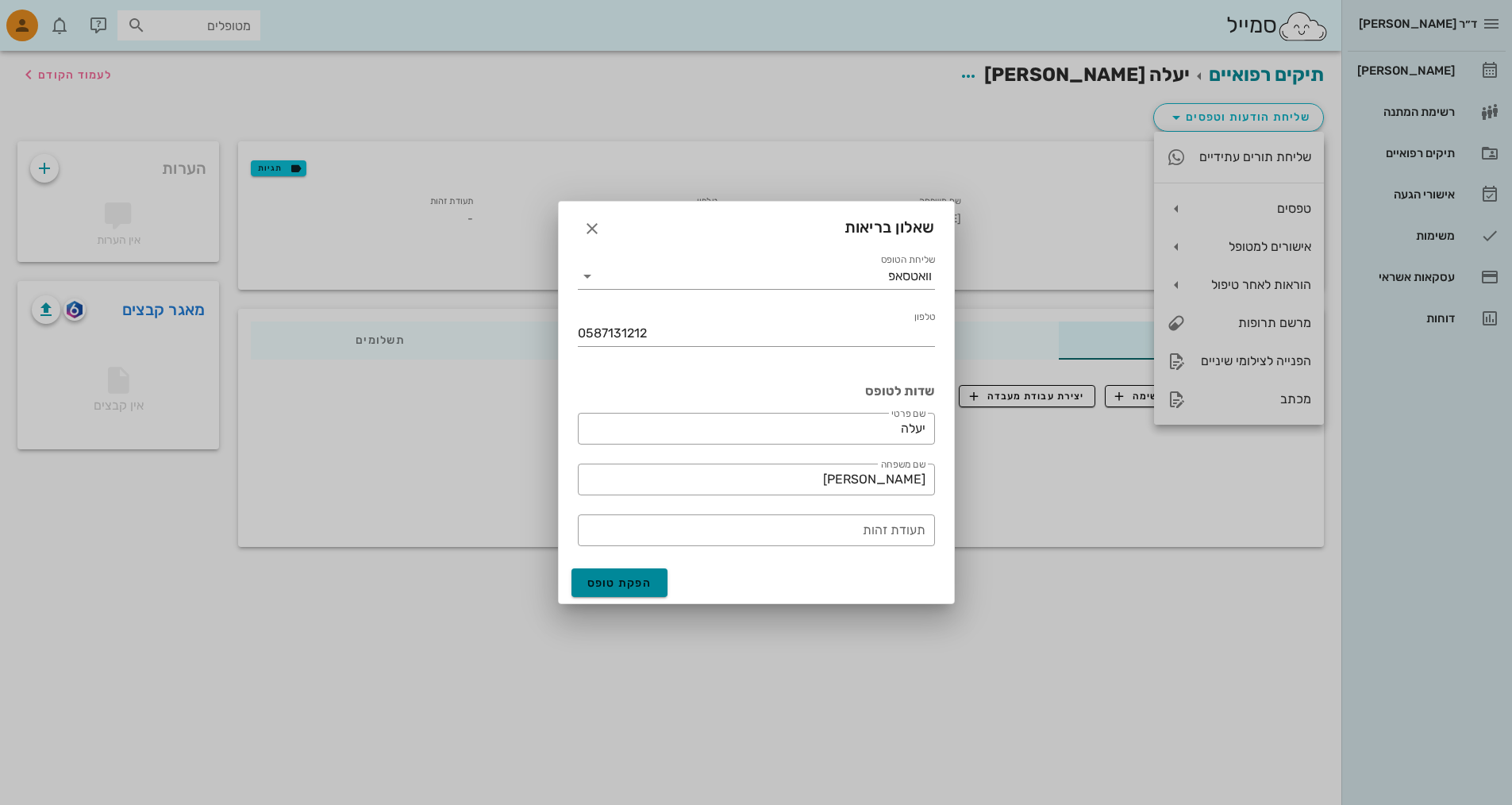
click at [617, 579] on span "הפקת טופס" at bounding box center [620, 583] width 65 height 14
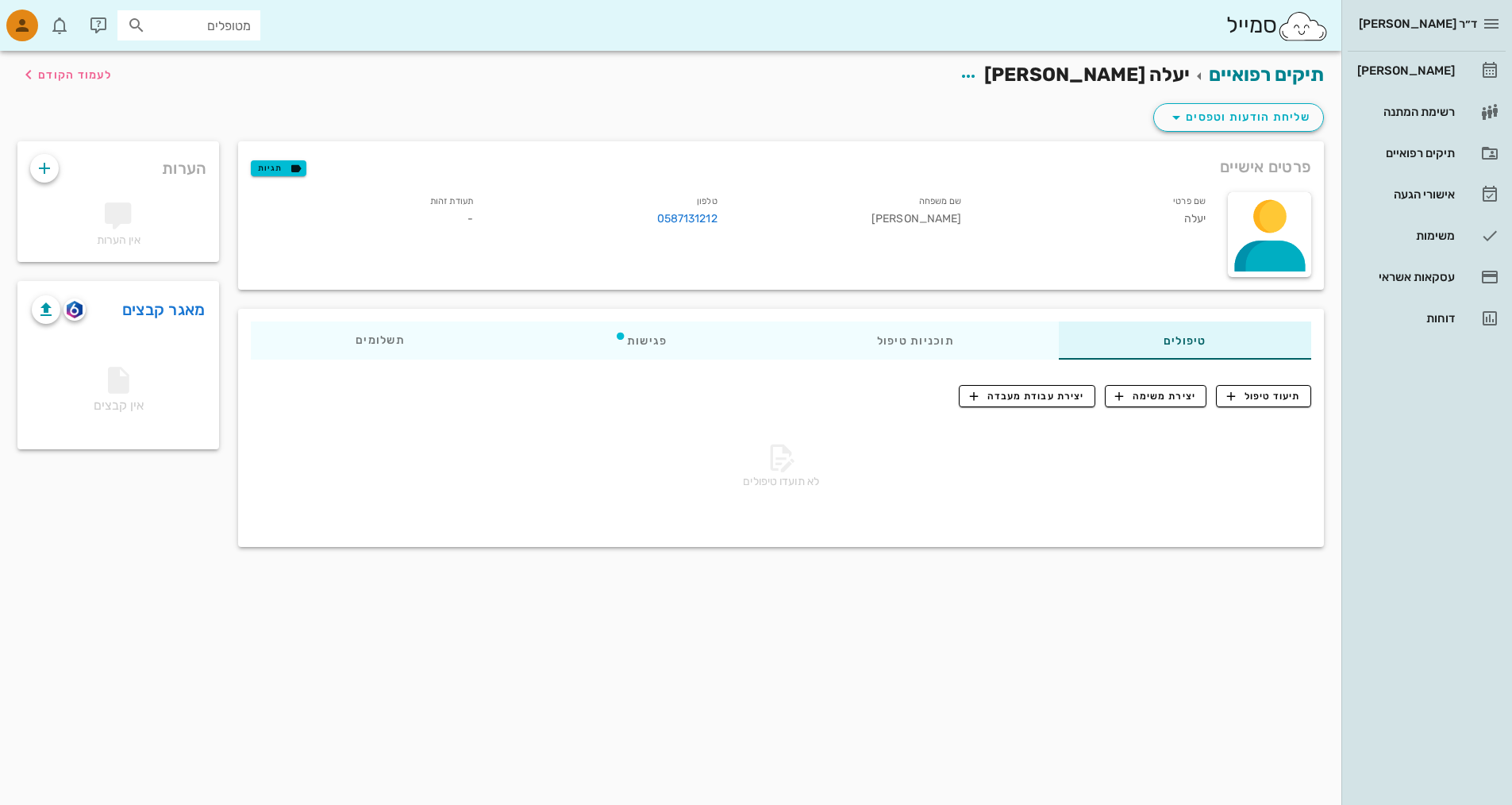
click at [1246, 572] on div "תיקים רפואיים יעלה [PERSON_NAME] לעמוד הקודם שליחת הודעות וטפסים פרטים אישיים ת…" at bounding box center [671, 312] width 1342 height 522
click at [1447, 70] on div "[PERSON_NAME]" at bounding box center [1404, 71] width 100 height 13
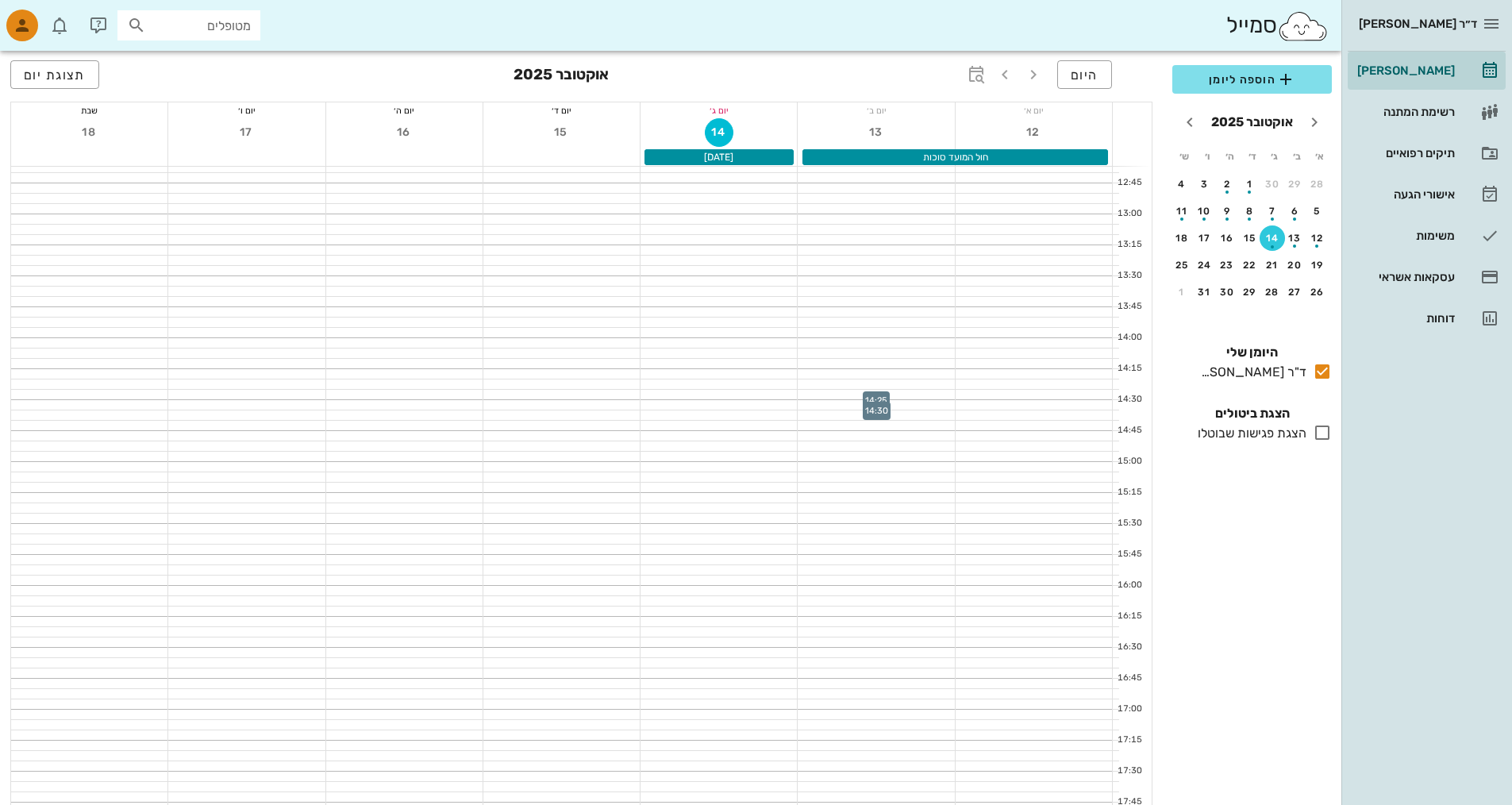
scroll to position [956, 0]
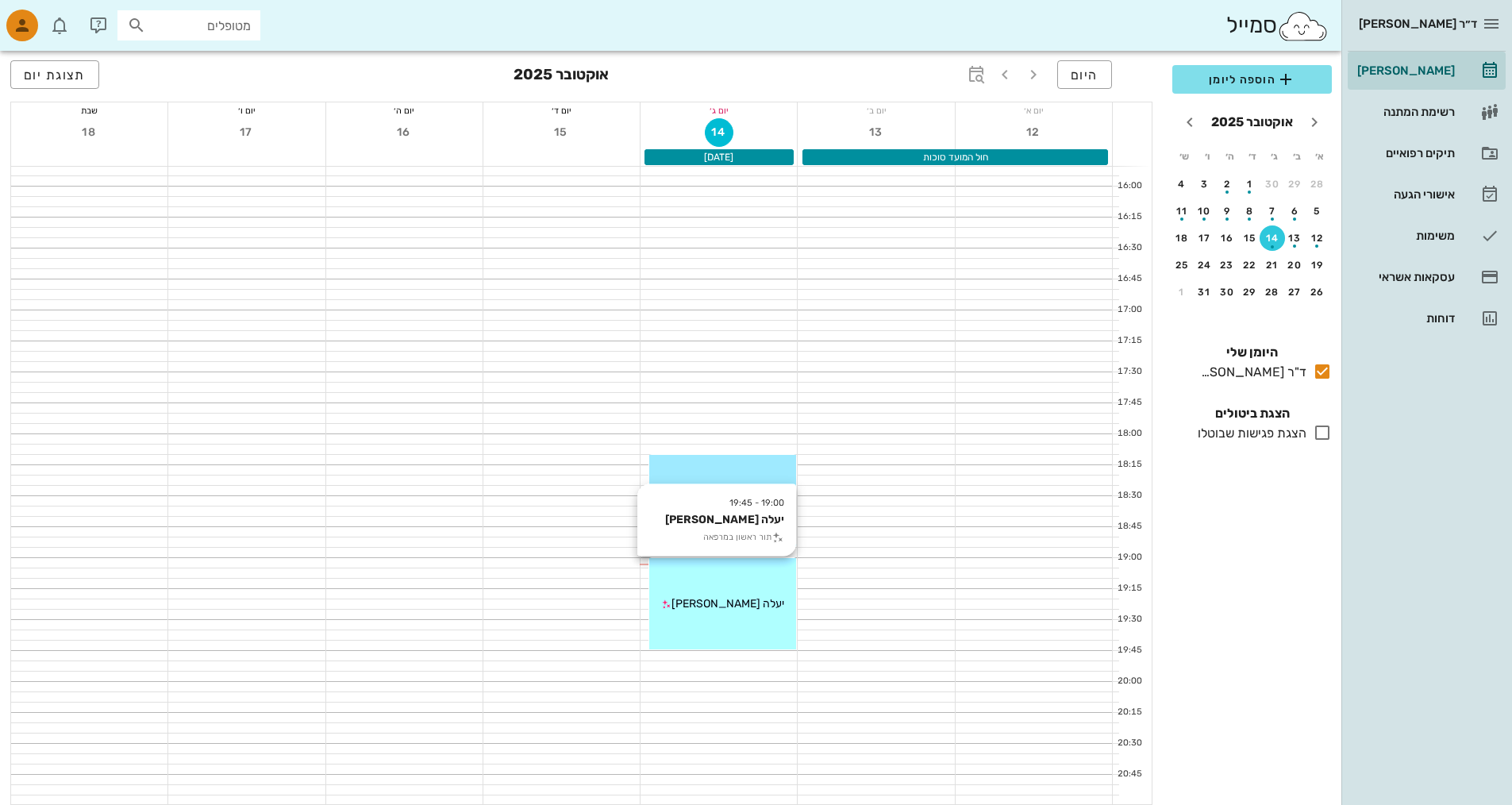
click at [726, 583] on div "19:00 - 19:45 יעלה [PERSON_NAME] תור ראשון במרפאה יעלה [PERSON_NAME]" at bounding box center [722, 604] width 147 height 92
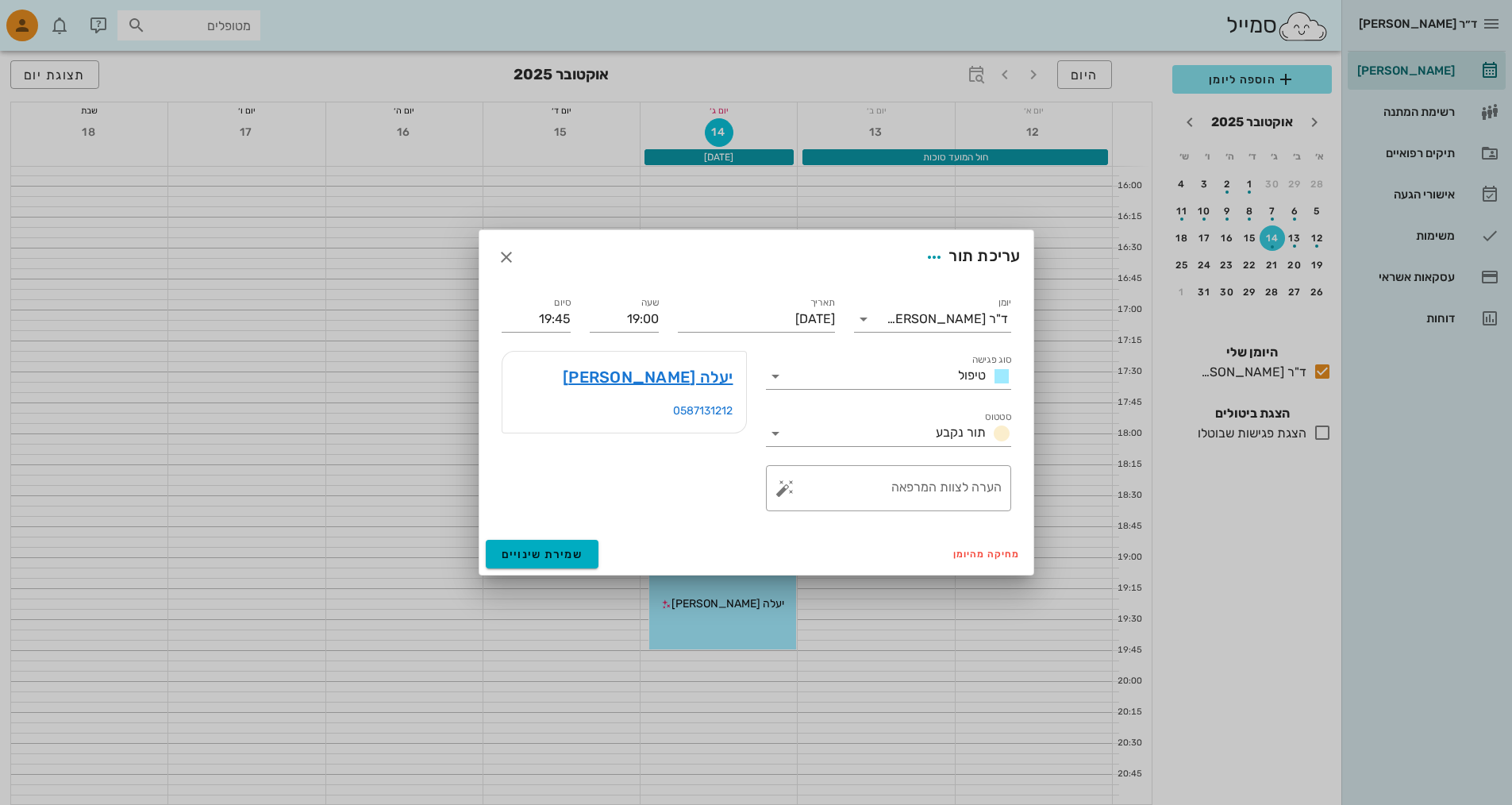
click at [999, 650] on div at bounding box center [756, 402] width 1512 height 805
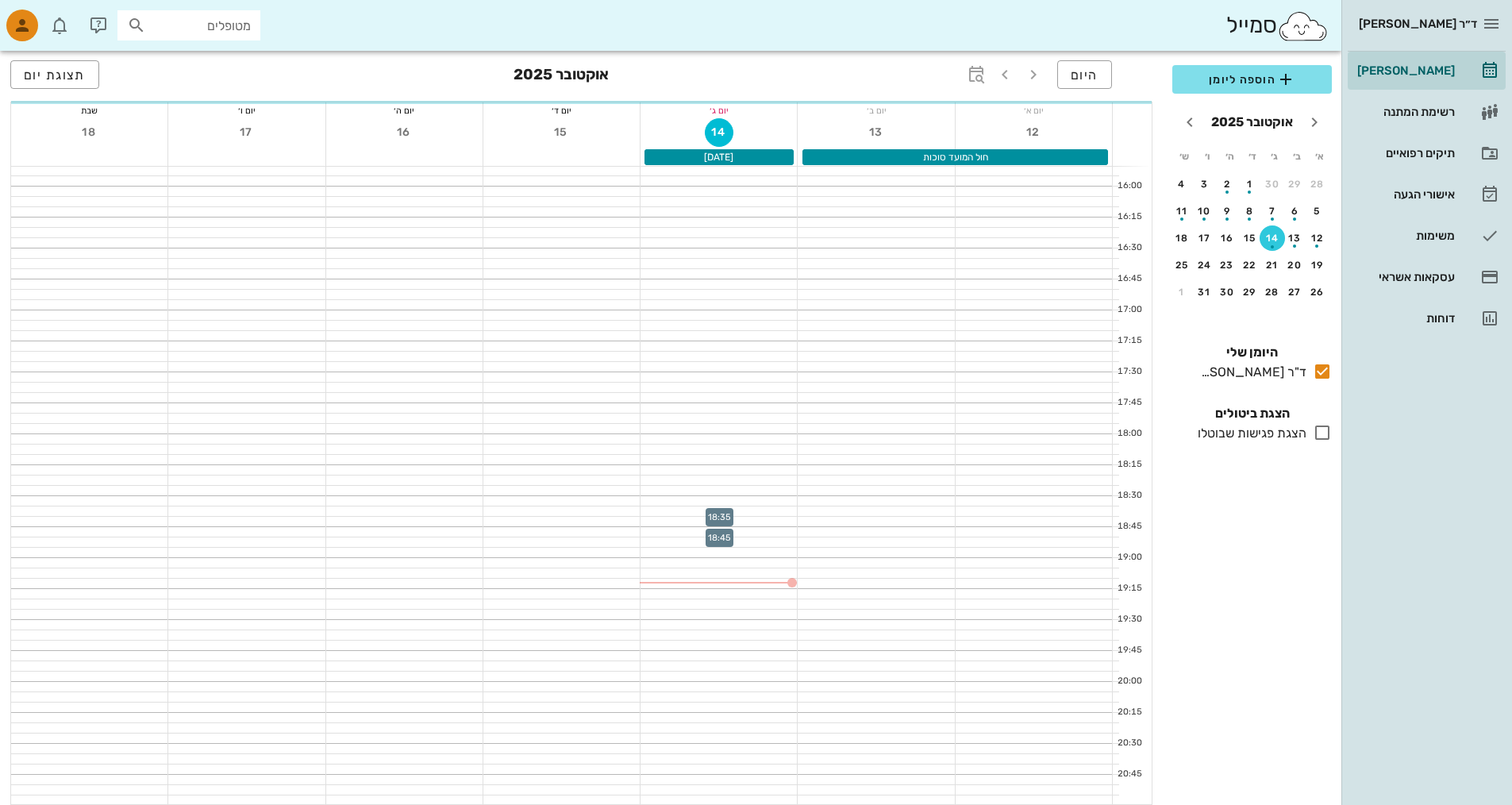
click at [785, 504] on div at bounding box center [719, 501] width 156 height 10
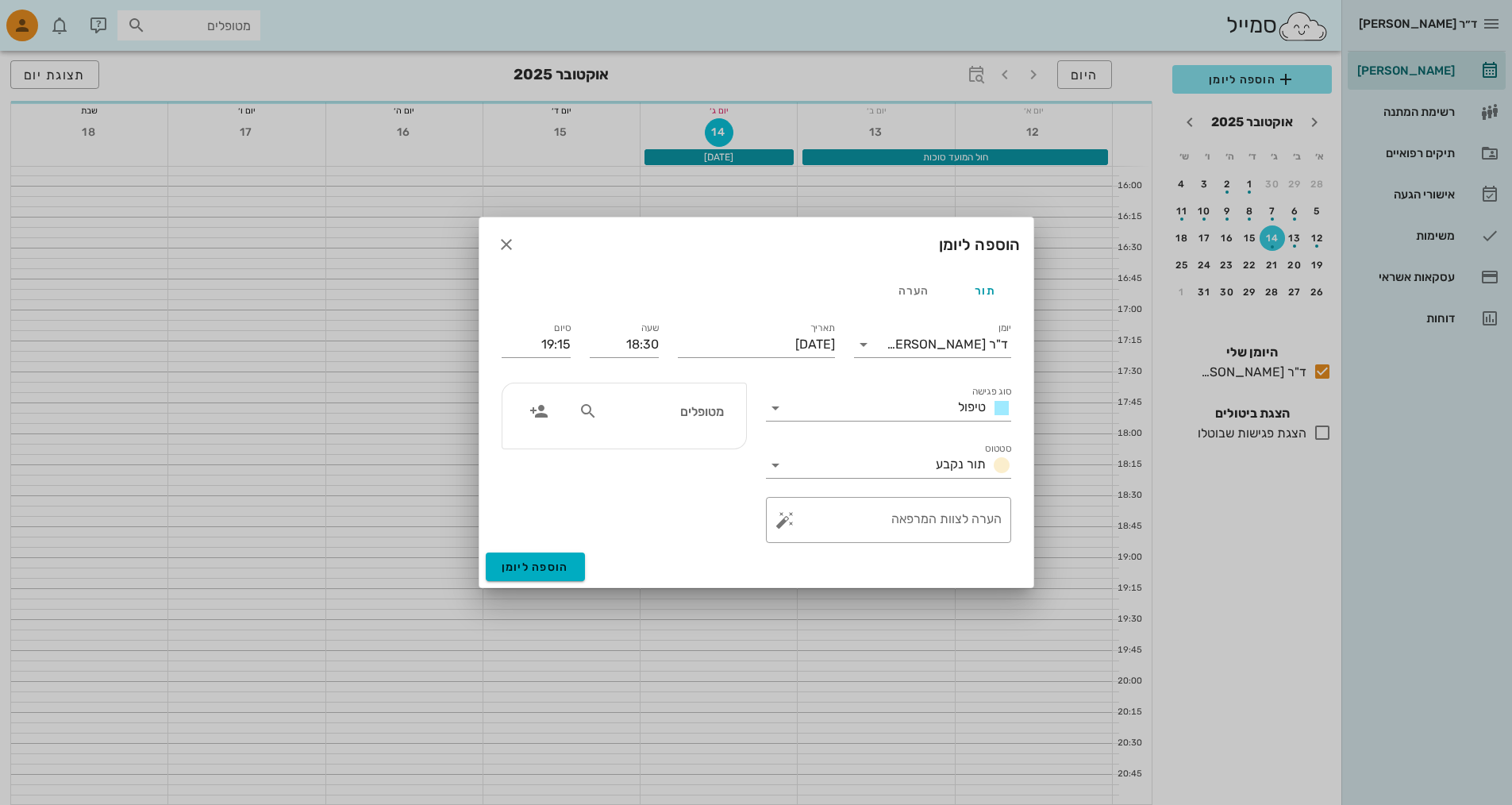
click at [1083, 297] on div at bounding box center [756, 402] width 1512 height 805
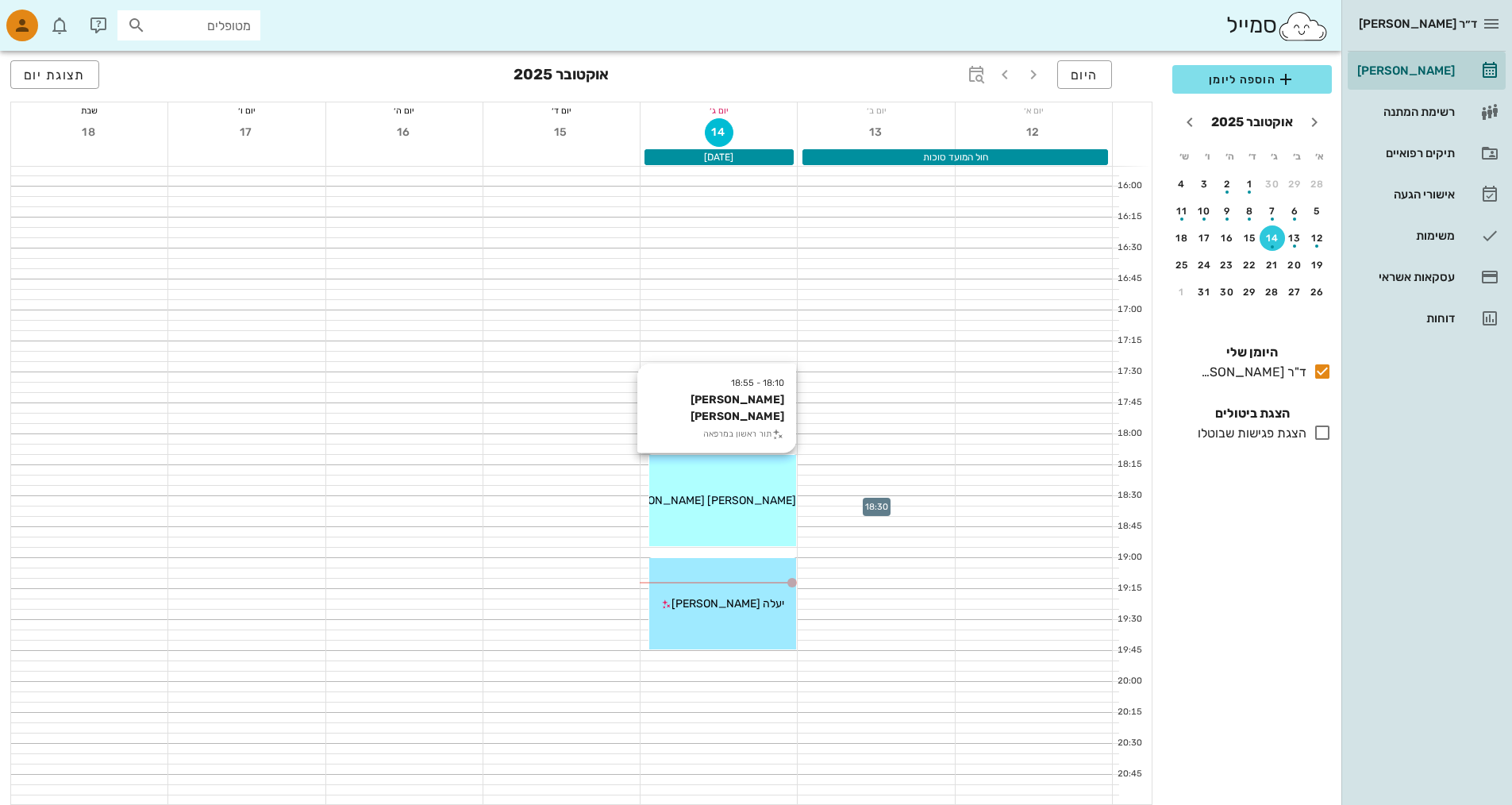
click at [762, 502] on span "[PERSON_NAME] [PERSON_NAME]" at bounding box center [706, 500] width 180 height 14
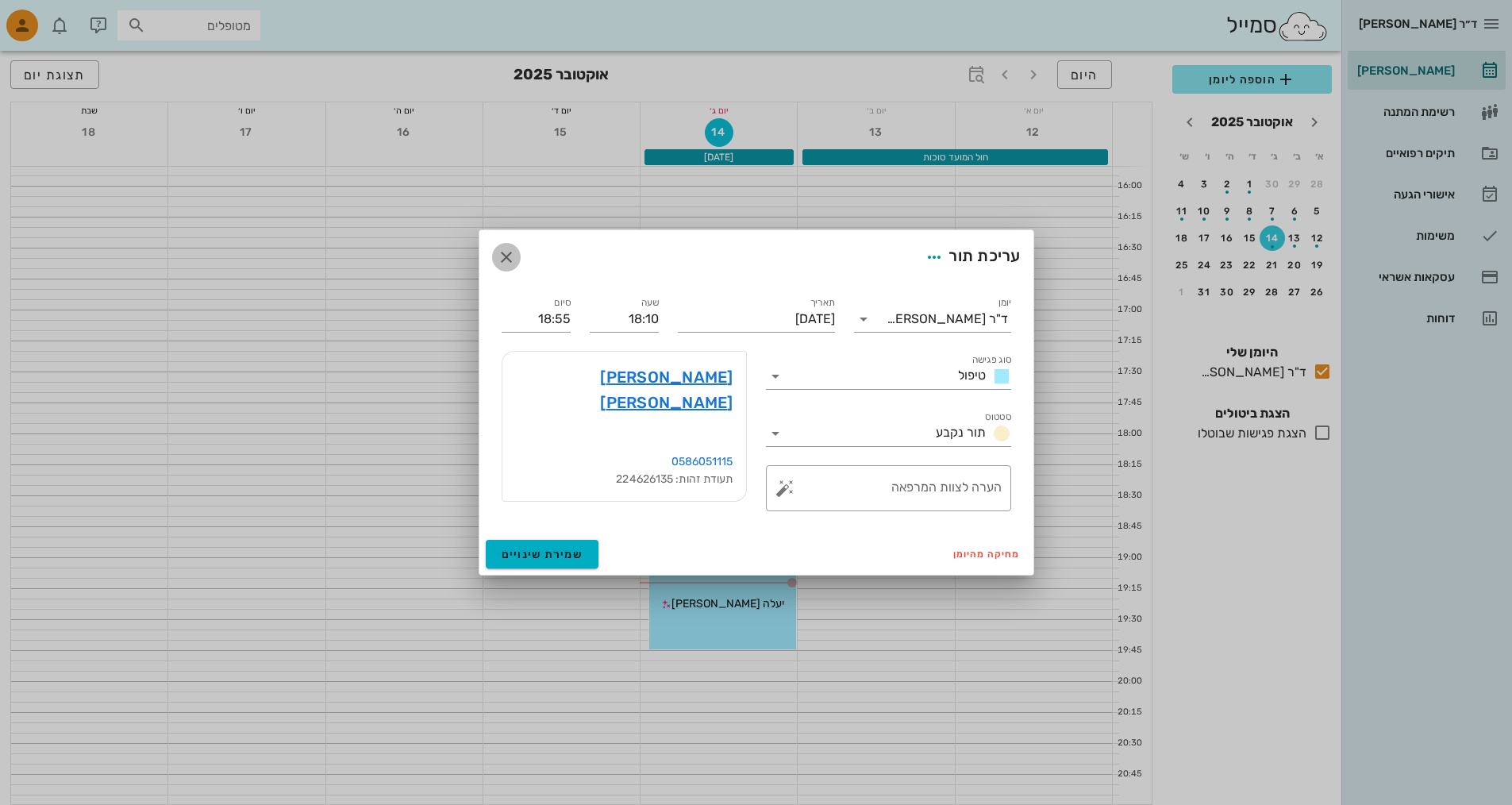
click at [510, 255] on icon "button" at bounding box center [506, 258] width 19 height 19
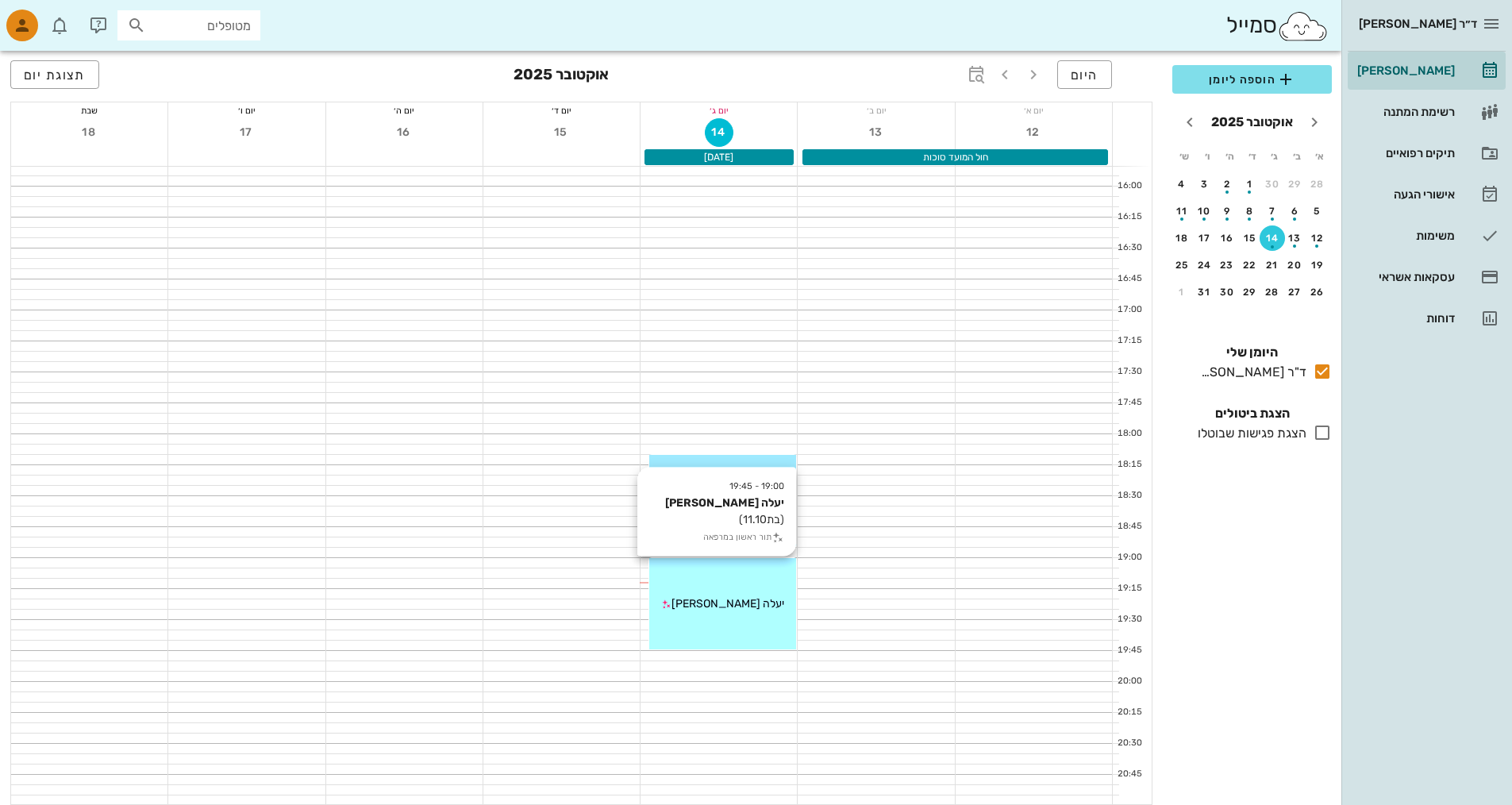
click at [771, 619] on div "19:00 - 19:45 יעלה [PERSON_NAME] (בת 11.10 ) תור ראשון במרפאה יעלה [PERSON_NAME]" at bounding box center [722, 604] width 147 height 92
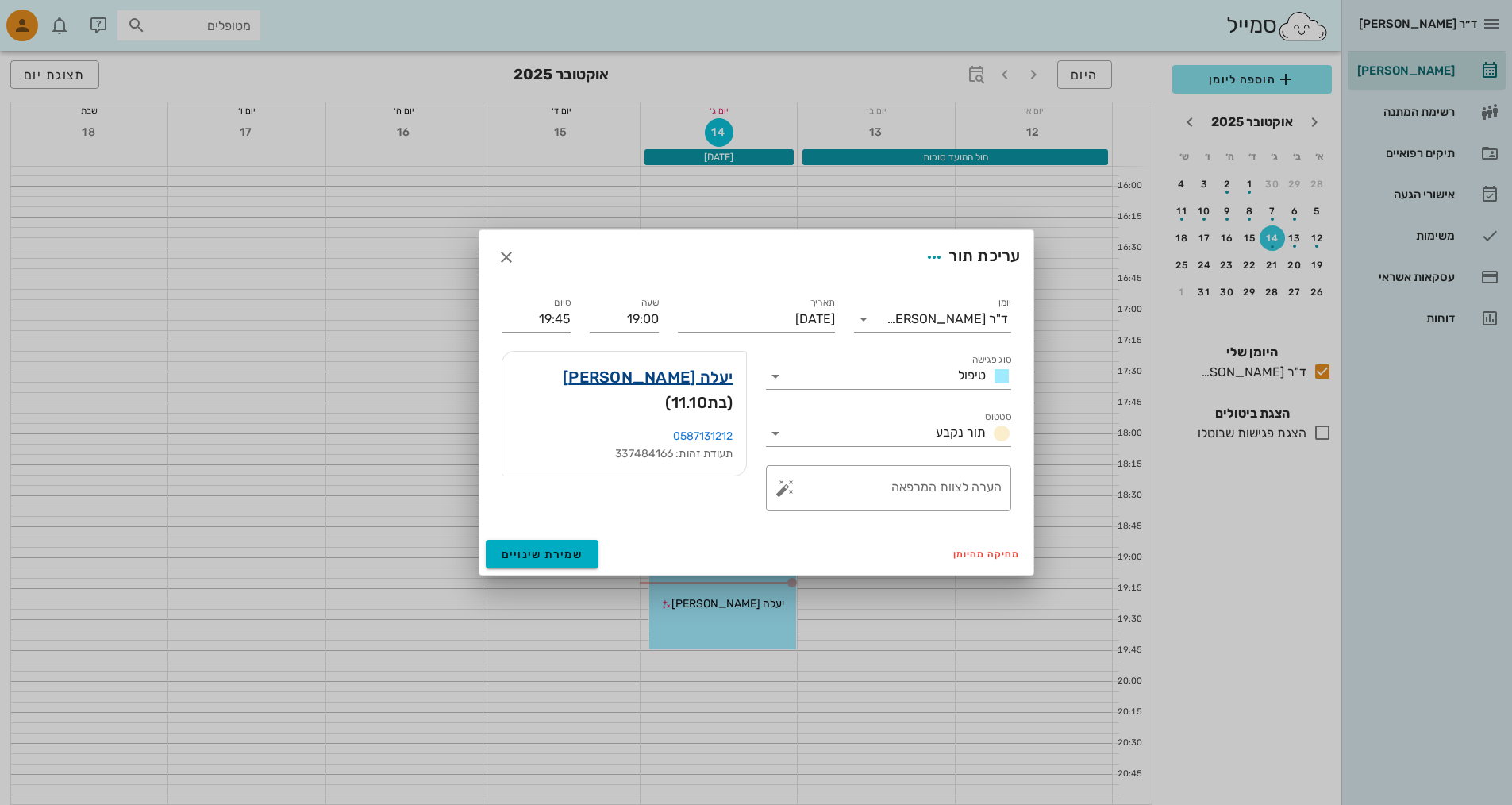
click at [699, 381] on link "יעלה [PERSON_NAME]" at bounding box center [648, 377] width 171 height 25
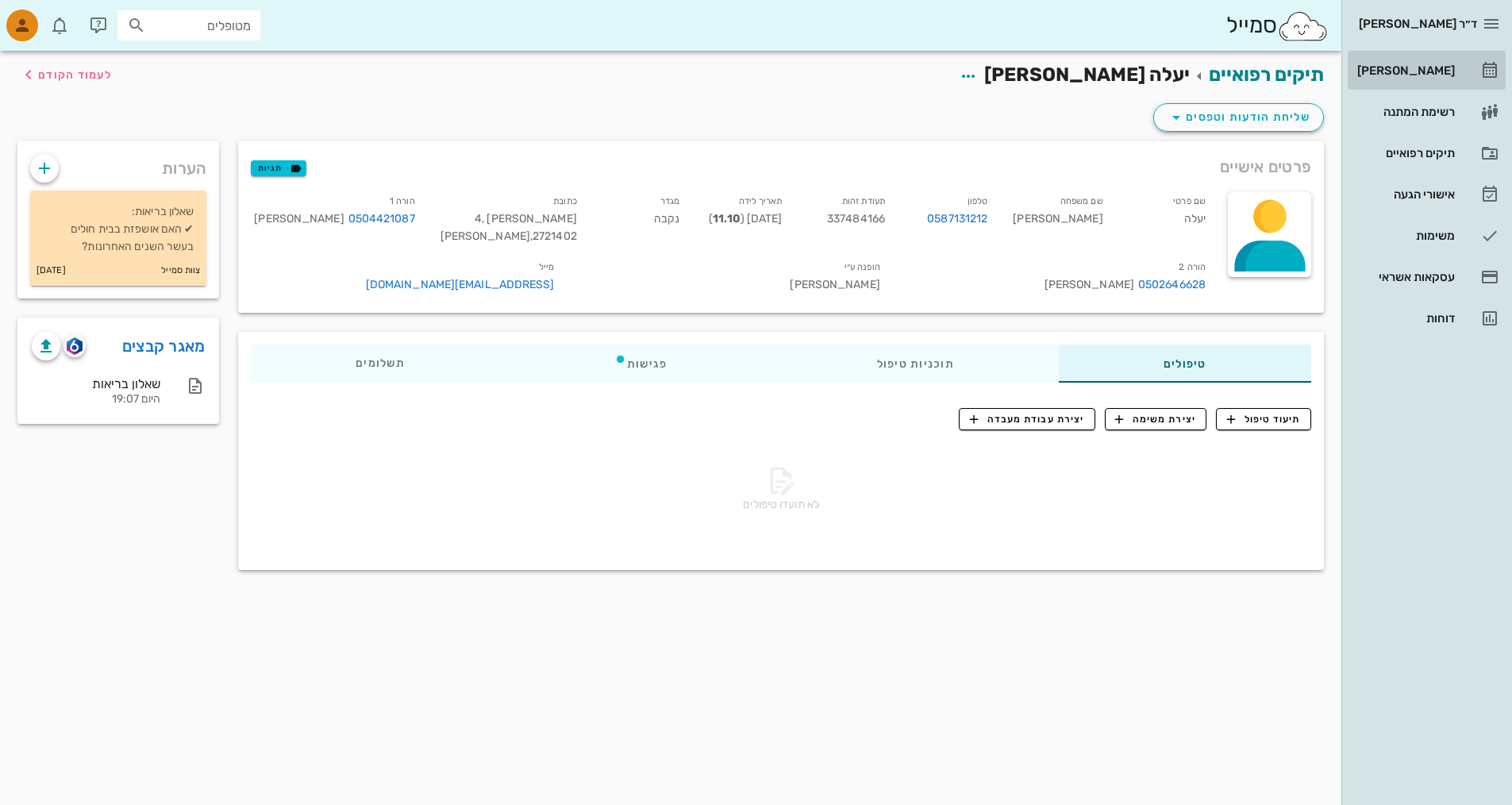
click at [1453, 77] on div "[PERSON_NAME]" at bounding box center [1404, 71] width 100 height 25
